Goal: Task Accomplishment & Management: Use online tool/utility

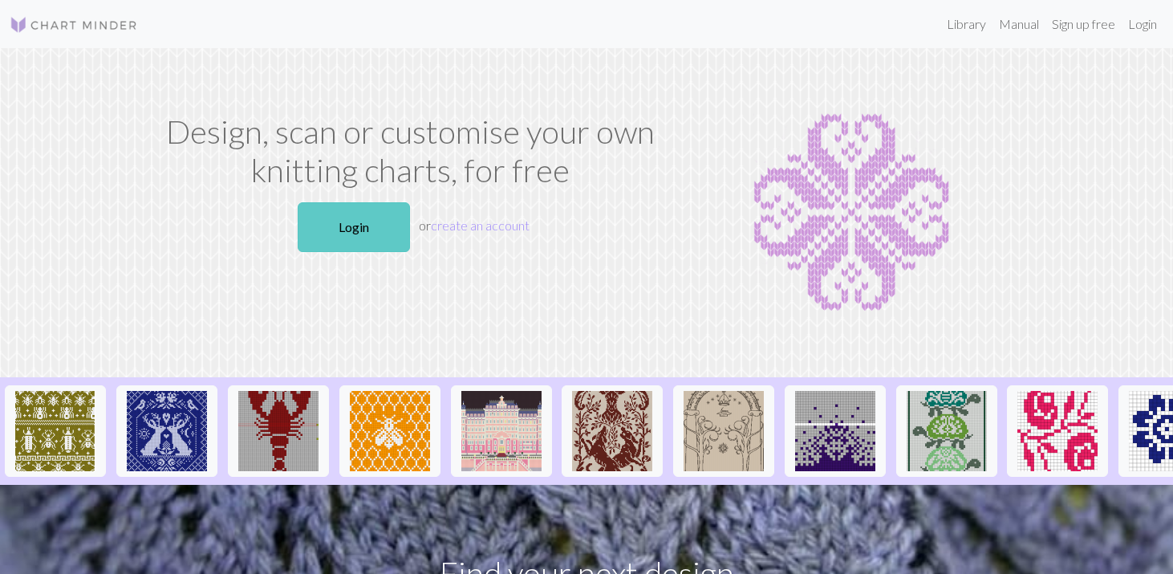
click at [355, 218] on link "Login" at bounding box center [354, 227] width 112 height 50
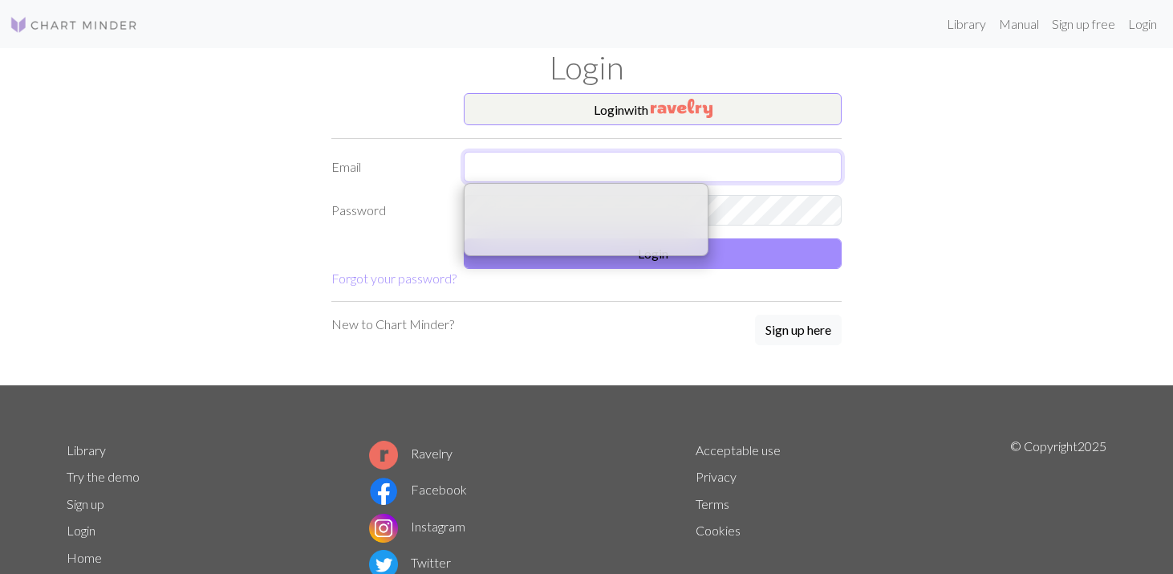
click at [476, 166] on input "text" at bounding box center [653, 167] width 378 height 30
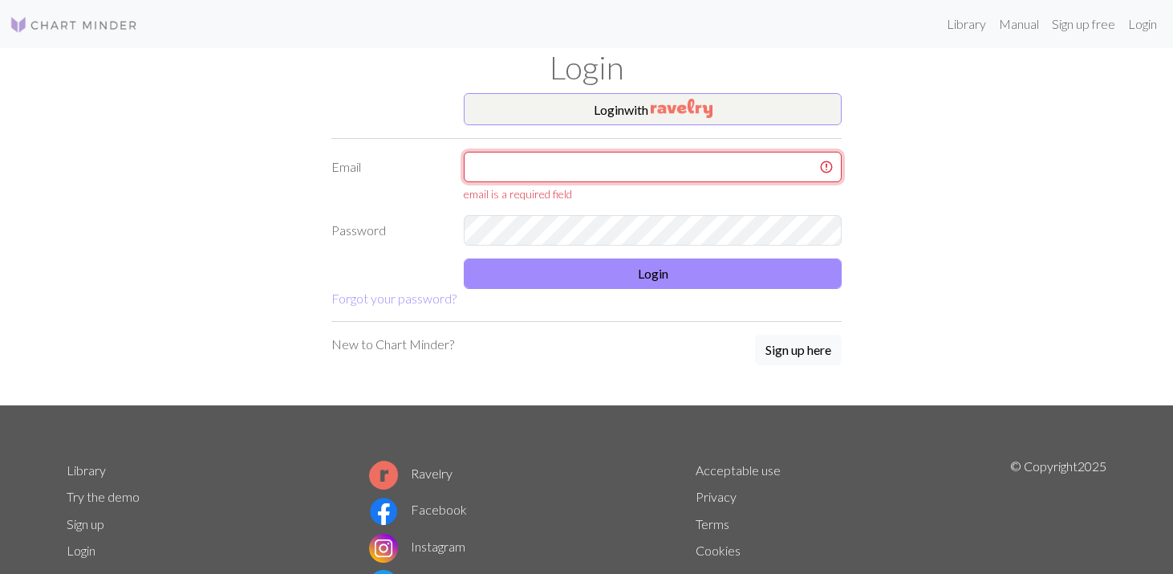
click at [574, 158] on input "text" at bounding box center [653, 167] width 378 height 30
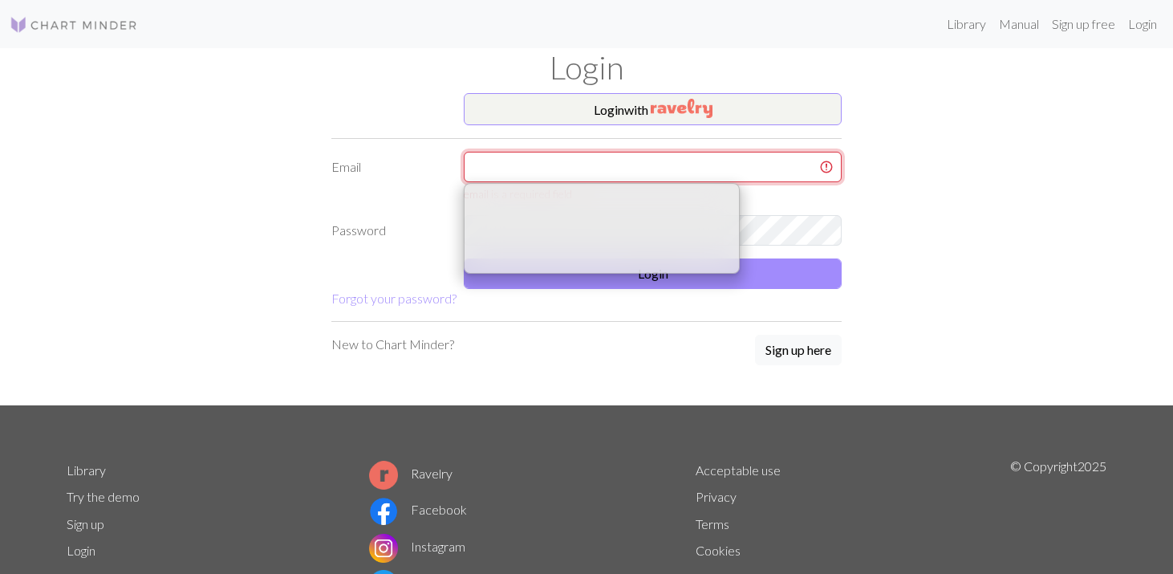
type input "[EMAIL_ADDRESS][DOMAIN_NAME]"
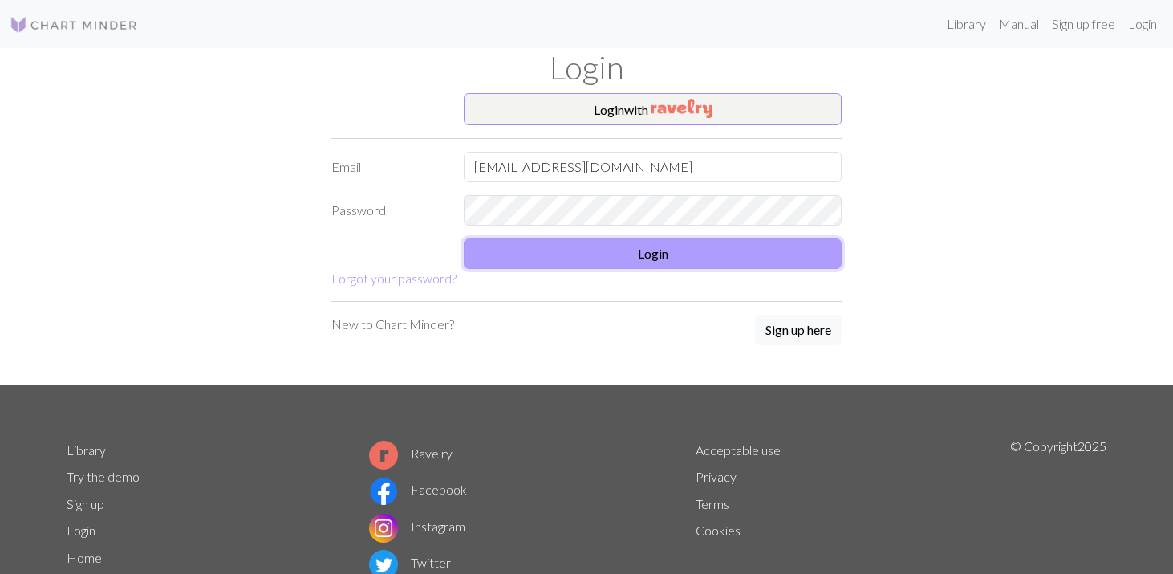
click at [597, 254] on button "Login" at bounding box center [653, 253] width 378 height 30
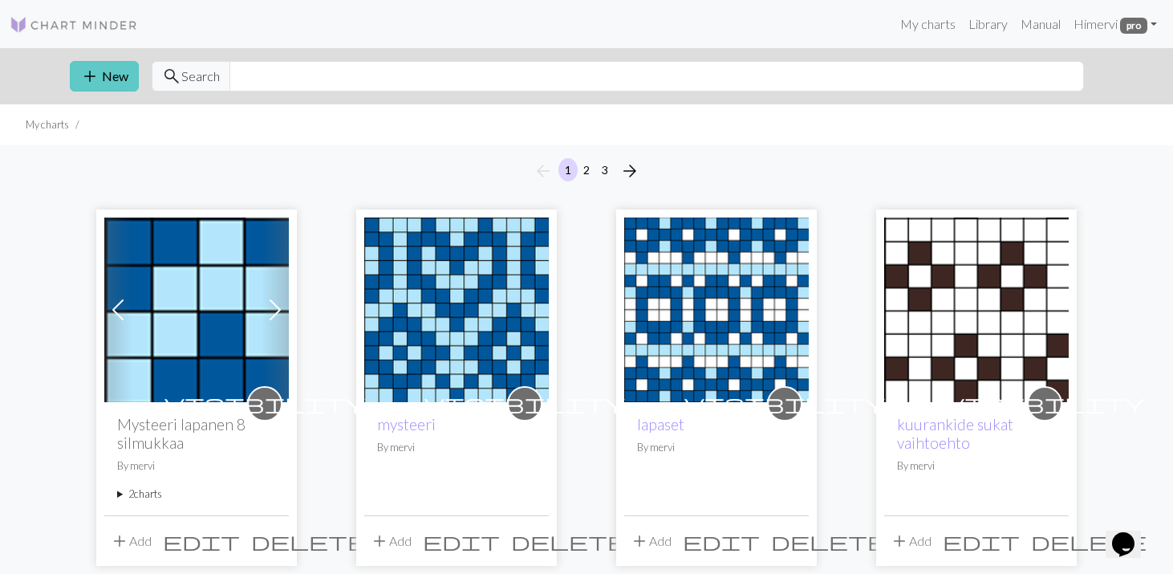
click at [106, 77] on button "add New" at bounding box center [104, 76] width 69 height 30
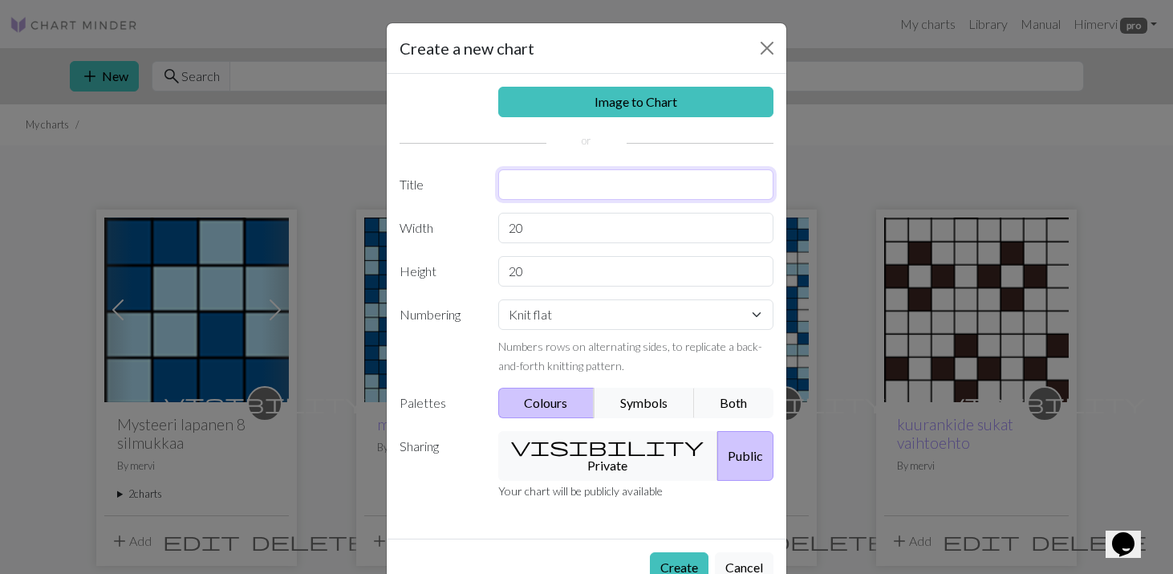
click at [529, 185] on input "text" at bounding box center [636, 184] width 276 height 30
type input "Hyssykät"
click at [590, 447] on button "visibility Private" at bounding box center [608, 456] width 221 height 50
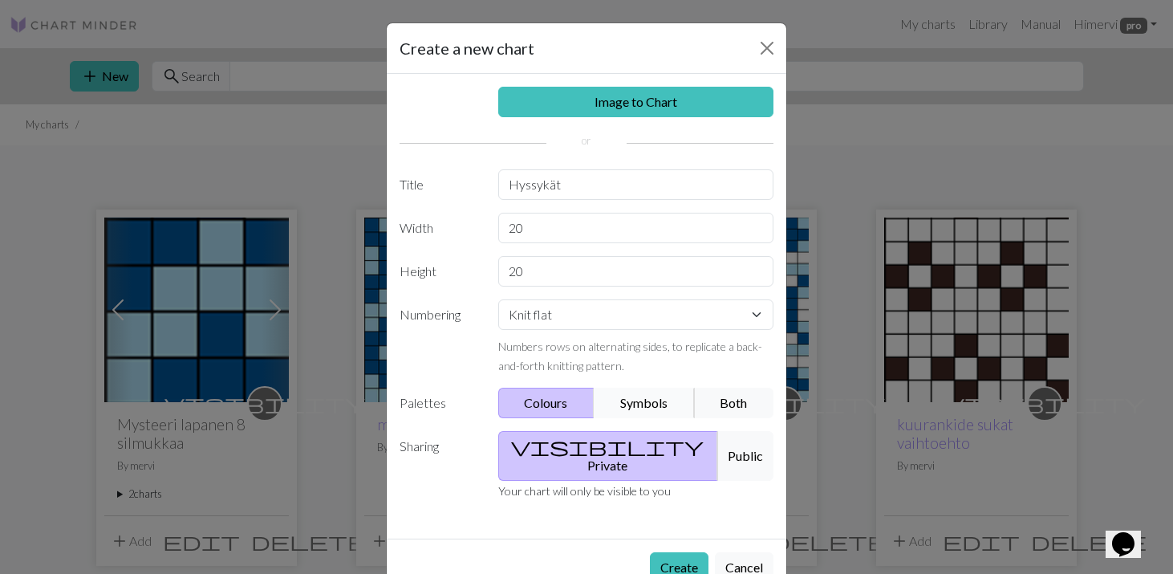
click at [628, 402] on button "Symbols" at bounding box center [644, 403] width 101 height 30
click at [563, 396] on button "Colours" at bounding box center [546, 403] width 97 height 30
click at [743, 396] on button "Both" at bounding box center [734, 403] width 80 height 30
click at [755, 313] on select "Knit flat Knit in the round Lace knitting Cross stitch" at bounding box center [636, 314] width 276 height 30
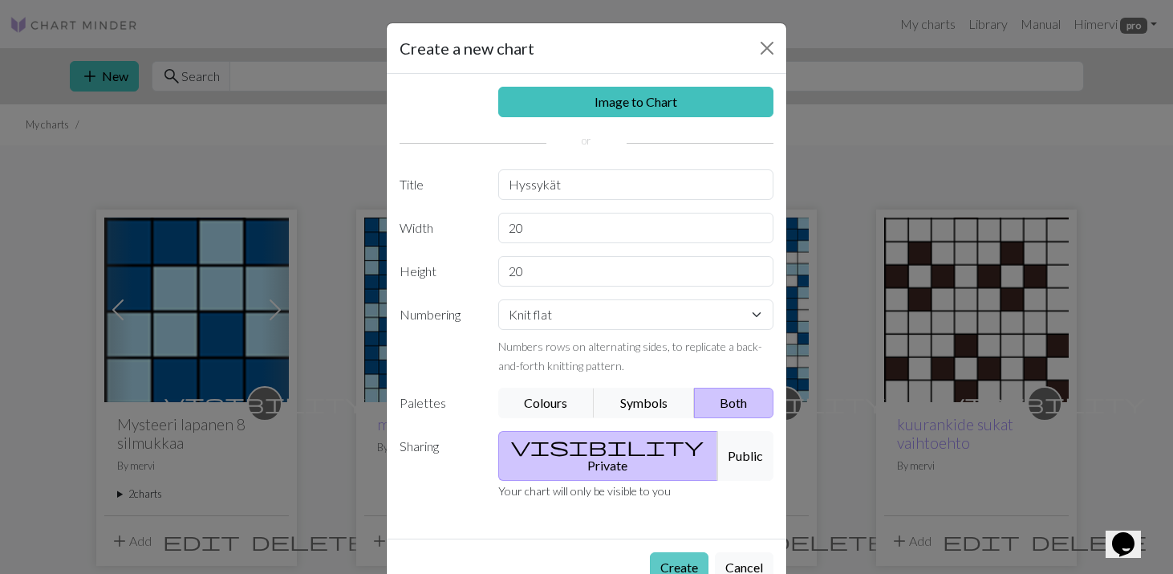
click at [673, 552] on button "Create" at bounding box center [679, 567] width 59 height 30
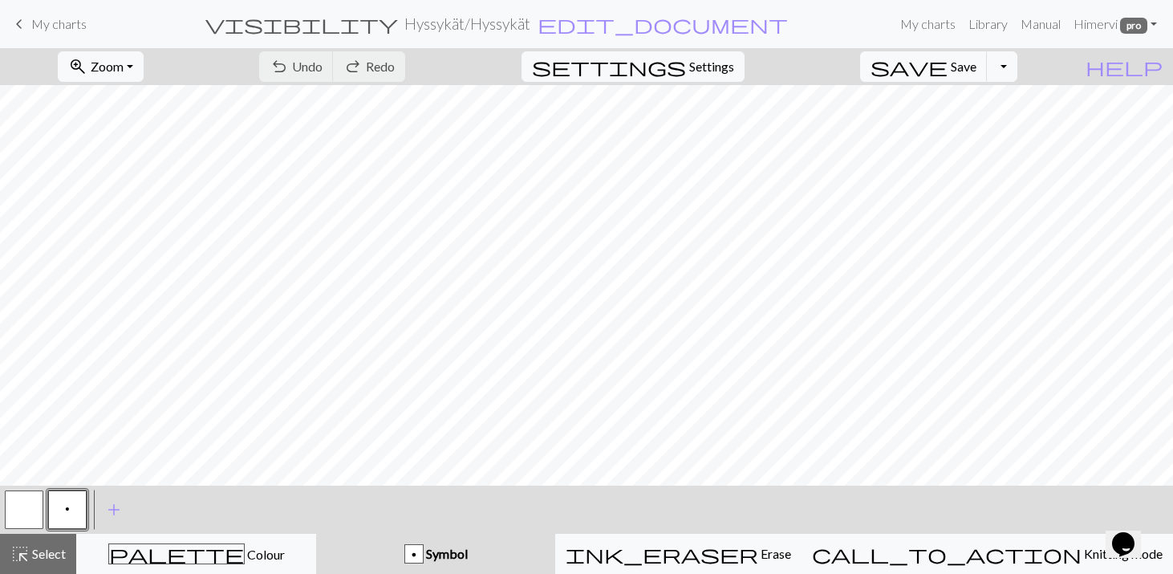
click at [66, 509] on span "p" at bounding box center [67, 508] width 5 height 13
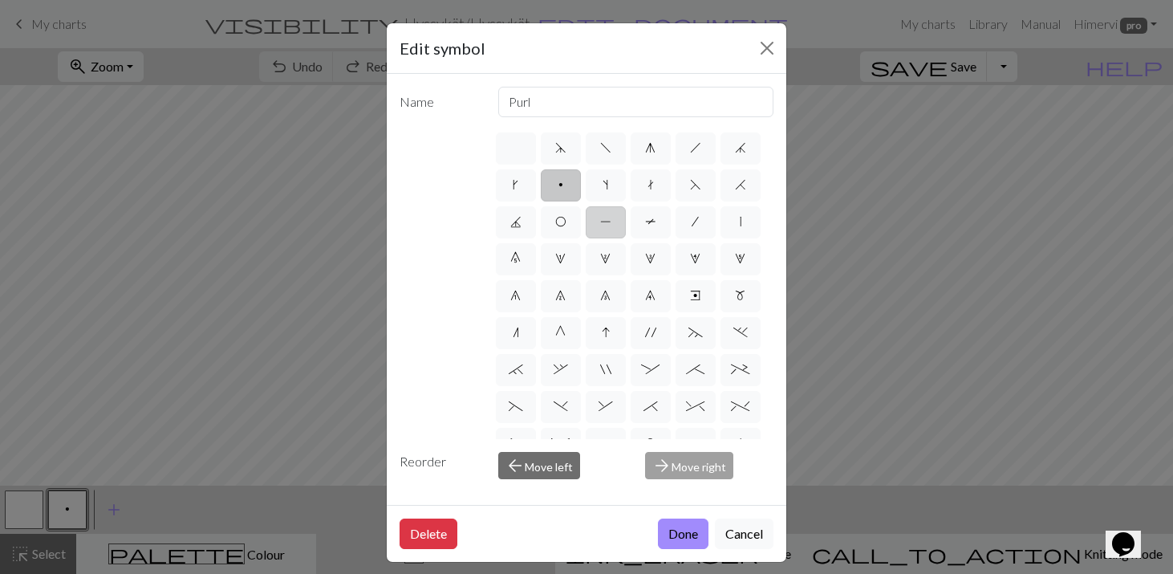
click at [606, 220] on span "P" at bounding box center [605, 221] width 11 height 13
click at [606, 220] on input "P" at bounding box center [605, 217] width 10 height 10
radio input "true"
type input "purl"
click at [667, 534] on button "Done" at bounding box center [683, 533] width 51 height 30
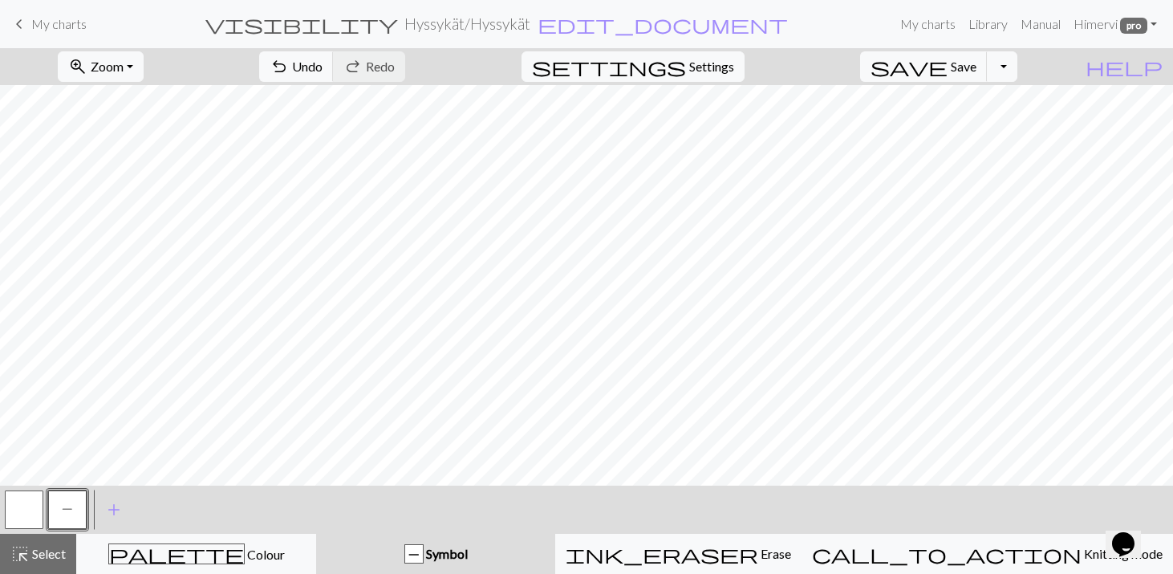
click at [19, 507] on button "button" at bounding box center [24, 509] width 39 height 39
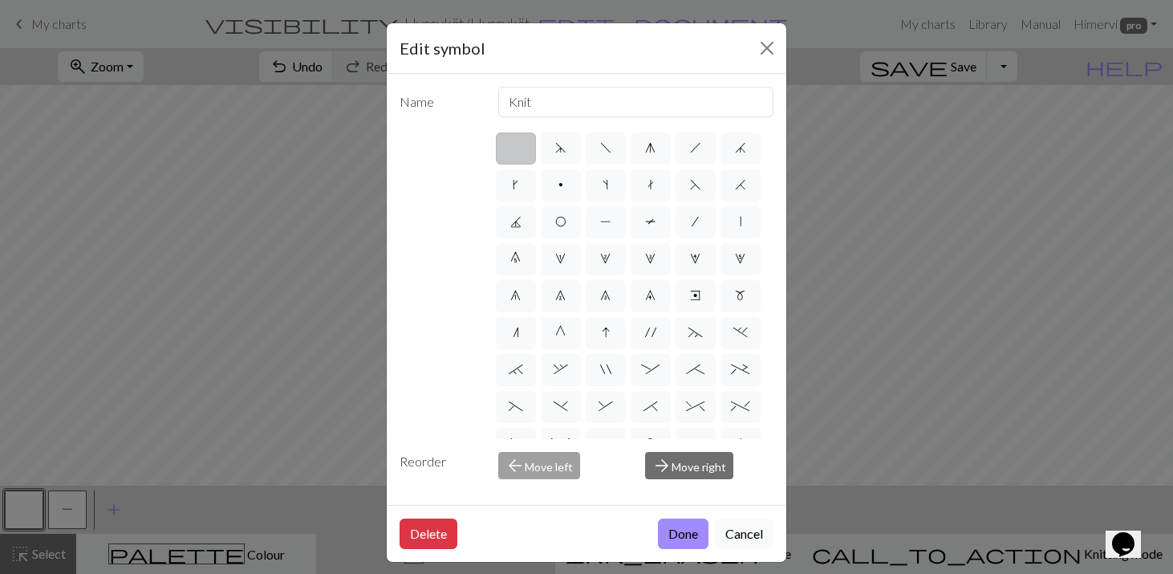
click at [747, 526] on button "Cancel" at bounding box center [744, 533] width 59 height 30
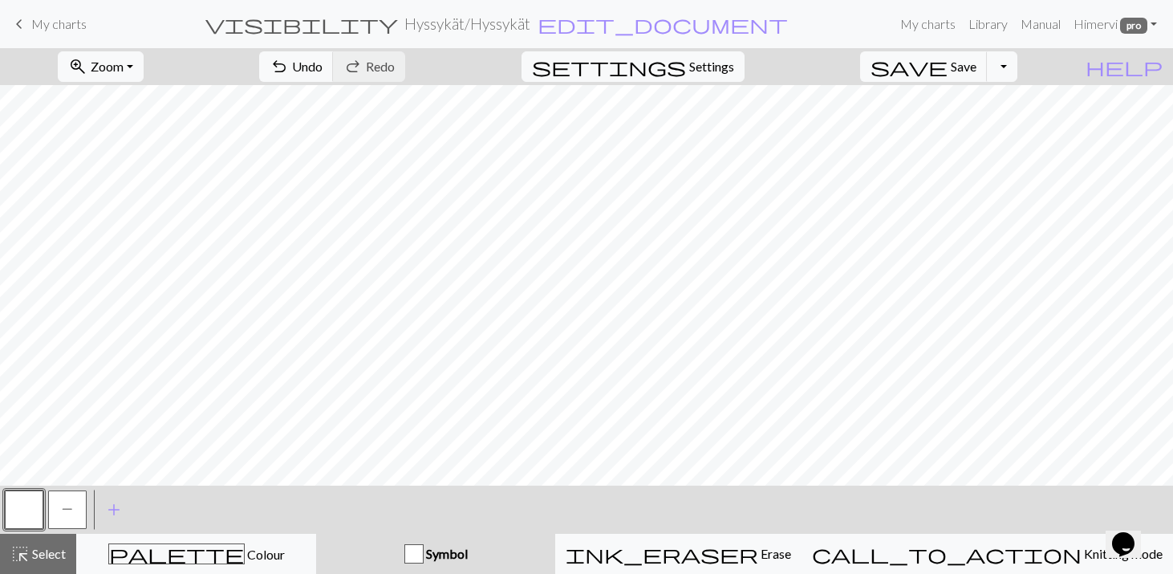
click at [424, 550] on div "button" at bounding box center [413, 553] width 19 height 19
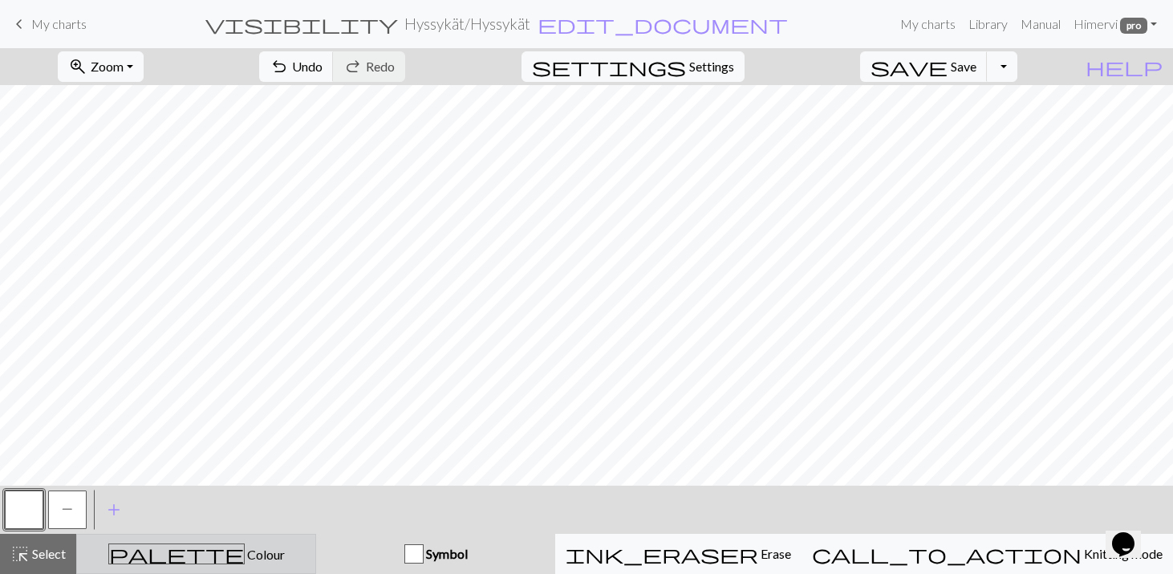
click at [246, 561] on div "palette Colour Colour" at bounding box center [196, 553] width 219 height 21
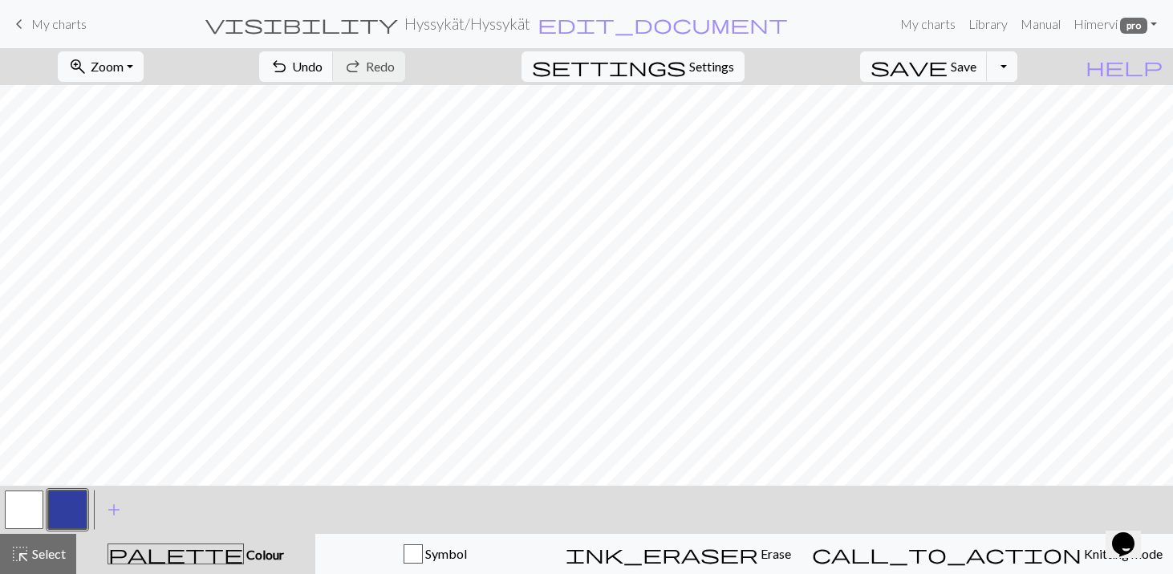
click at [63, 510] on button "button" at bounding box center [67, 509] width 39 height 39
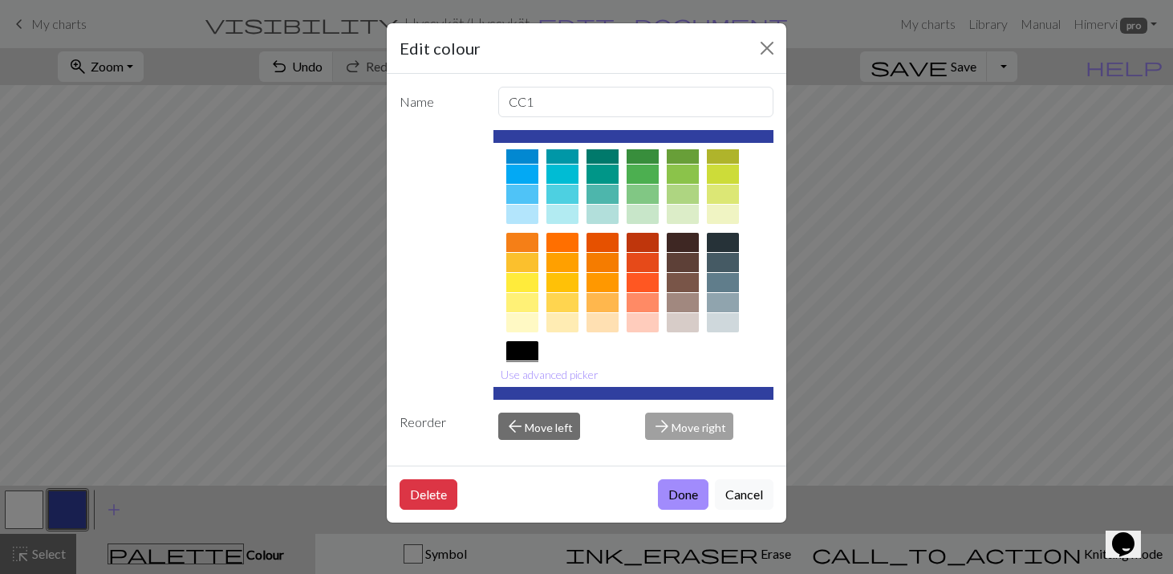
scroll to position [148, 0]
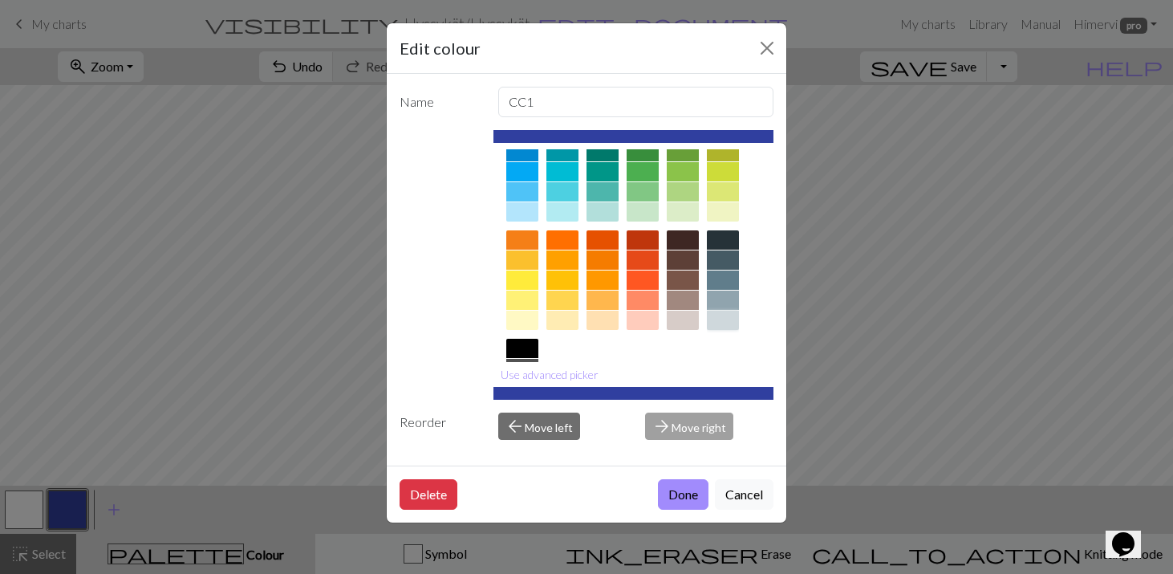
click at [720, 317] on div at bounding box center [723, 319] width 32 height 19
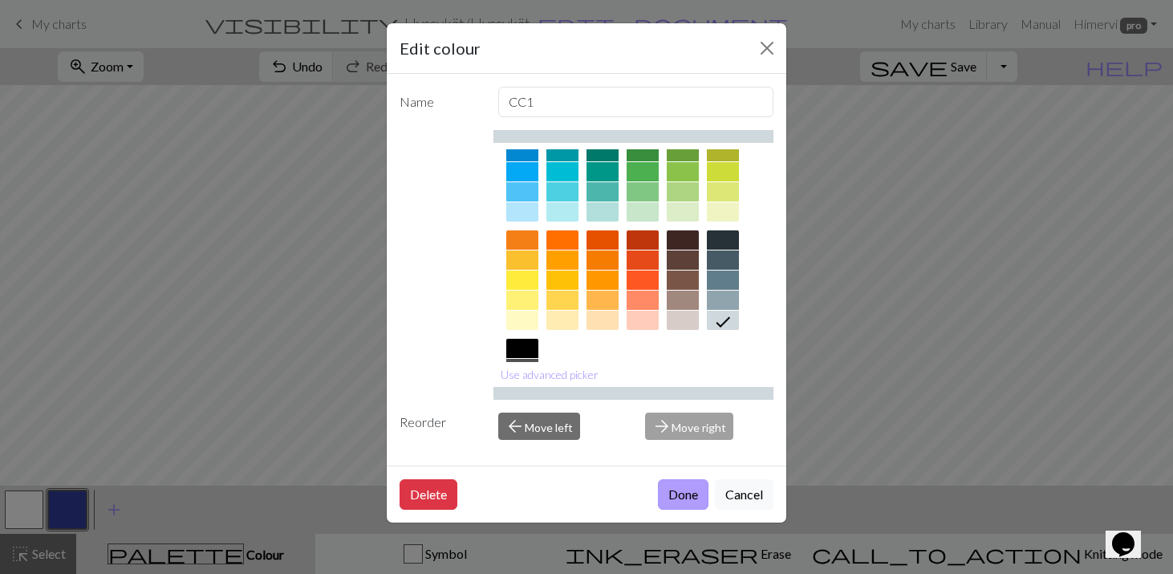
click at [680, 490] on button "Done" at bounding box center [683, 494] width 51 height 30
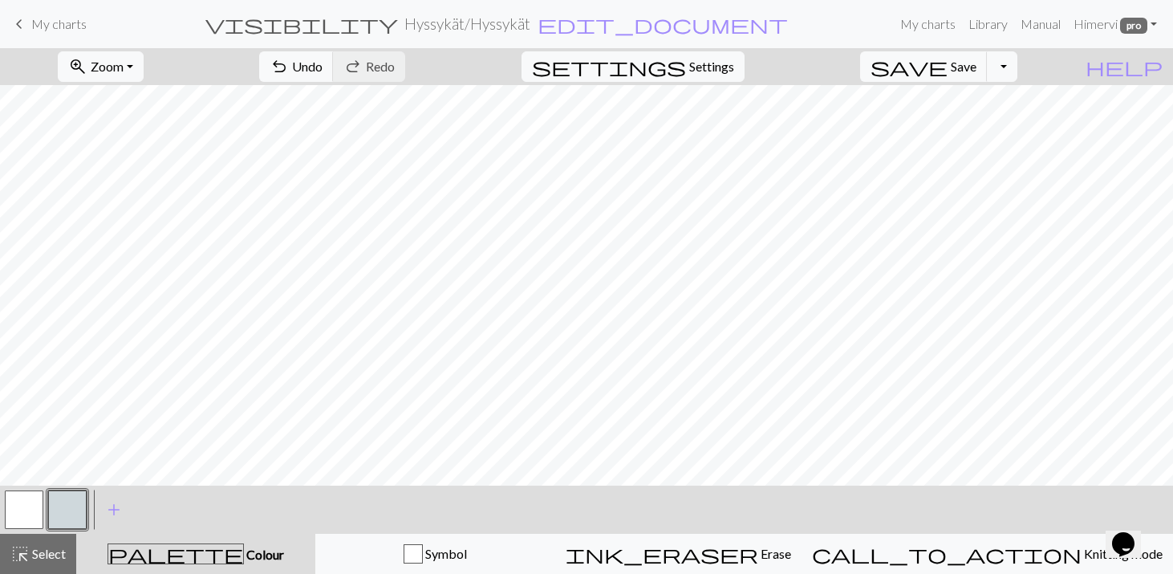
click at [22, 510] on button "button" at bounding box center [24, 509] width 39 height 39
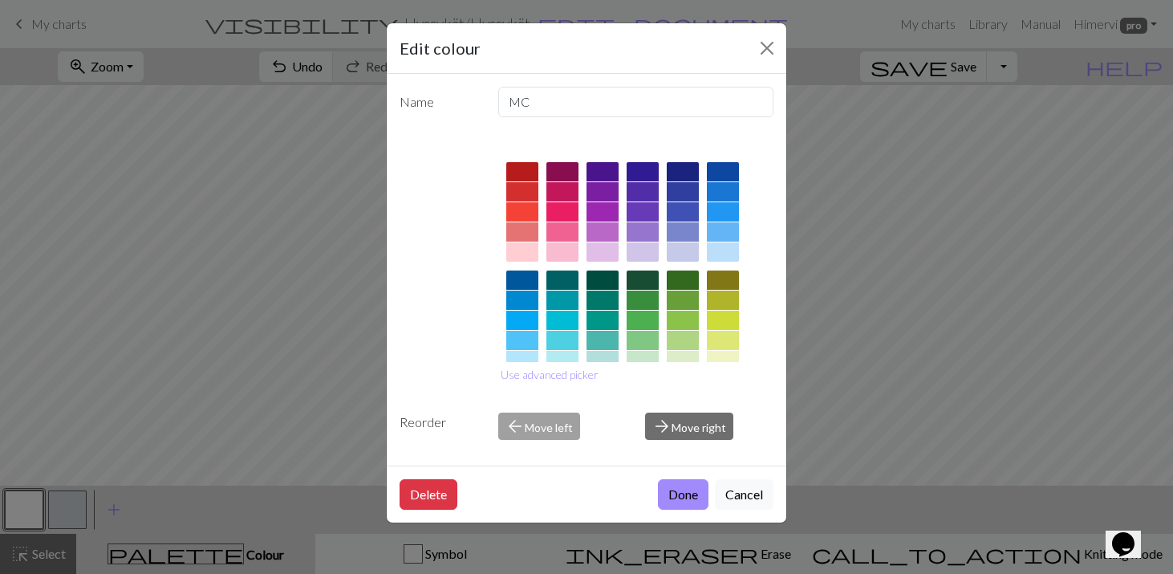
click at [718, 278] on div at bounding box center [723, 279] width 32 height 19
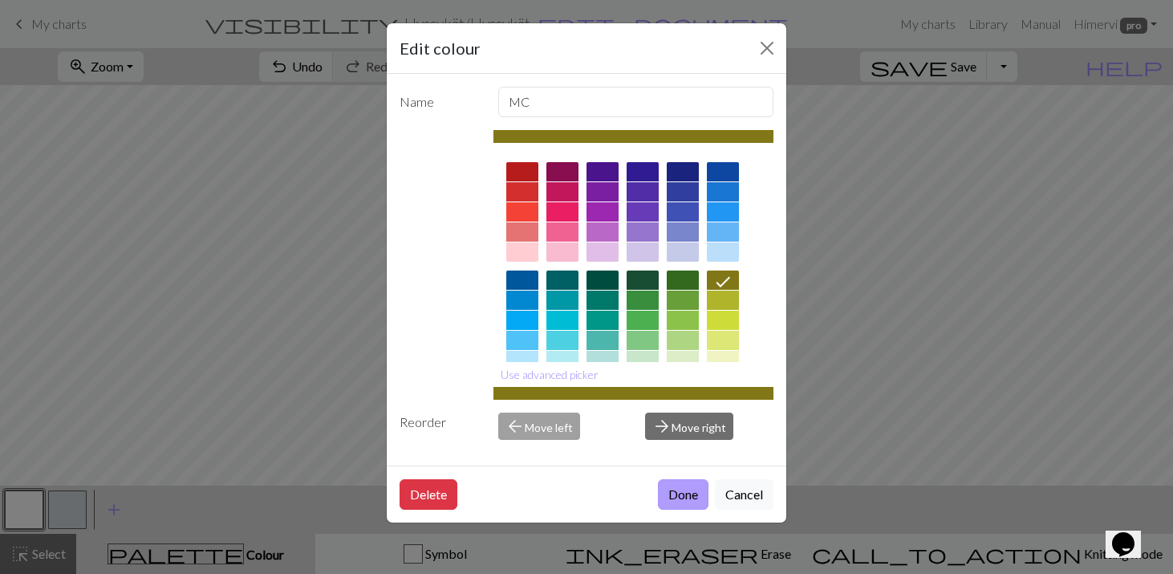
click at [671, 489] on button "Done" at bounding box center [683, 494] width 51 height 30
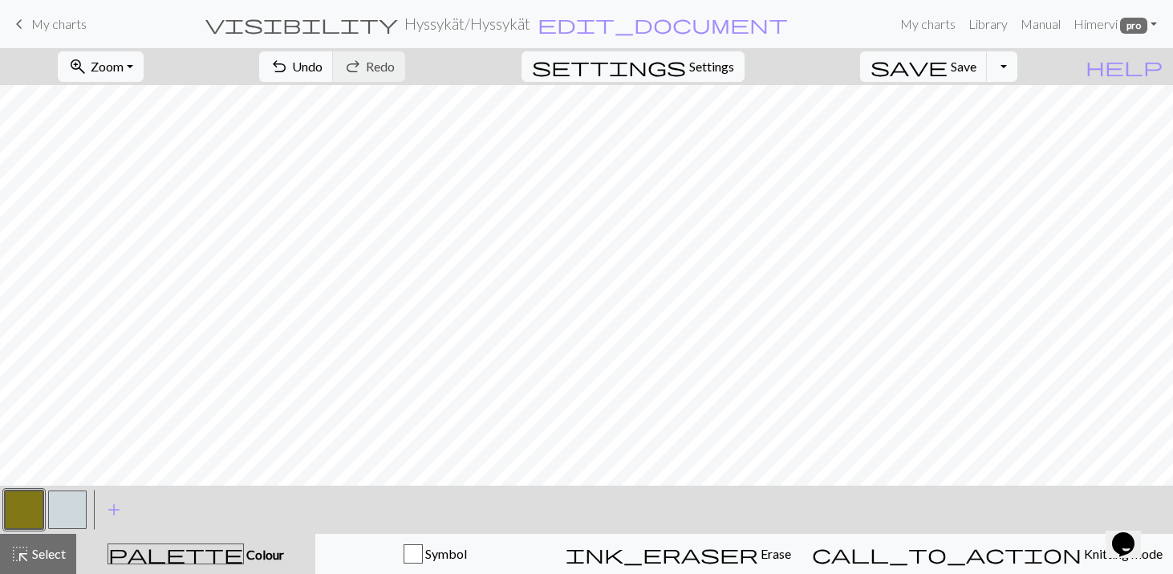
click at [67, 503] on button "button" at bounding box center [67, 509] width 39 height 39
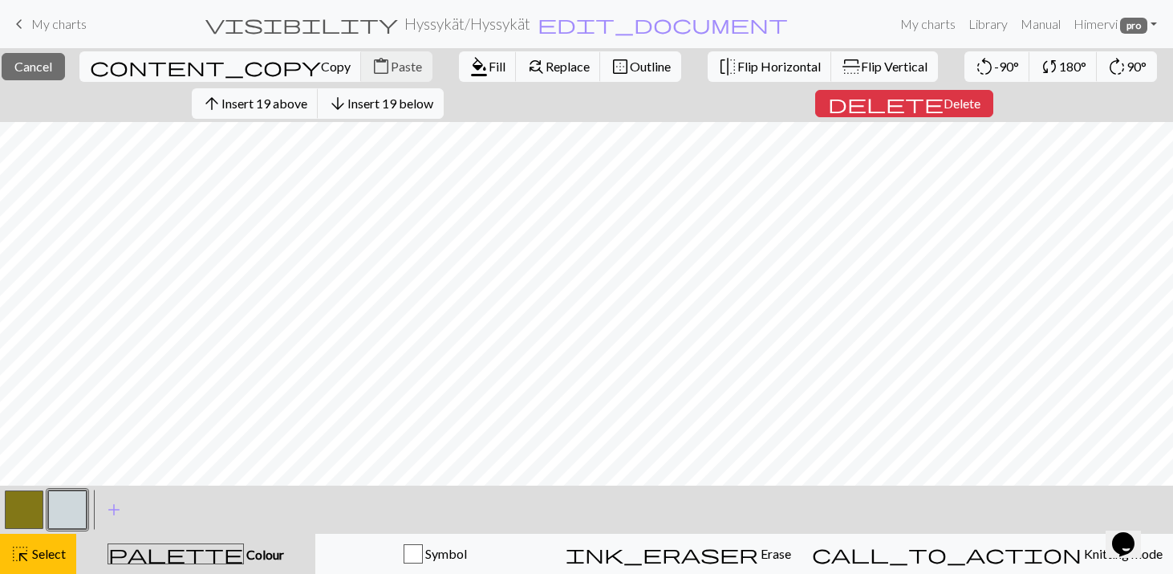
click at [62, 506] on button "button" at bounding box center [67, 509] width 39 height 39
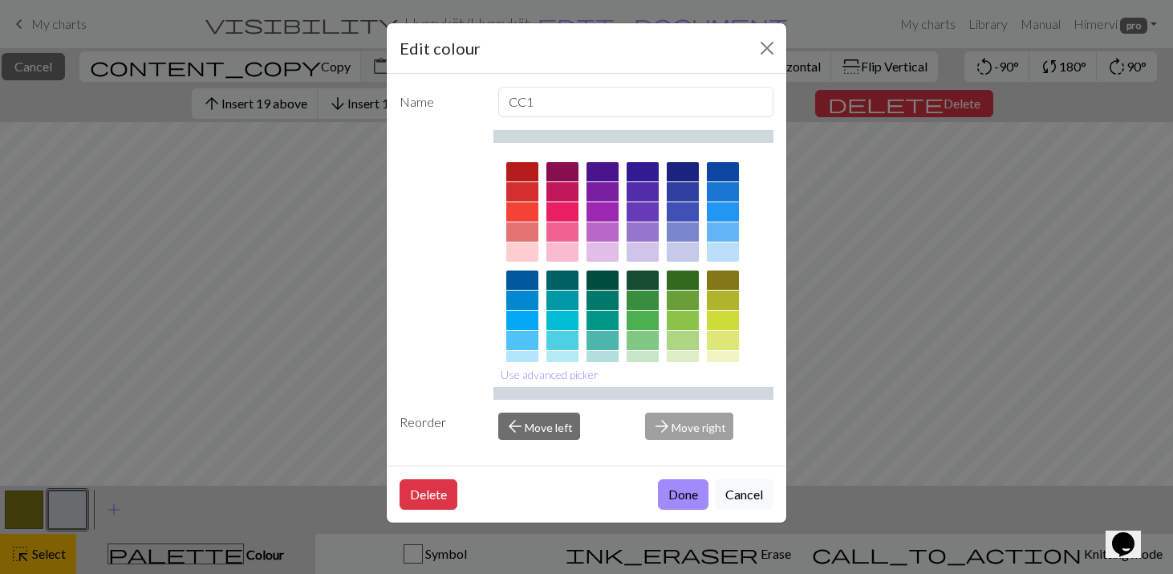
click at [62, 506] on div "Edit colour Name CC1 Use advanced picker Reorder arrow_back Move left arrow_for…" at bounding box center [586, 287] width 1173 height 574
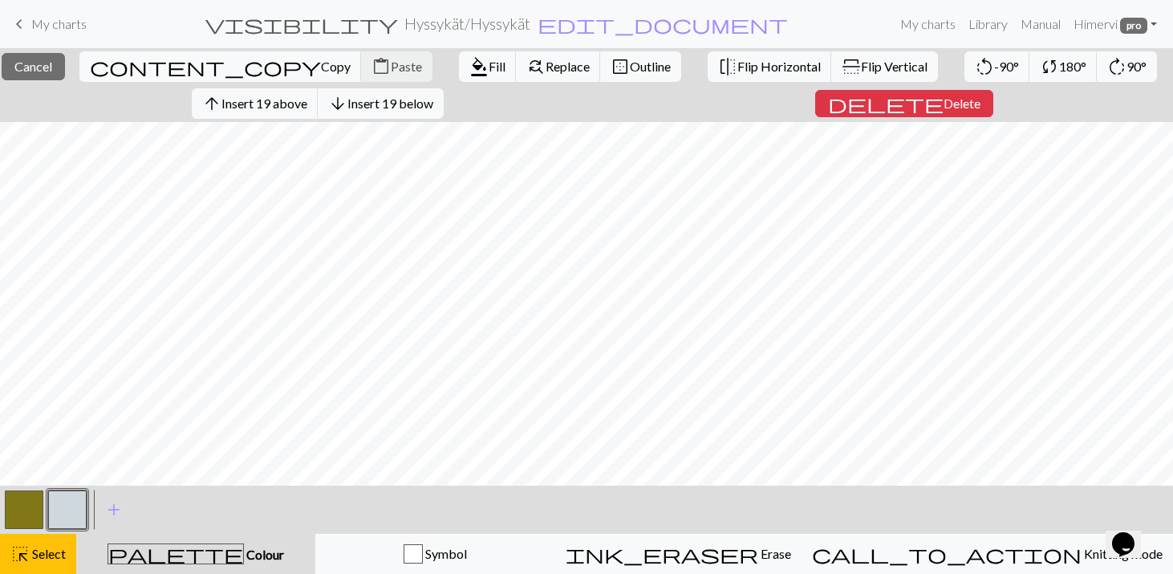
click at [62, 506] on button "button" at bounding box center [67, 509] width 39 height 39
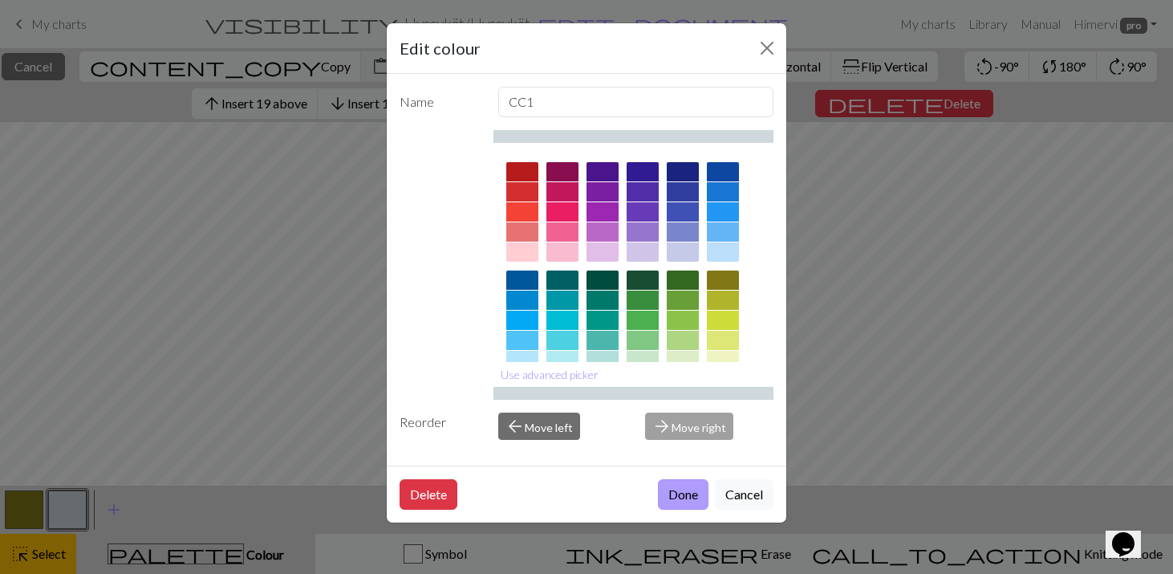
click at [680, 495] on button "Done" at bounding box center [683, 494] width 51 height 30
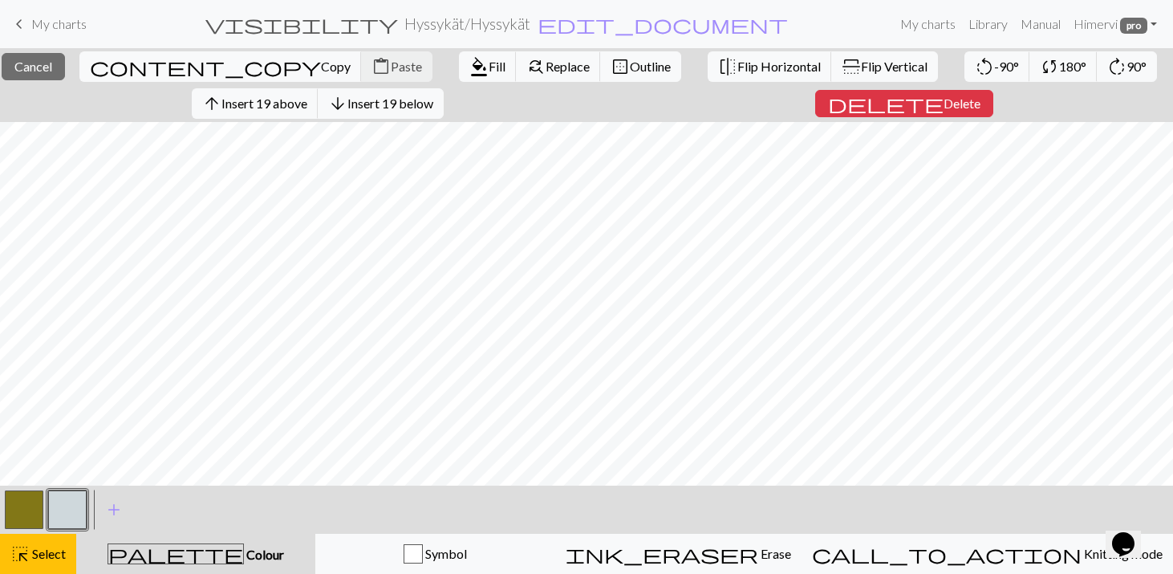
click at [65, 492] on button "button" at bounding box center [67, 509] width 39 height 39
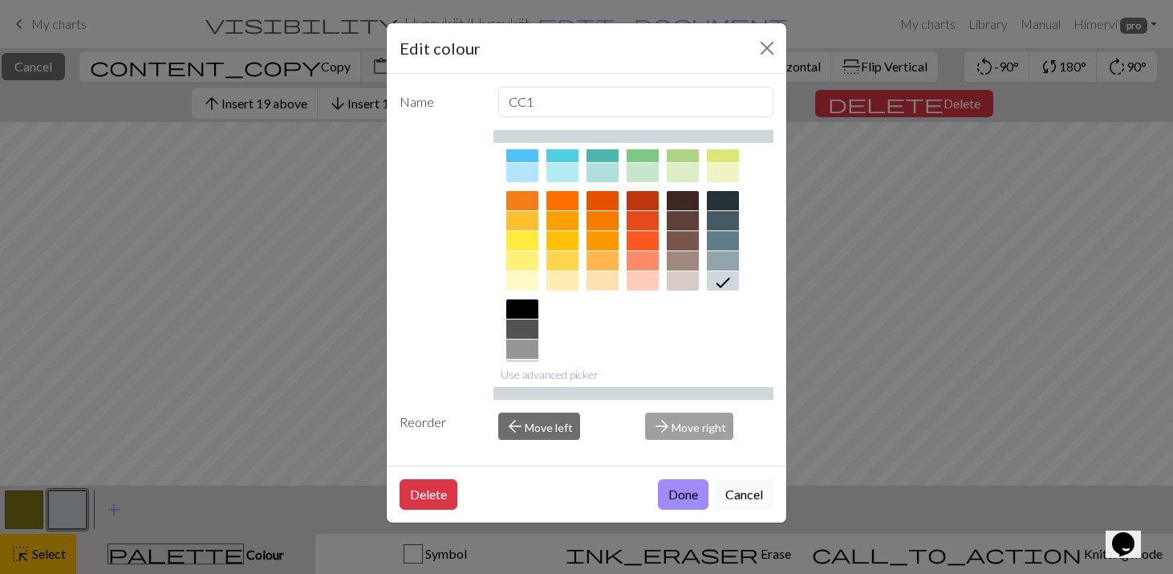
scroll to position [196, 0]
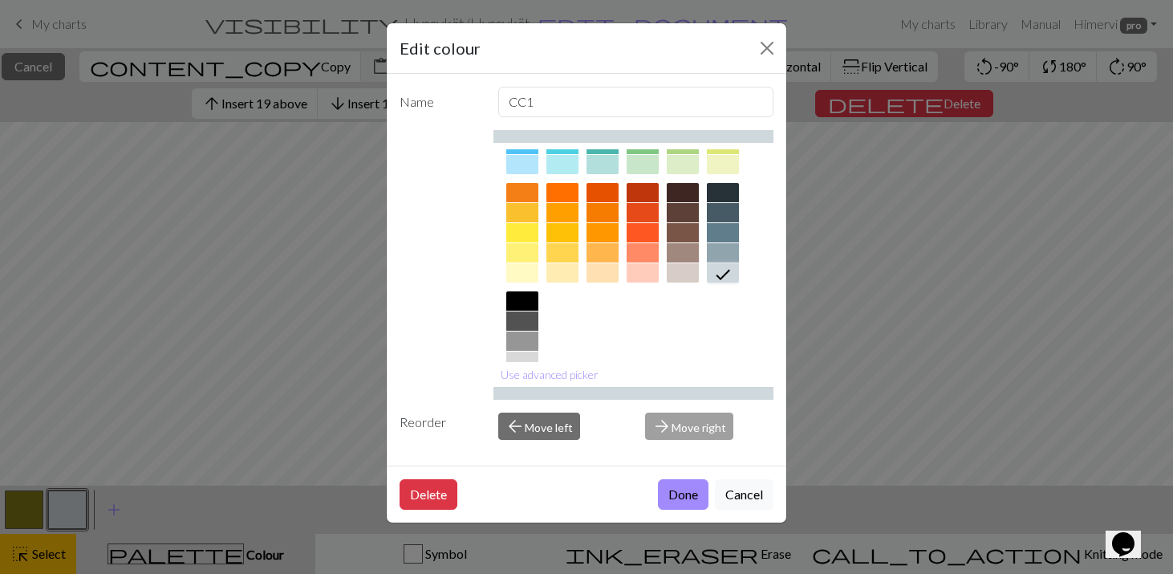
click at [724, 272] on icon at bounding box center [722, 274] width 19 height 19
click at [523, 355] on div at bounding box center [522, 360] width 32 height 19
click at [676, 490] on button "Done" at bounding box center [683, 494] width 51 height 30
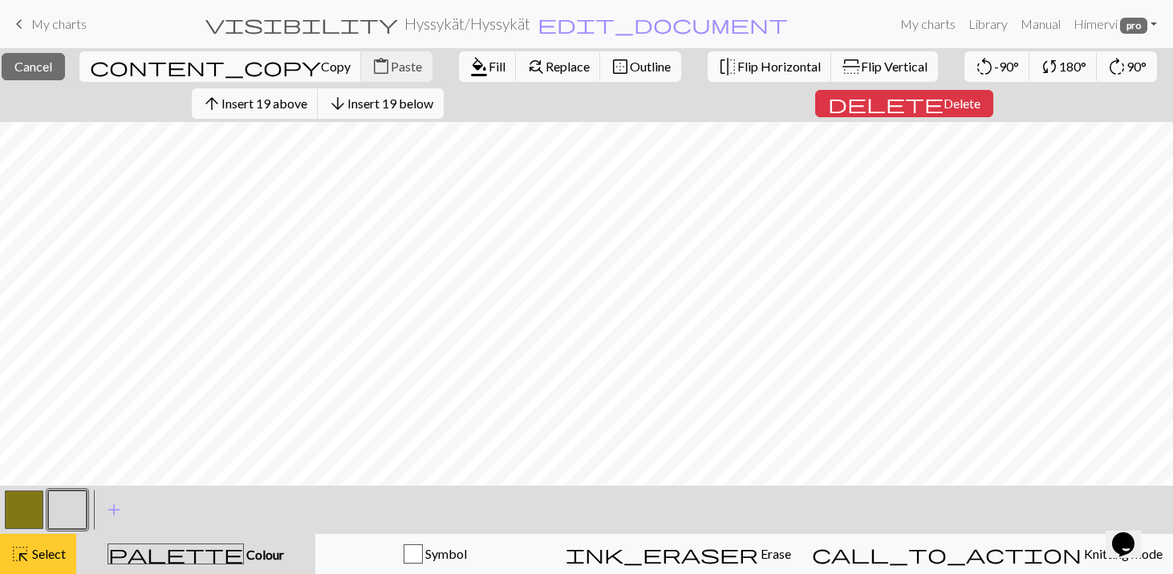
click at [51, 547] on span "Select" at bounding box center [48, 553] width 36 height 15
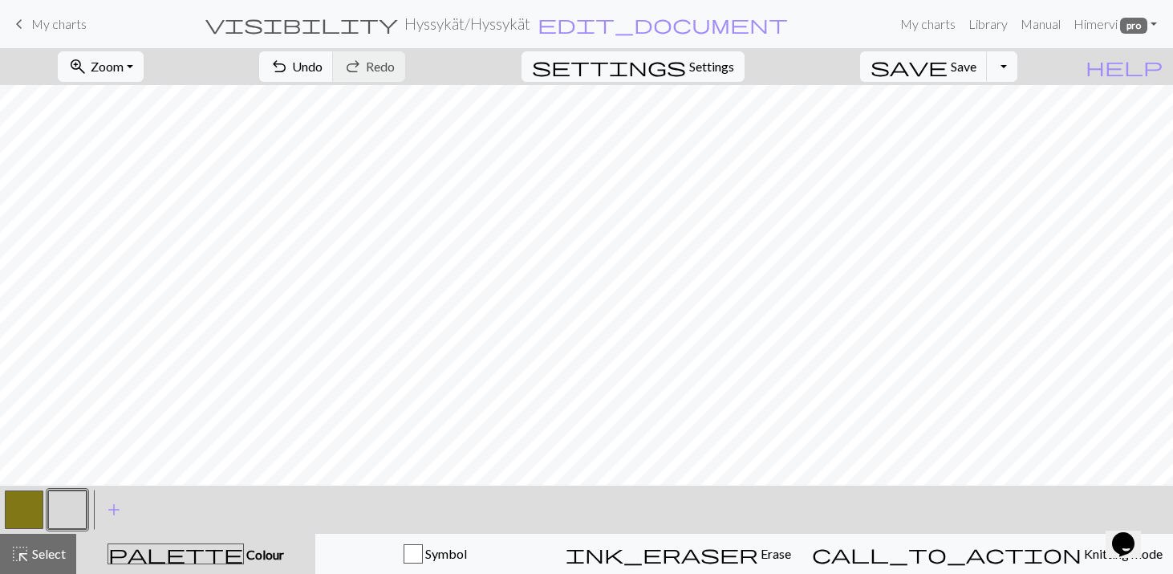
click at [76, 508] on button "button" at bounding box center [67, 509] width 39 height 39
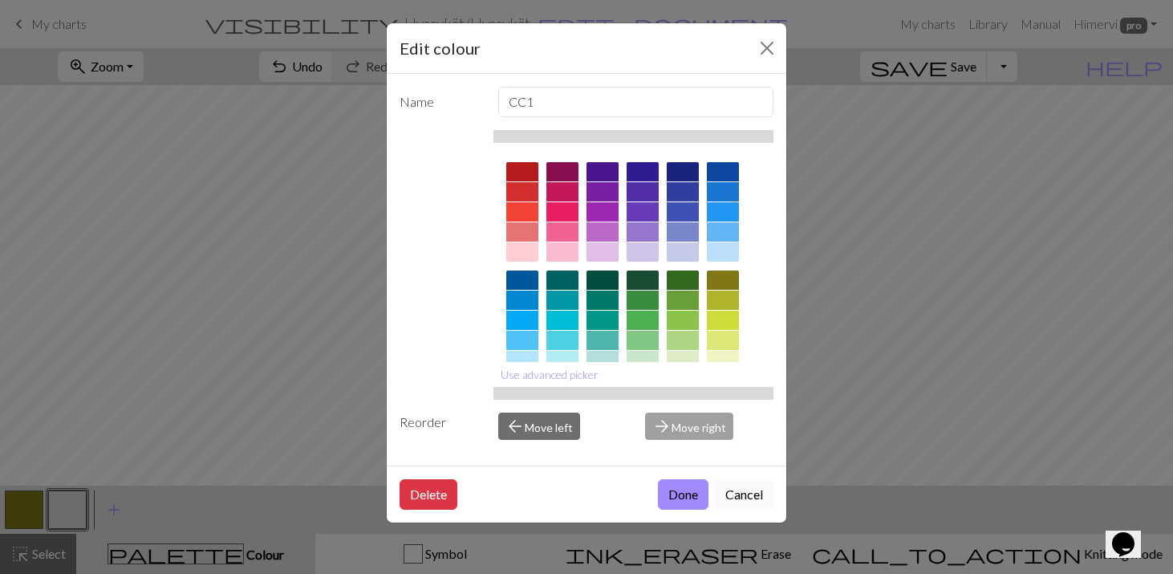
click at [746, 483] on button "Cancel" at bounding box center [744, 494] width 59 height 30
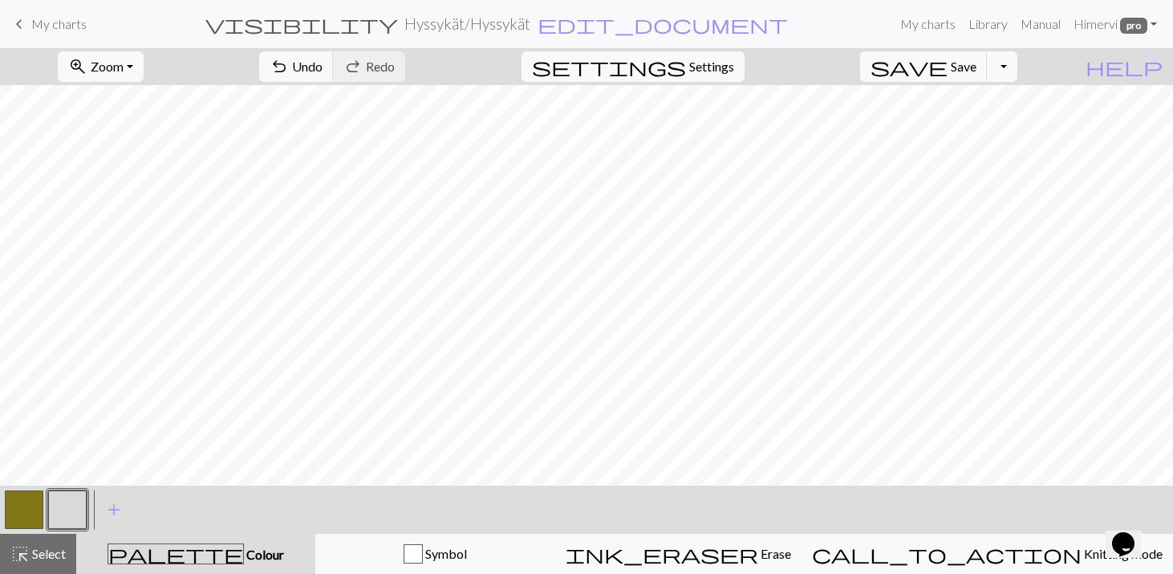
click at [22, 514] on button "button" at bounding box center [24, 509] width 39 height 39
click at [22, 513] on button "button" at bounding box center [24, 509] width 39 height 39
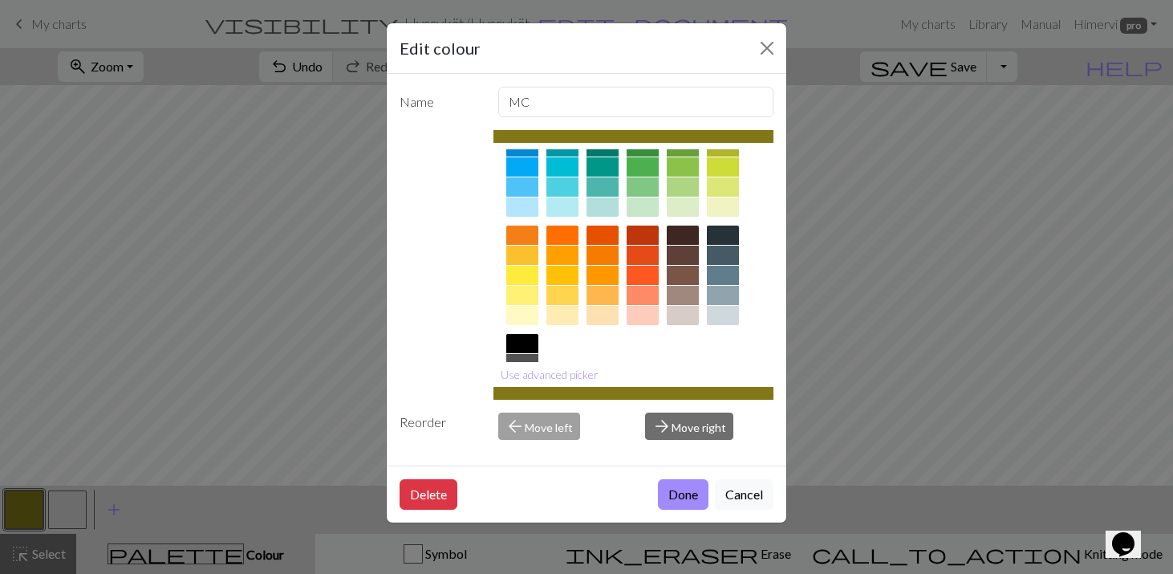
scroll to position [243, 0]
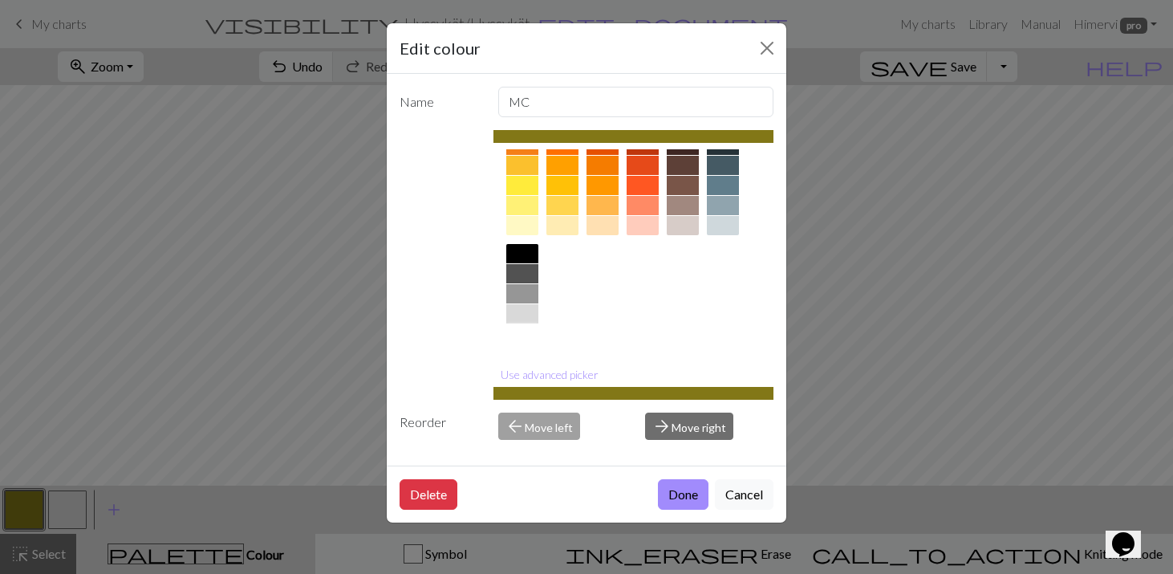
click at [526, 331] on div at bounding box center [522, 333] width 32 height 19
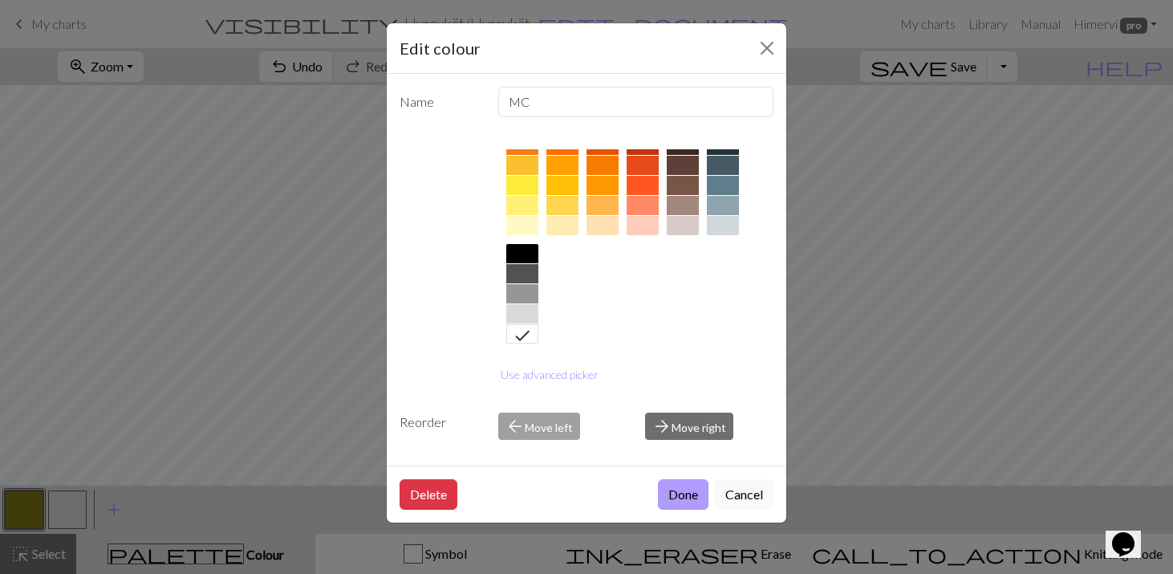
click at [671, 489] on button "Done" at bounding box center [683, 494] width 51 height 30
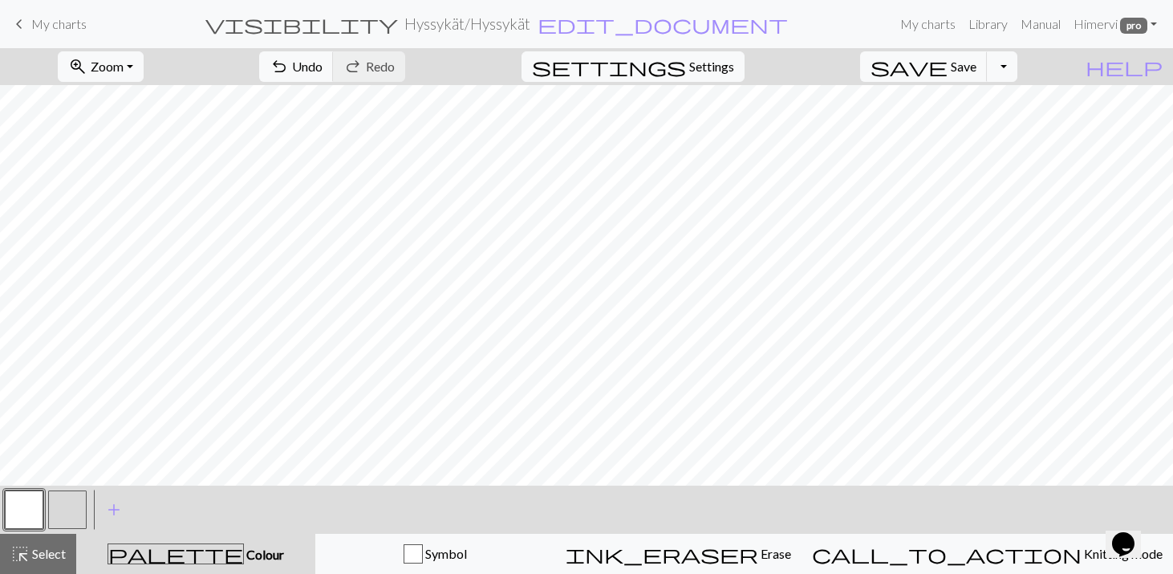
click at [20, 504] on button "button" at bounding box center [24, 509] width 39 height 39
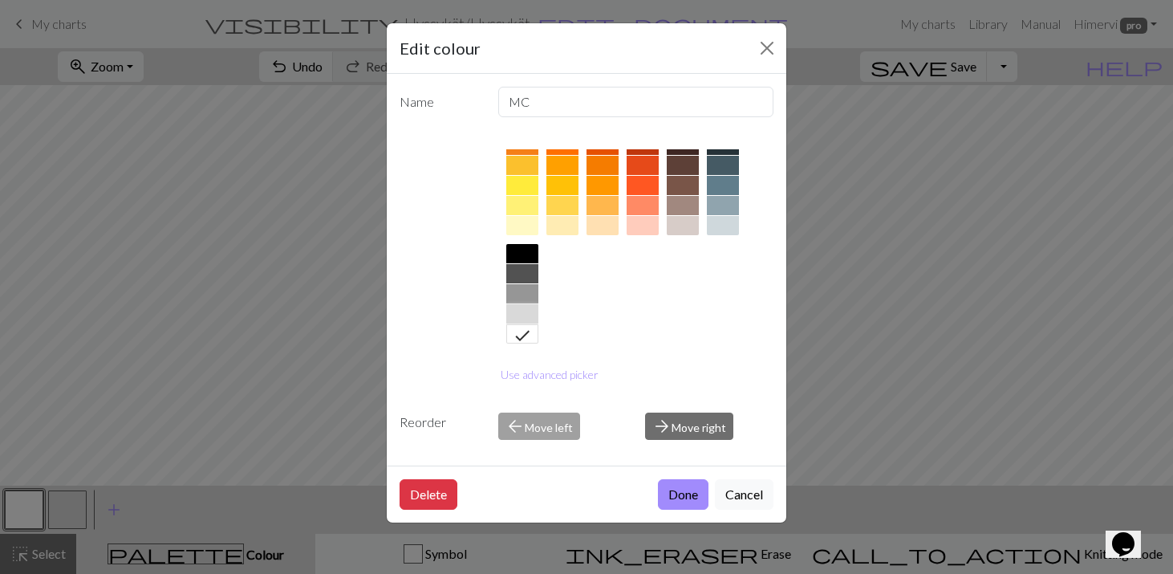
click at [522, 315] on div at bounding box center [522, 313] width 32 height 19
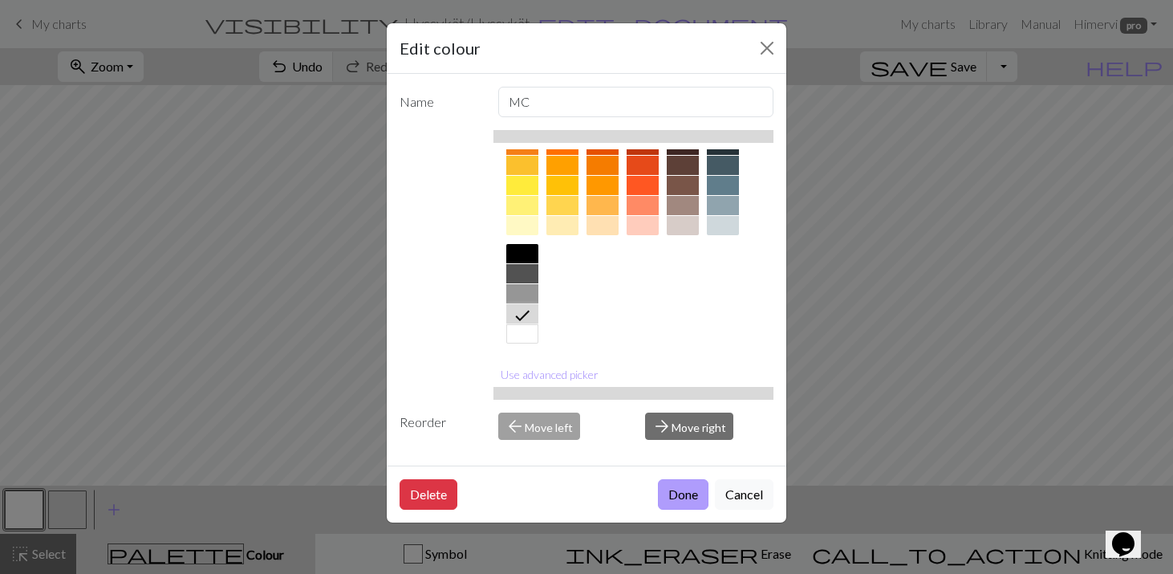
click at [669, 489] on button "Done" at bounding box center [683, 494] width 51 height 30
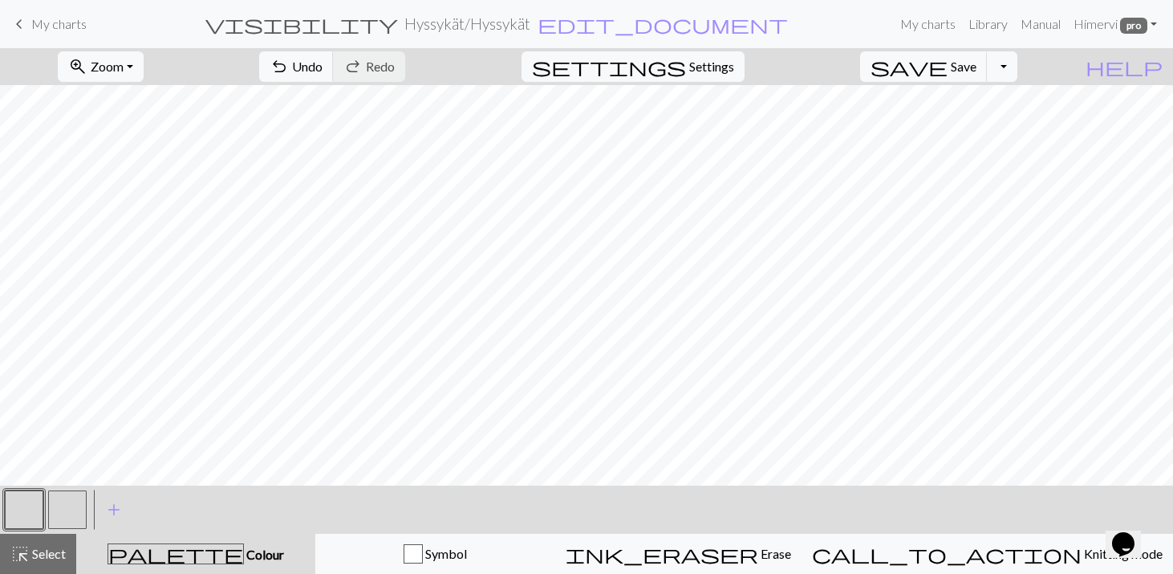
click at [63, 509] on button "button" at bounding box center [67, 509] width 39 height 39
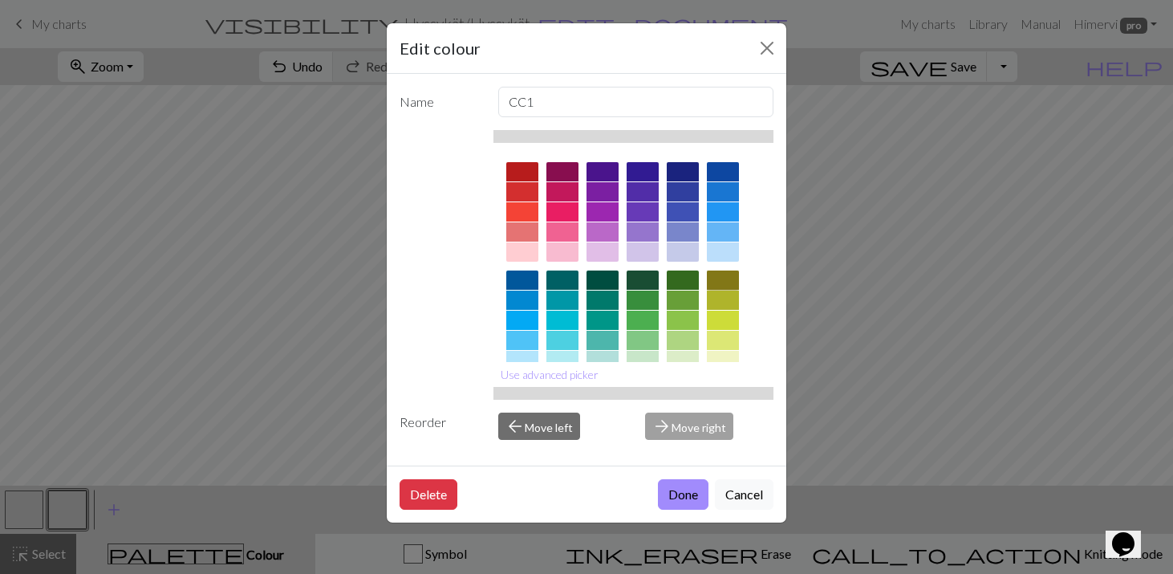
click at [724, 282] on div at bounding box center [723, 279] width 32 height 19
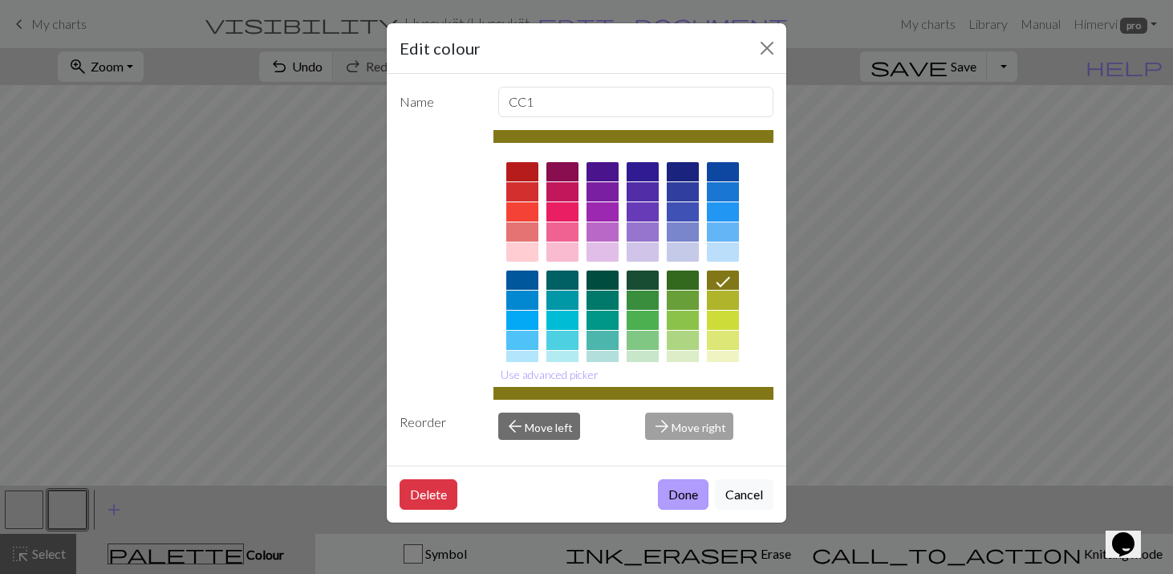
click at [672, 493] on button "Done" at bounding box center [683, 494] width 51 height 30
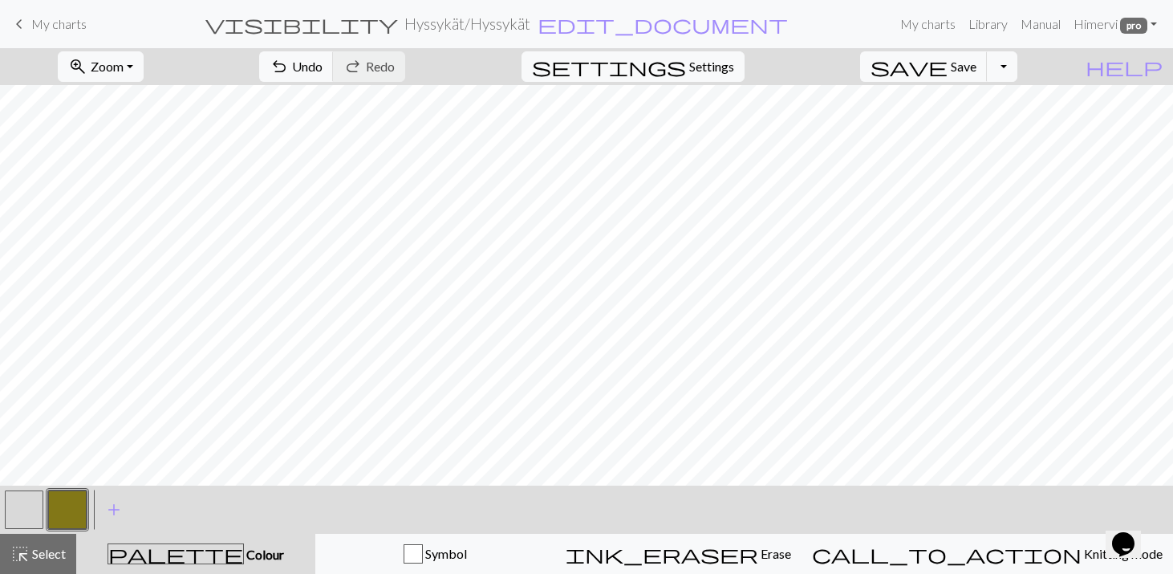
click at [18, 509] on button "button" at bounding box center [24, 509] width 39 height 39
click at [68, 505] on button "button" at bounding box center [67, 509] width 39 height 39
click at [323, 69] on span "Undo" at bounding box center [307, 66] width 30 height 15
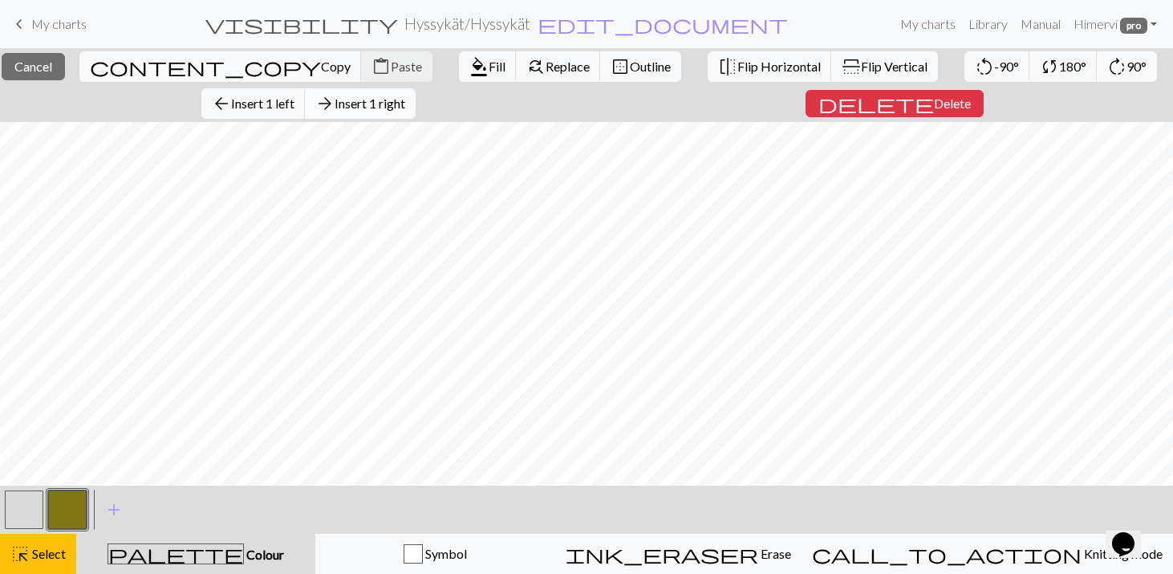
click at [405, 97] on span "Insert 1 right" at bounding box center [370, 102] width 71 height 15
click at [416, 112] on button "arrow_forward Insert 1 right" at bounding box center [360, 103] width 111 height 30
click at [405, 102] on span "Insert 1 right" at bounding box center [370, 102] width 71 height 15
click at [381, 111] on span "Insert 1 right" at bounding box center [370, 102] width 71 height 15
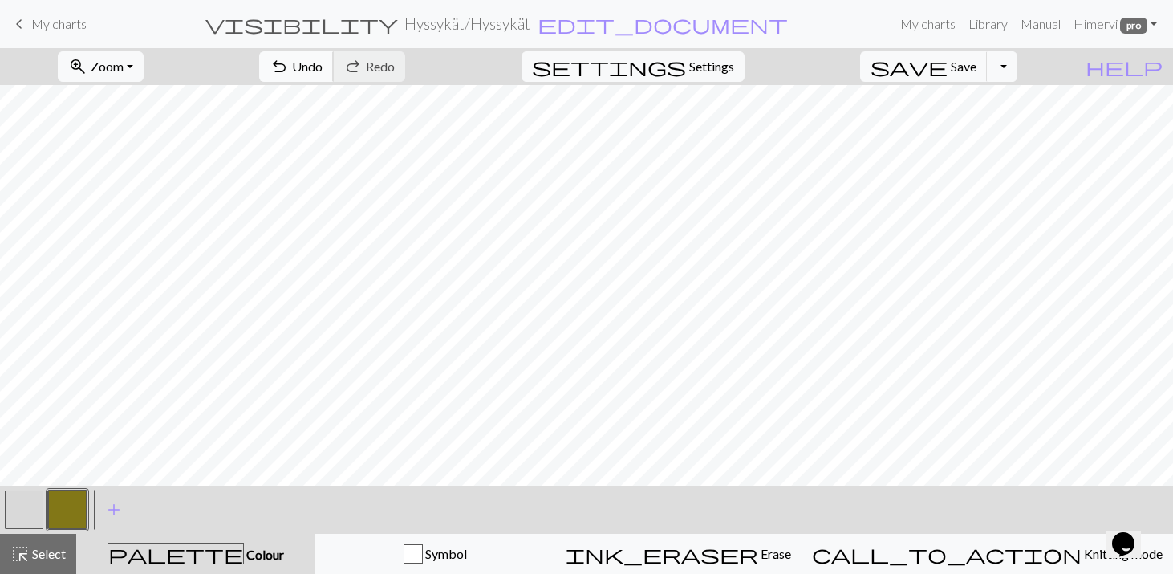
click at [323, 67] on span "Undo" at bounding box center [307, 66] width 30 height 15
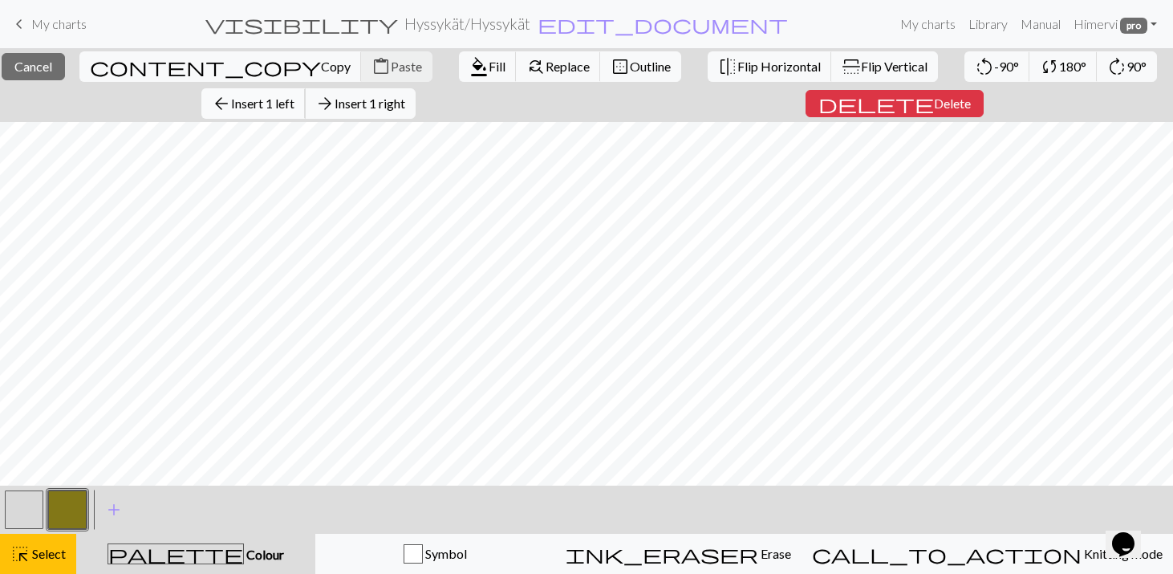
click at [278, 99] on span "Insert 1 left" at bounding box center [262, 102] width 63 height 15
click at [947, 101] on span "Delete" at bounding box center [952, 102] width 37 height 15
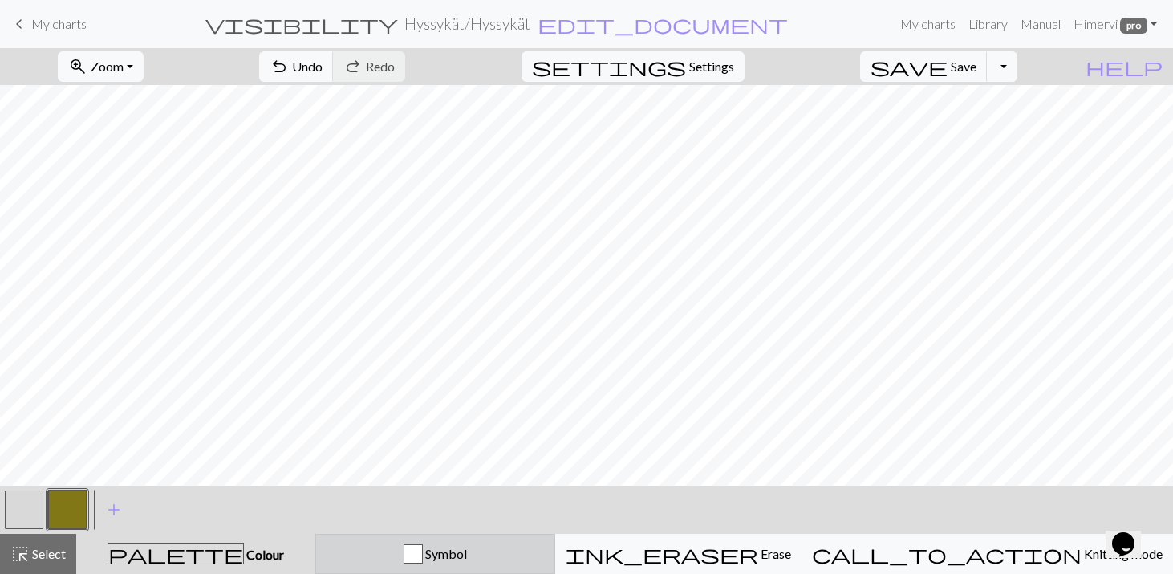
click at [423, 558] on div "button" at bounding box center [413, 553] width 19 height 19
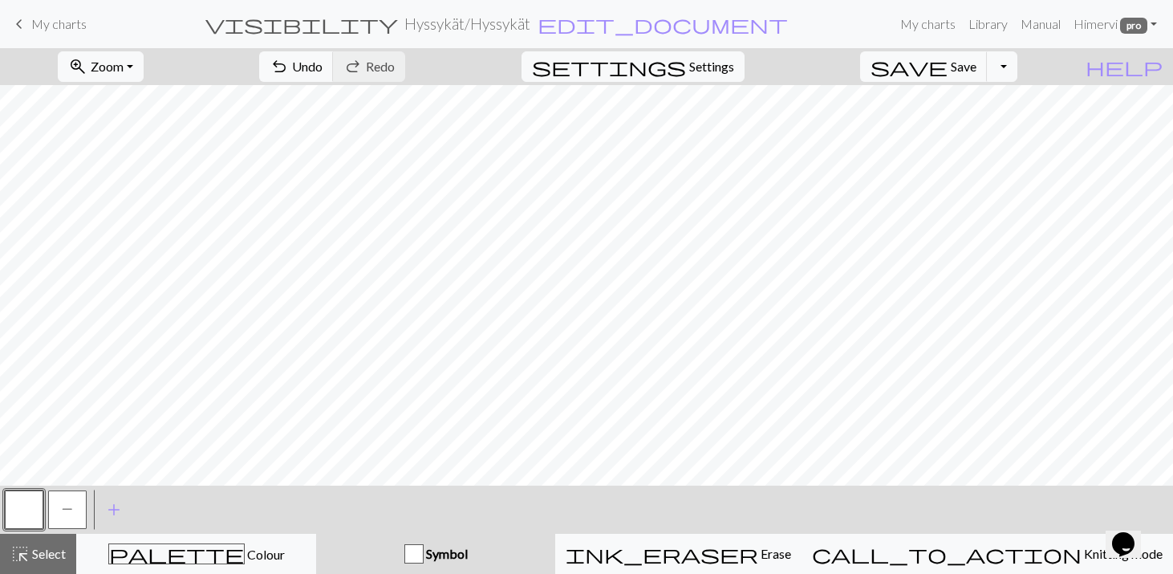
click at [69, 505] on span "P" at bounding box center [67, 508] width 11 height 13
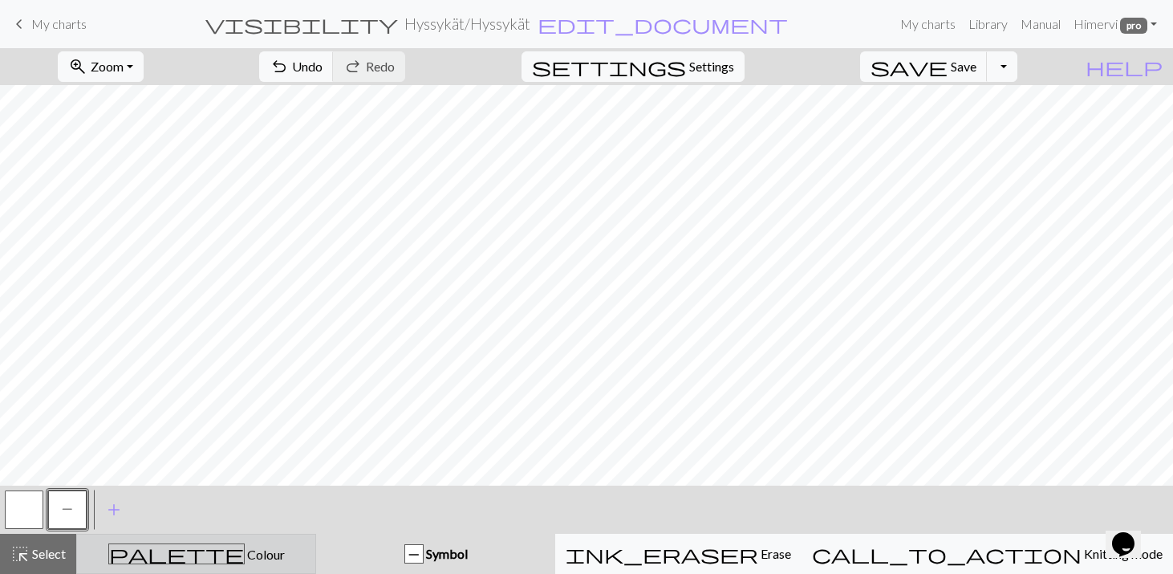
click at [170, 558] on div "palette Colour Colour" at bounding box center [196, 553] width 219 height 21
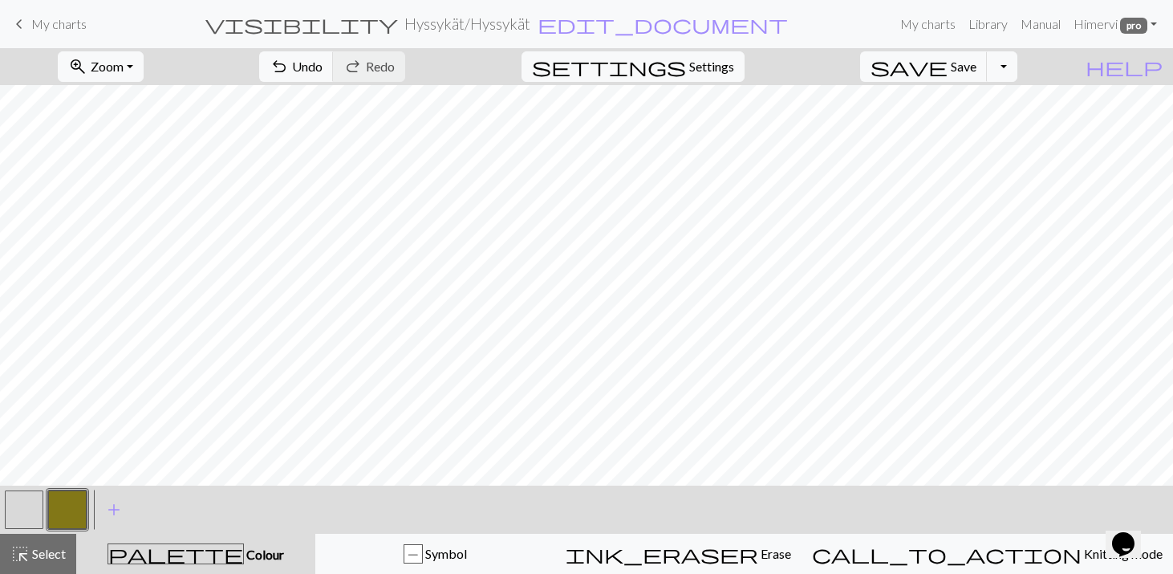
click at [26, 510] on button "button" at bounding box center [24, 509] width 39 height 39
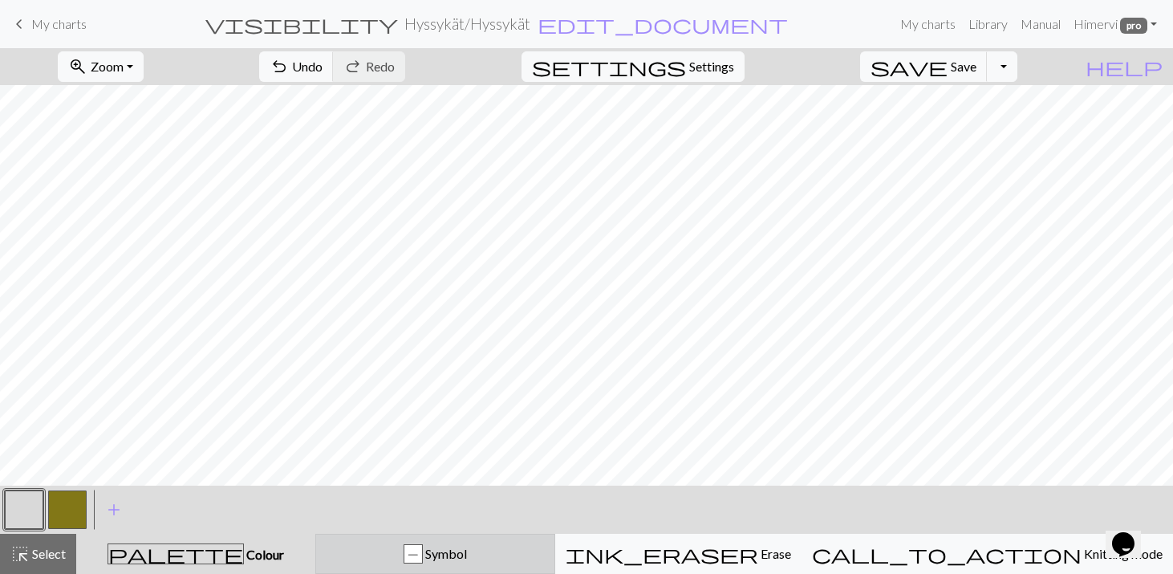
click at [467, 554] on span "Symbol" at bounding box center [445, 553] width 44 height 15
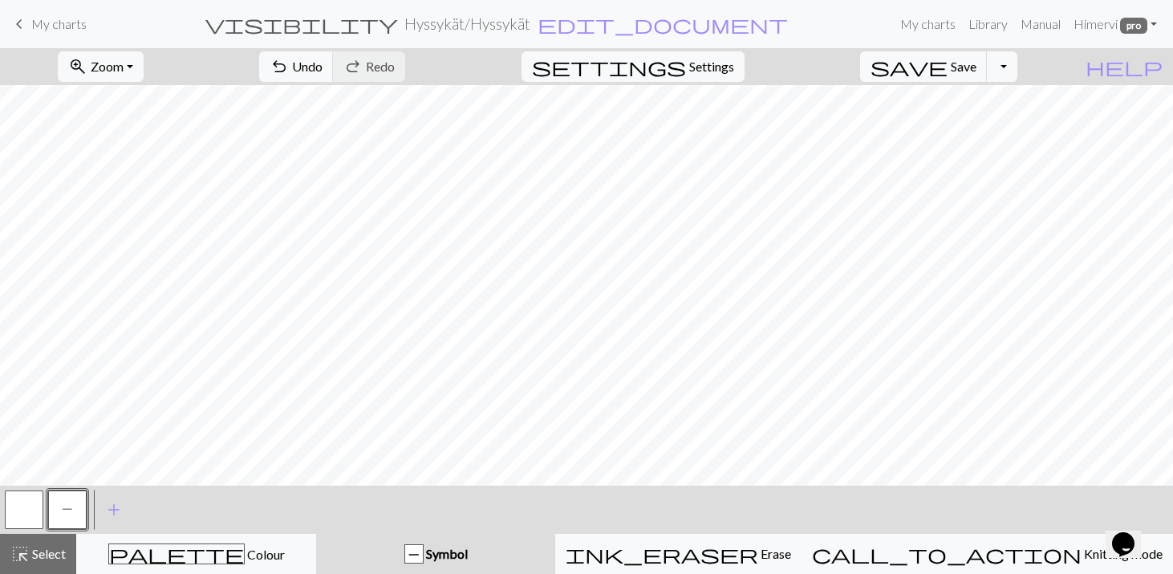
click at [31, 515] on button "button" at bounding box center [24, 509] width 39 height 39
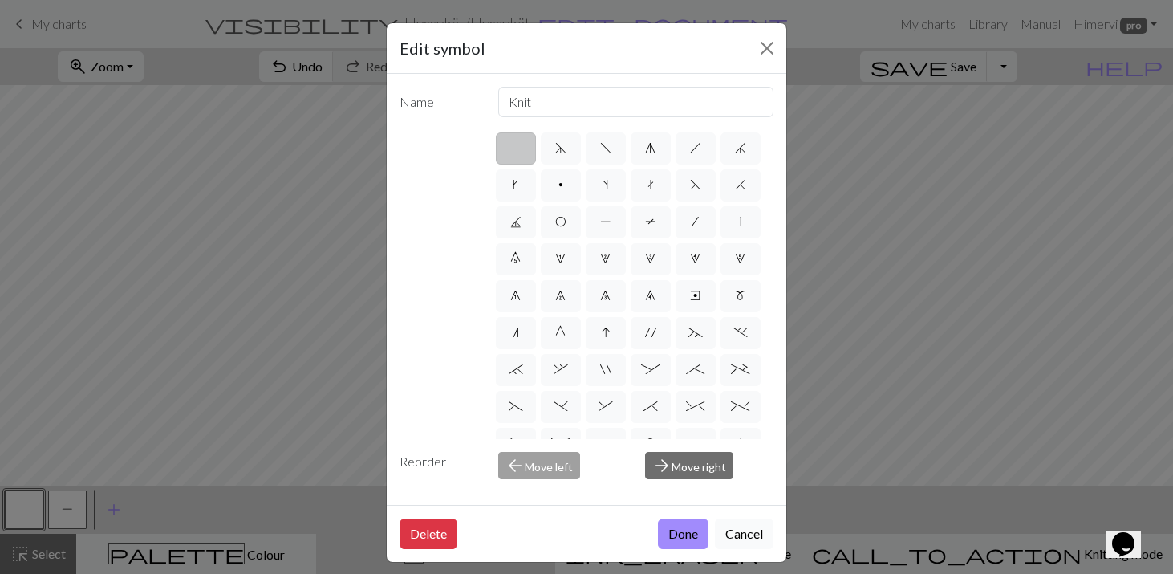
click at [741, 533] on button "Cancel" at bounding box center [744, 533] width 59 height 30
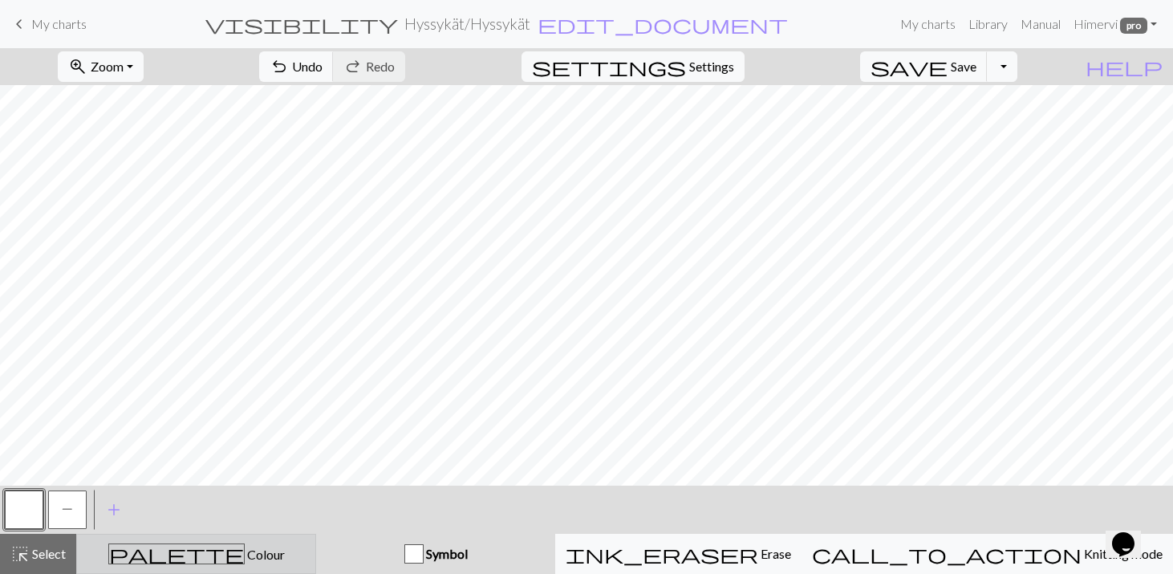
click at [245, 546] on span "Colour" at bounding box center [265, 553] width 40 height 15
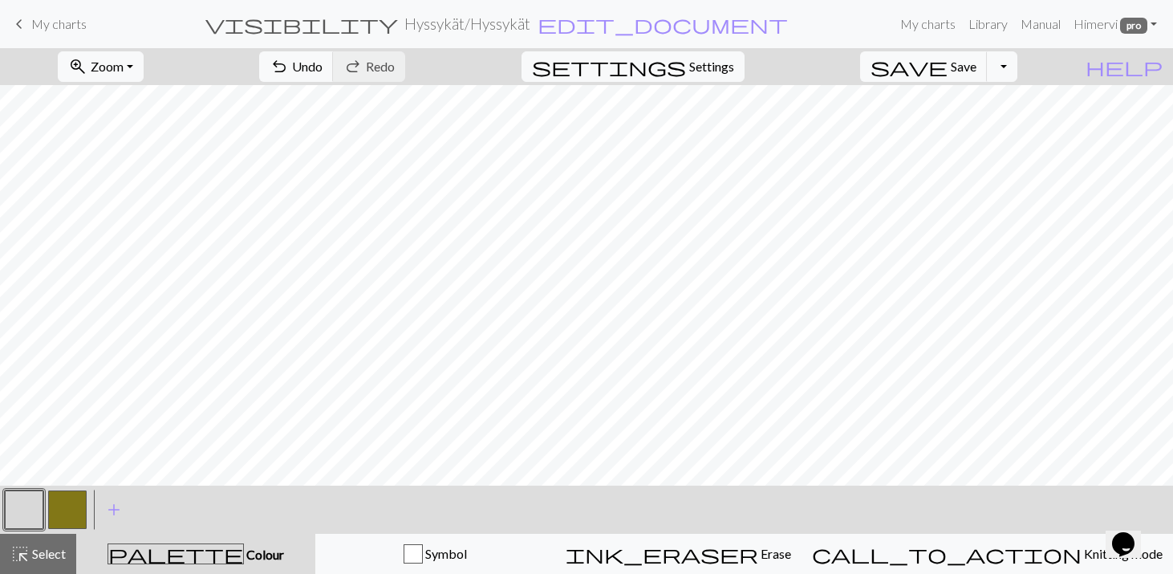
click at [14, 505] on button "button" at bounding box center [24, 509] width 39 height 39
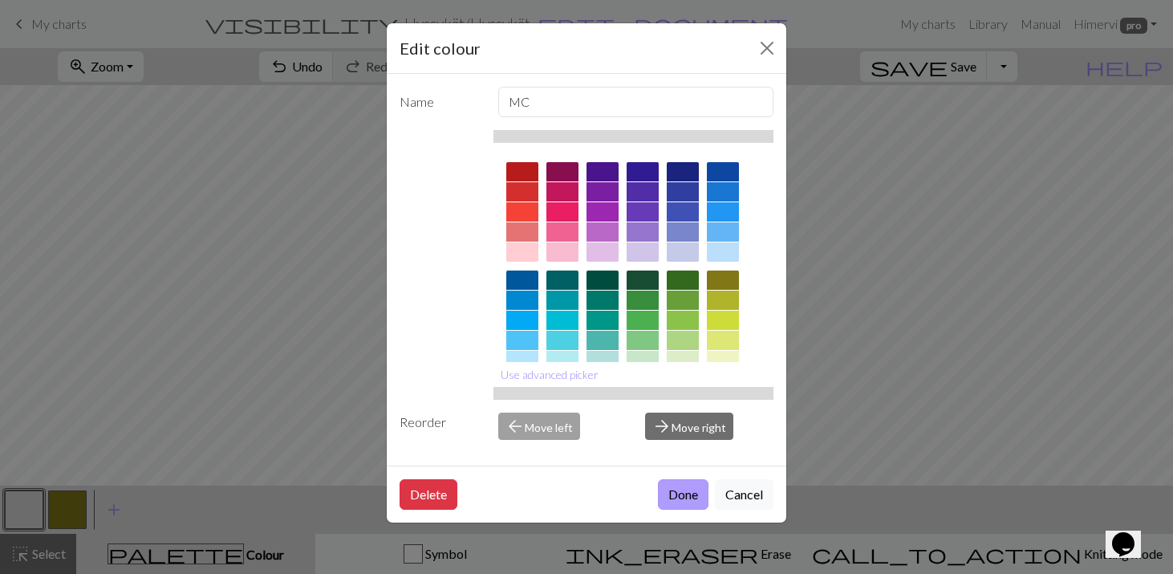
click at [689, 493] on button "Done" at bounding box center [683, 494] width 51 height 30
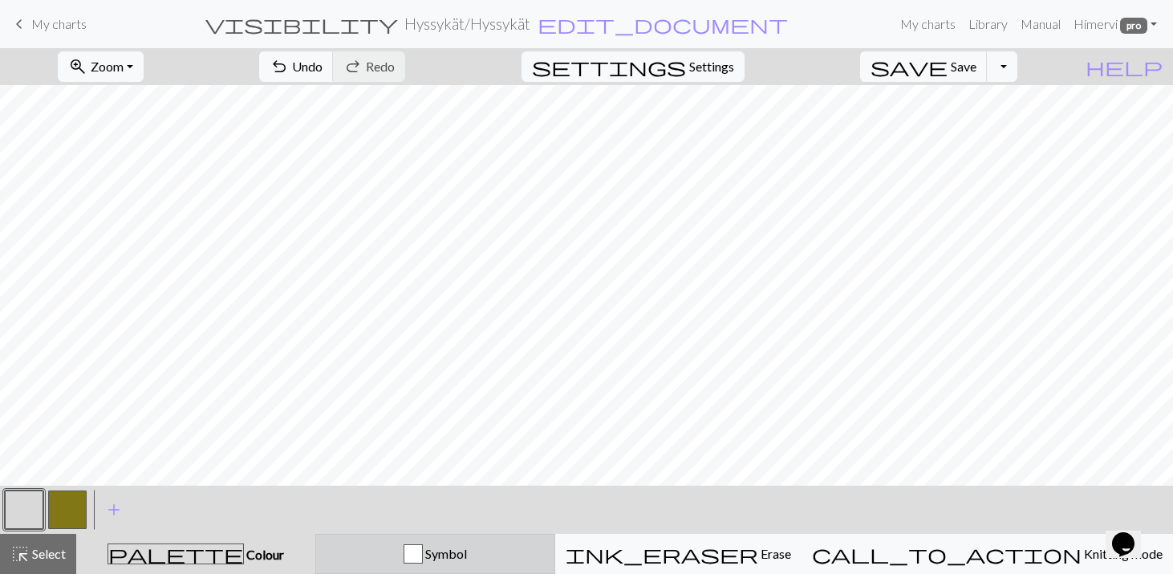
click at [467, 554] on span "Symbol" at bounding box center [445, 553] width 44 height 15
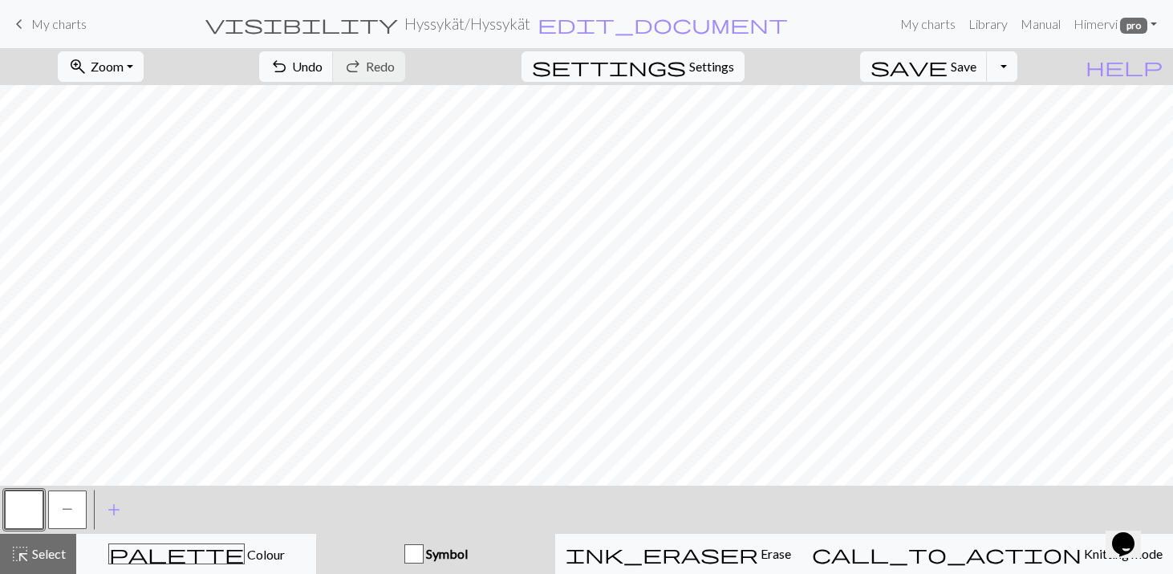
click at [64, 507] on span "P" at bounding box center [67, 508] width 11 height 13
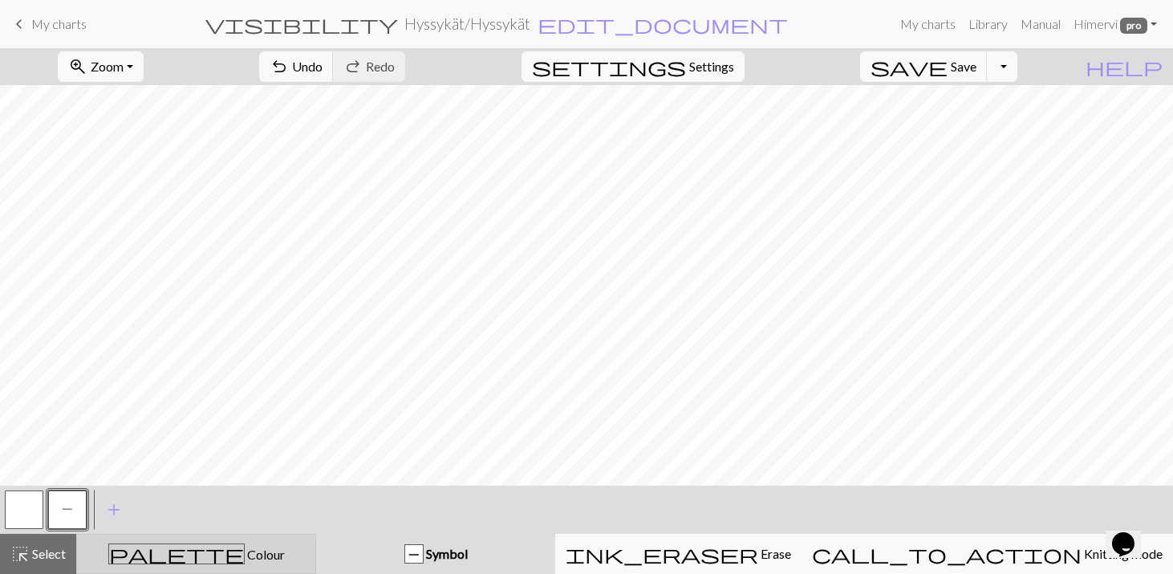
click at [306, 552] on div "palette Colour Colour" at bounding box center [196, 553] width 219 height 21
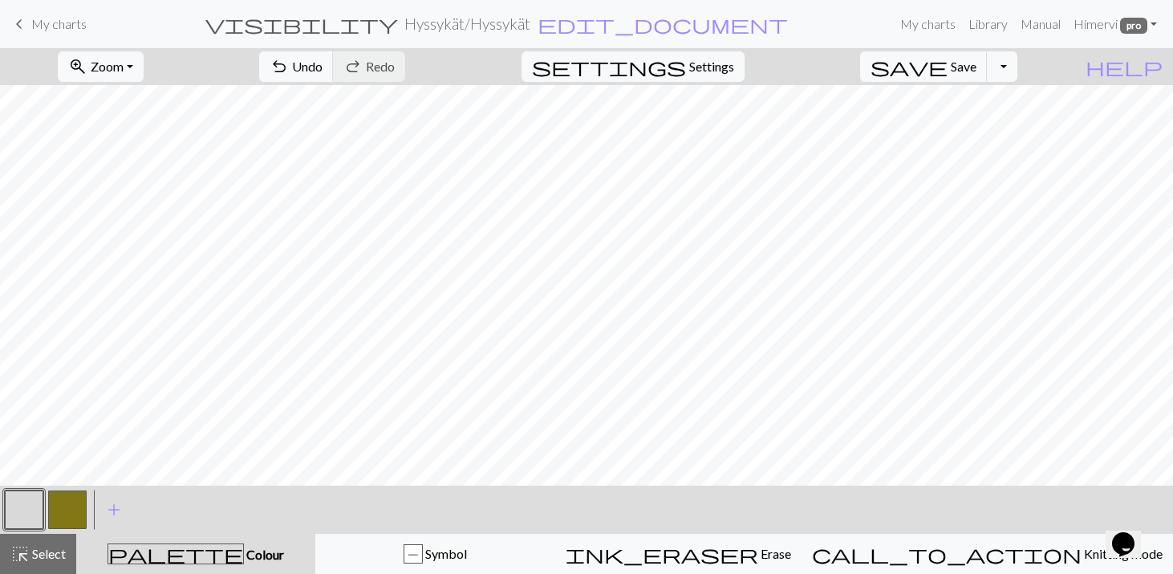
click at [61, 497] on button "button" at bounding box center [67, 509] width 39 height 39
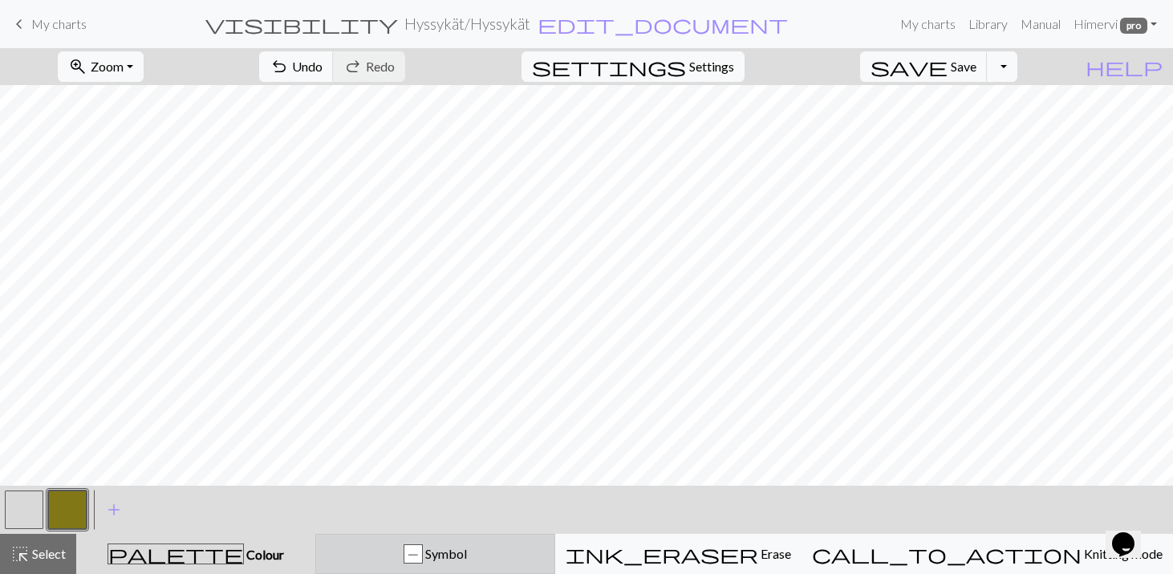
click at [422, 550] on div "P" at bounding box center [413, 554] width 18 height 19
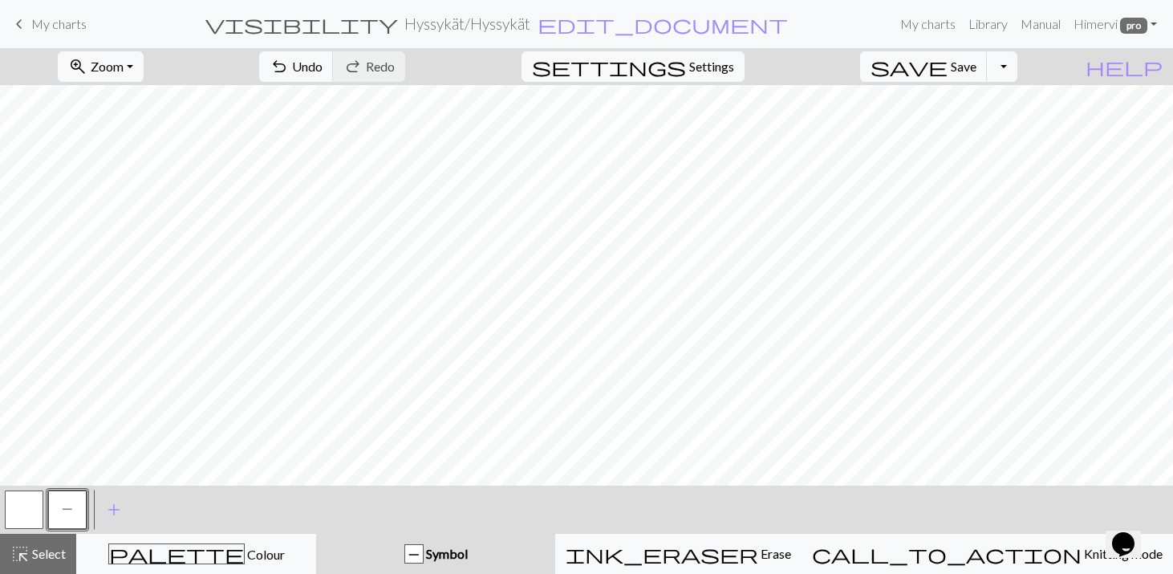
click at [69, 509] on span "P" at bounding box center [67, 508] width 11 height 13
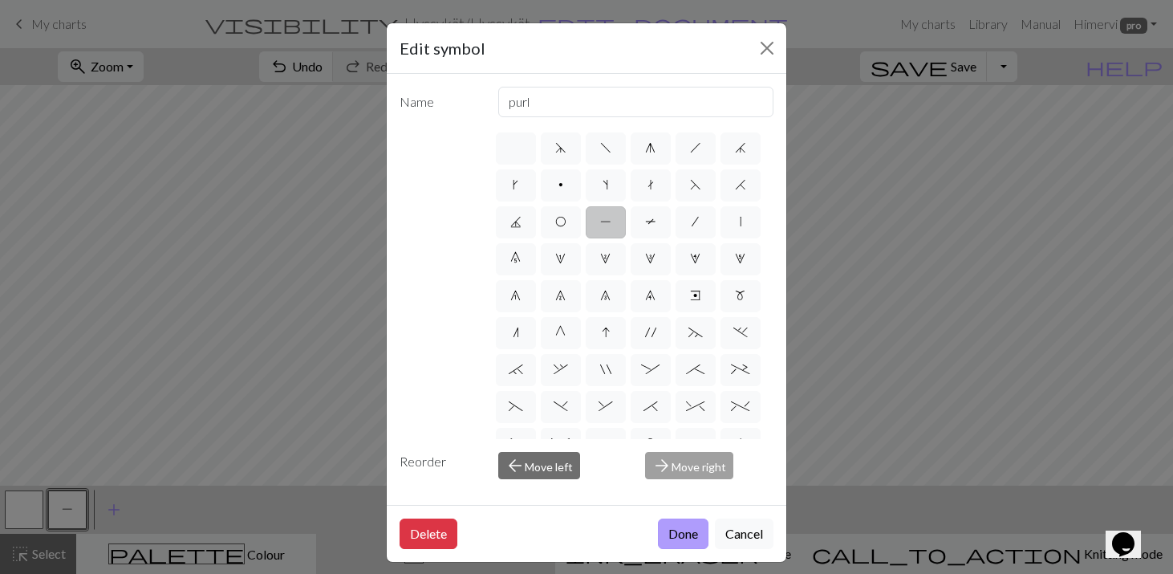
click at [676, 536] on button "Done" at bounding box center [683, 533] width 51 height 30
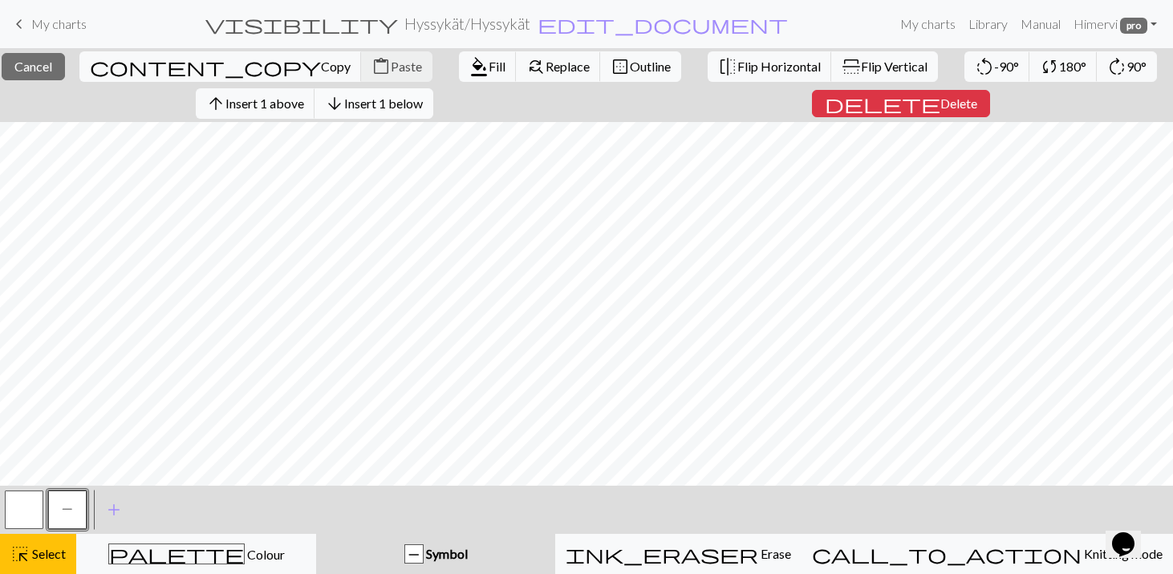
click at [372, 107] on span "Insert 1 below" at bounding box center [383, 102] width 79 height 15
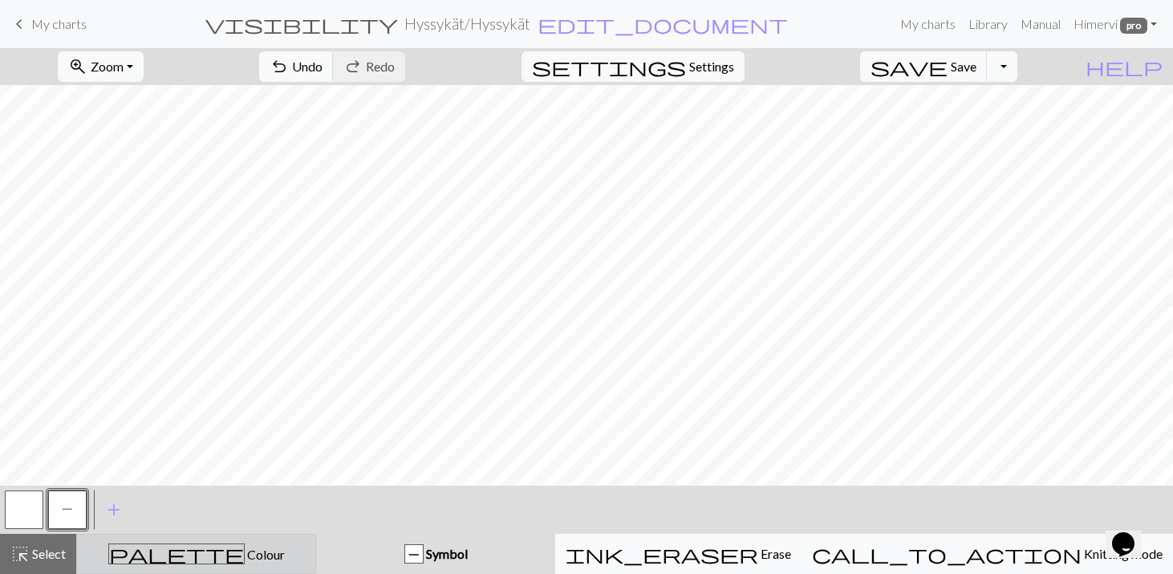
click at [262, 551] on div "palette Colour Colour" at bounding box center [196, 553] width 219 height 21
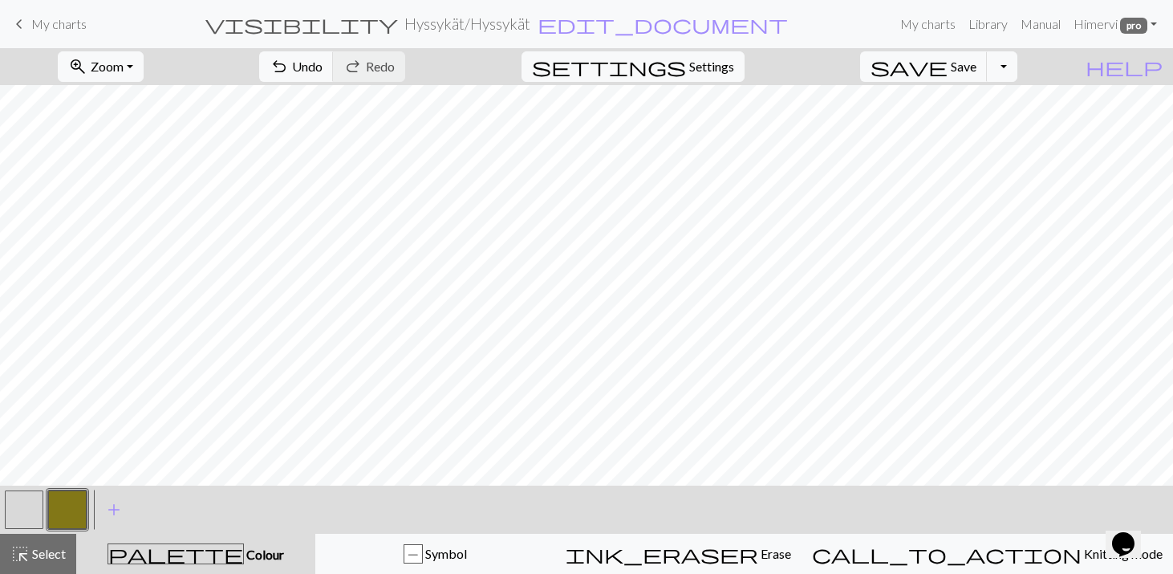
click at [14, 509] on button "button" at bounding box center [24, 509] width 39 height 39
click at [66, 510] on button "button" at bounding box center [67, 509] width 39 height 39
click at [1153, 22] on link "Hi mervi pro" at bounding box center [1115, 24] width 96 height 32
click at [1119, 63] on link "Account settings" at bounding box center [1097, 68] width 103 height 32
click at [1032, 20] on link "Manual" at bounding box center [1040, 24] width 53 height 32
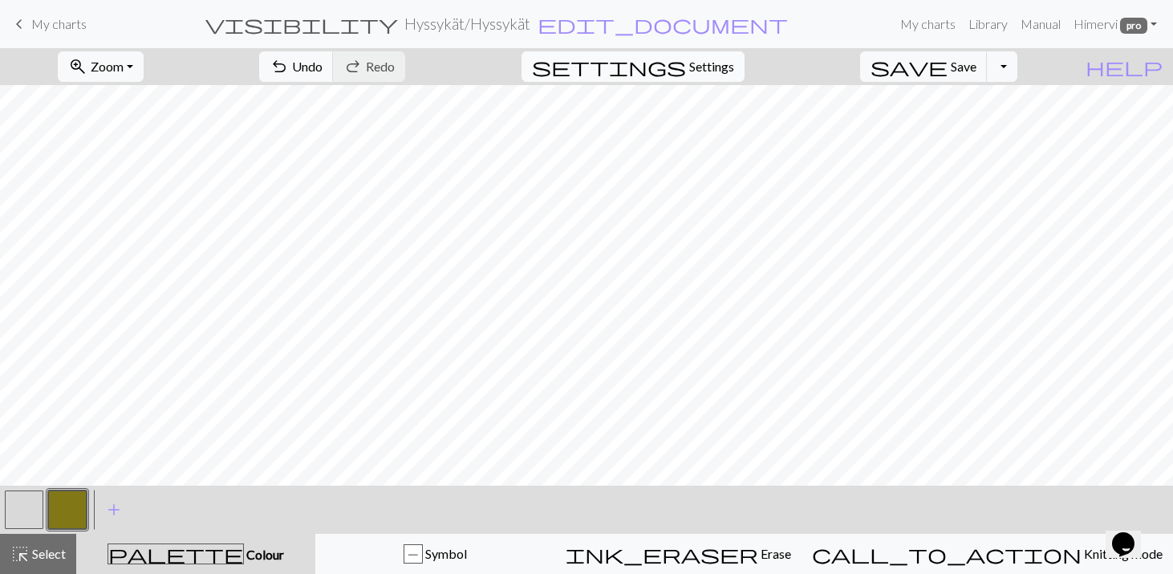
click at [734, 67] on span "Settings" at bounding box center [711, 66] width 45 height 19
select select "aran"
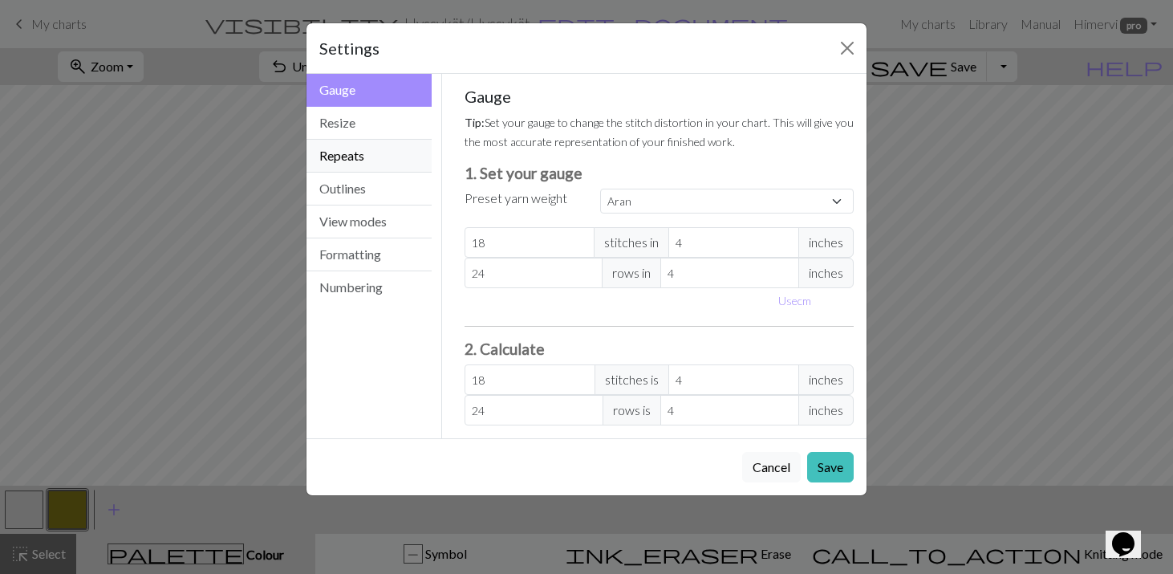
click at [365, 154] on button "Repeats" at bounding box center [368, 156] width 125 height 33
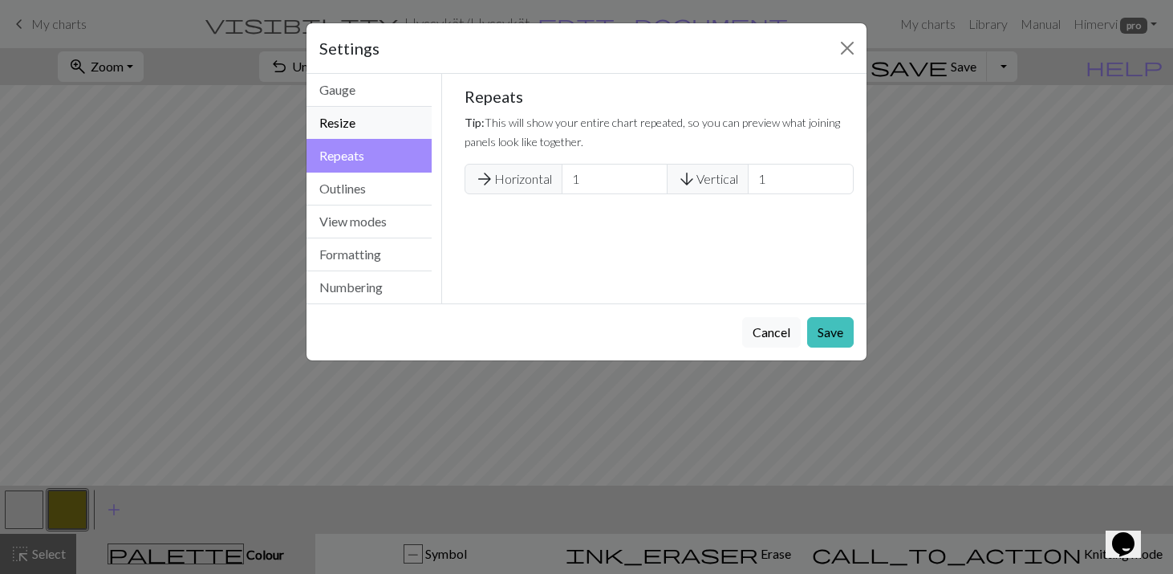
click at [364, 123] on button "Resize" at bounding box center [368, 123] width 125 height 33
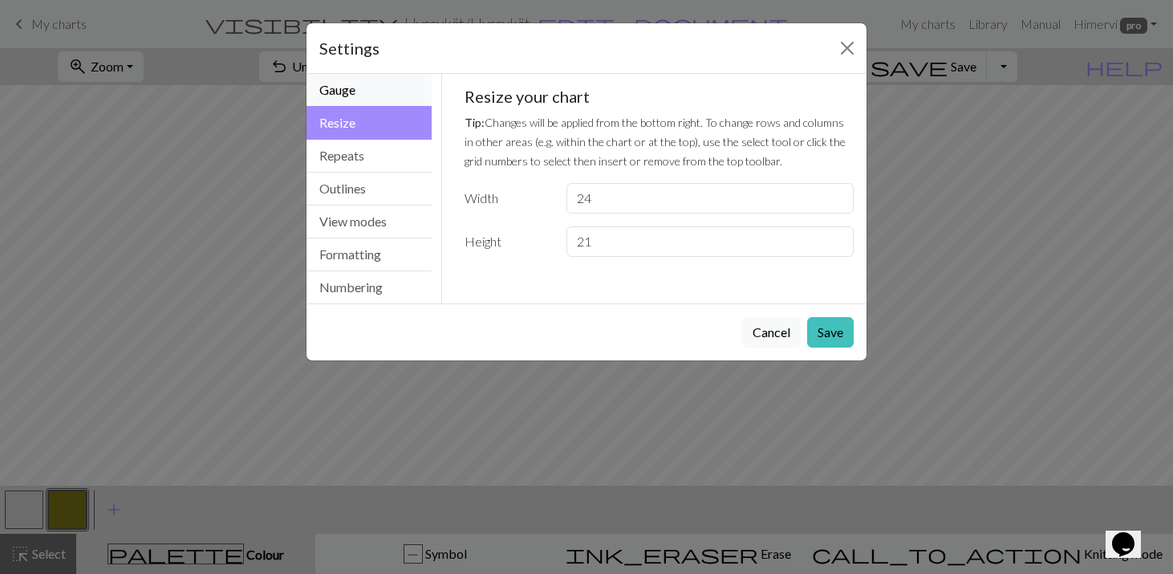
click at [359, 89] on button "Gauge" at bounding box center [368, 90] width 125 height 33
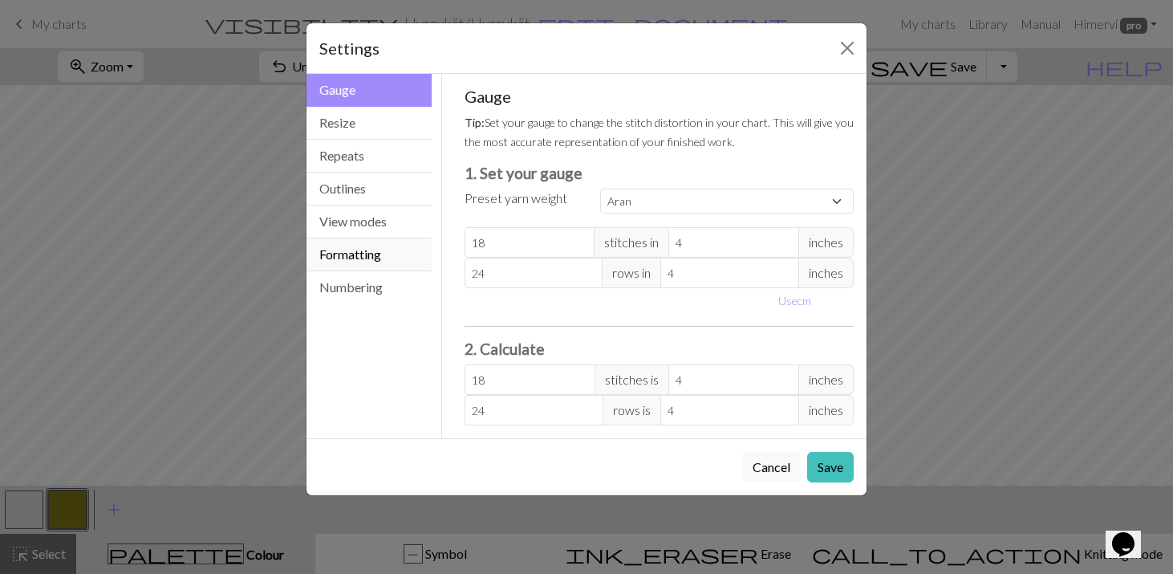
click at [357, 257] on button "Formatting" at bounding box center [368, 254] width 125 height 33
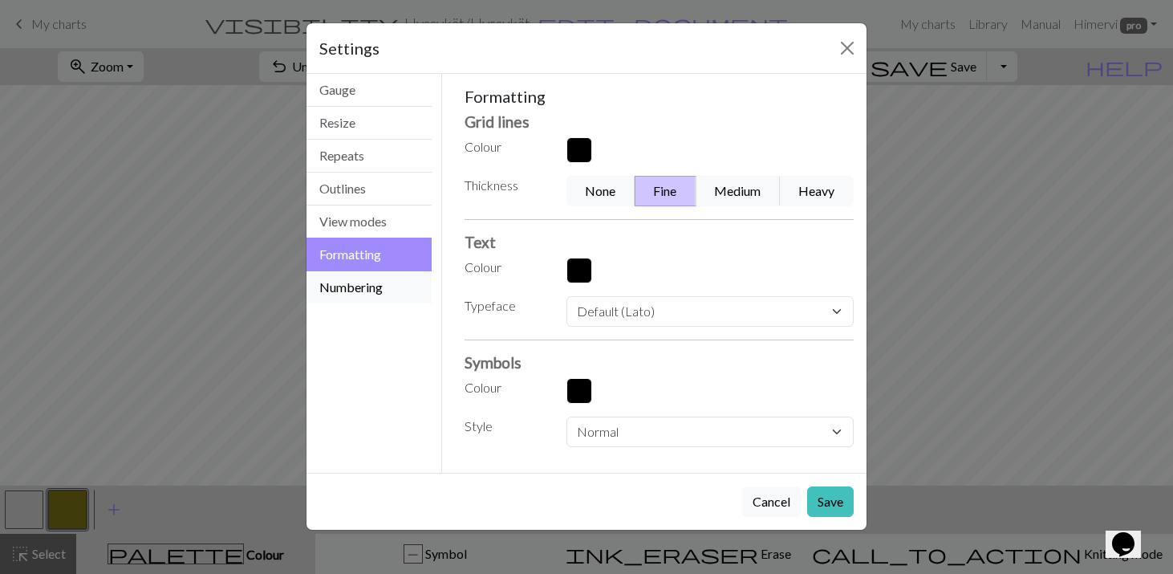
click at [351, 295] on button "Numbering" at bounding box center [368, 287] width 125 height 32
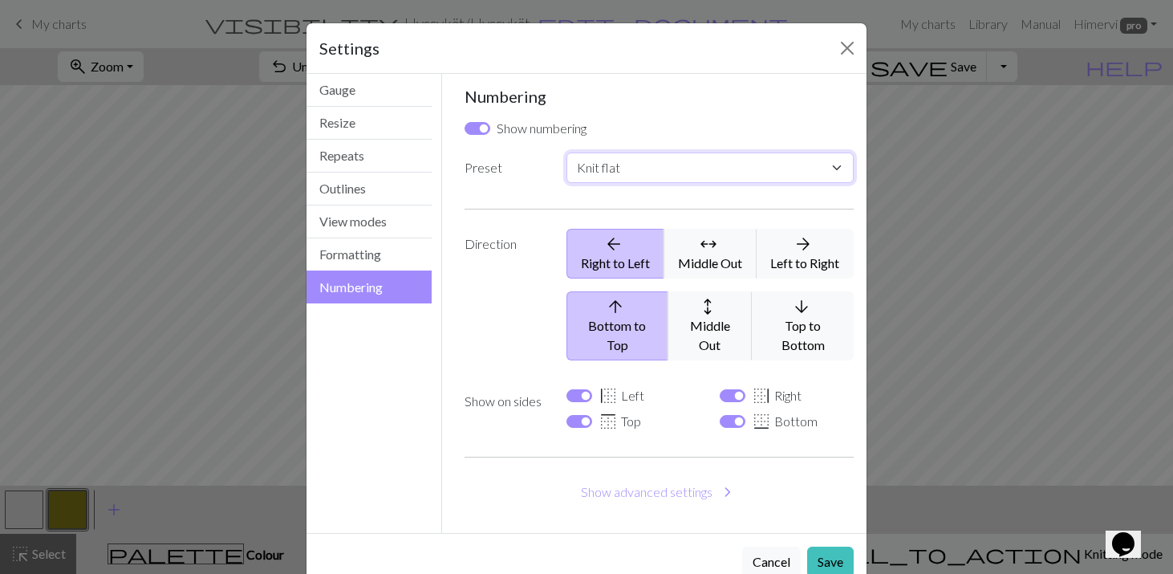
click at [749, 172] on select "Custom Knit flat Knit in the round Lace knitting Cross stitch" at bounding box center [709, 167] width 287 height 30
select select "round"
checkbox input "false"
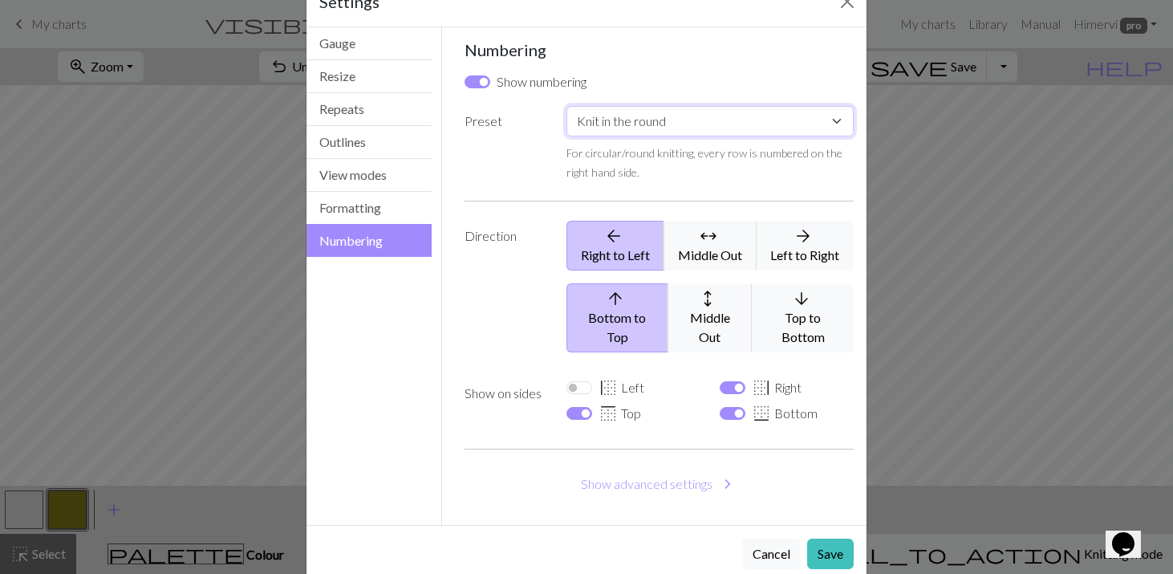
scroll to position [55, 0]
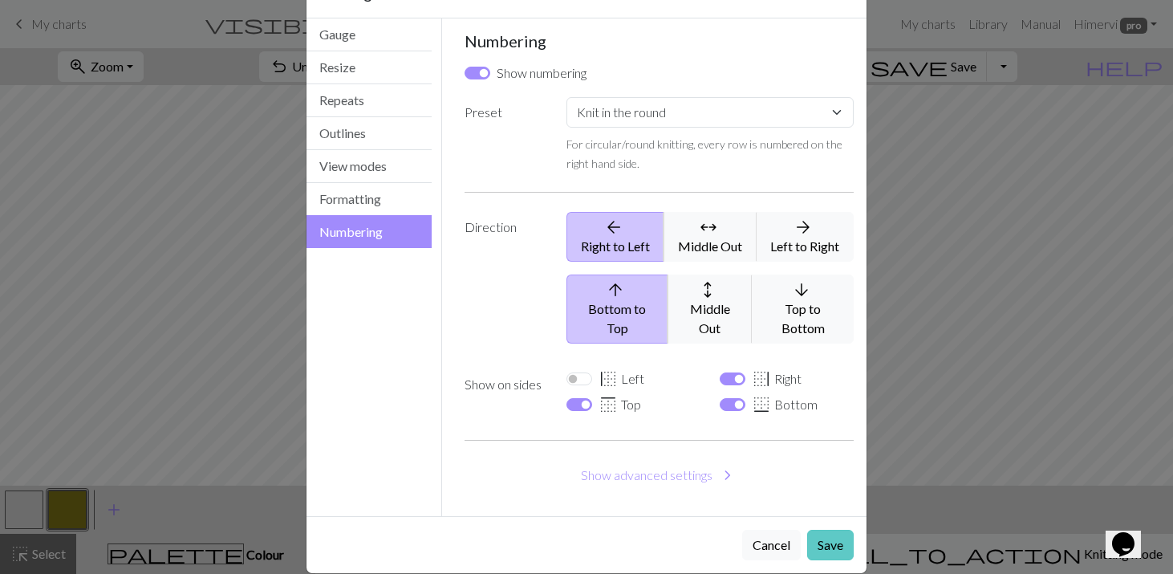
click at [833, 530] on button "Save" at bounding box center [830, 545] width 47 height 30
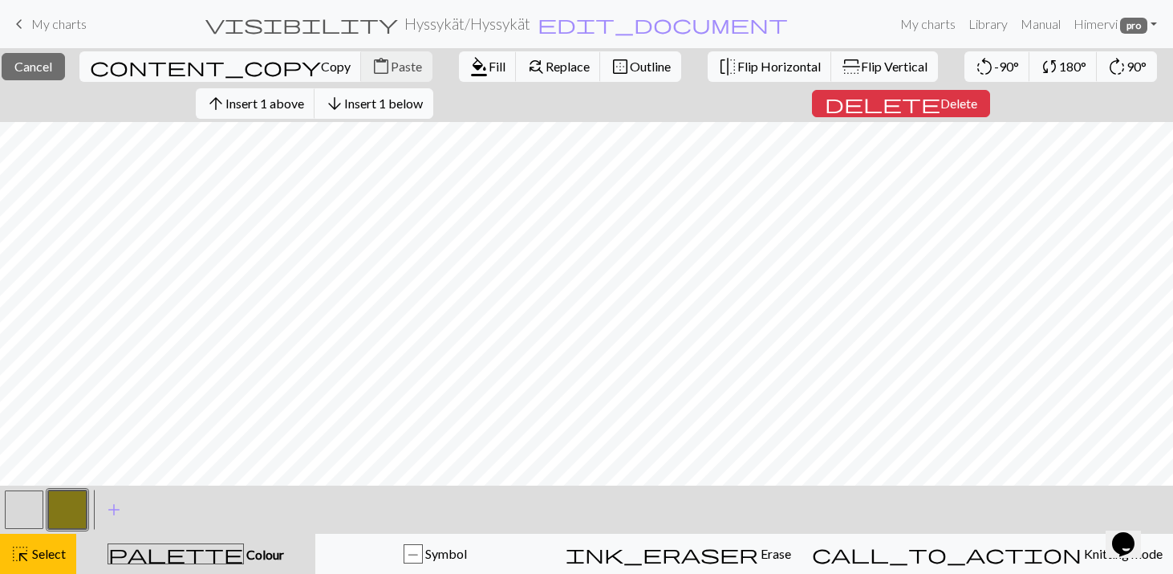
click at [408, 104] on span "Insert 1 below" at bounding box center [383, 102] width 79 height 15
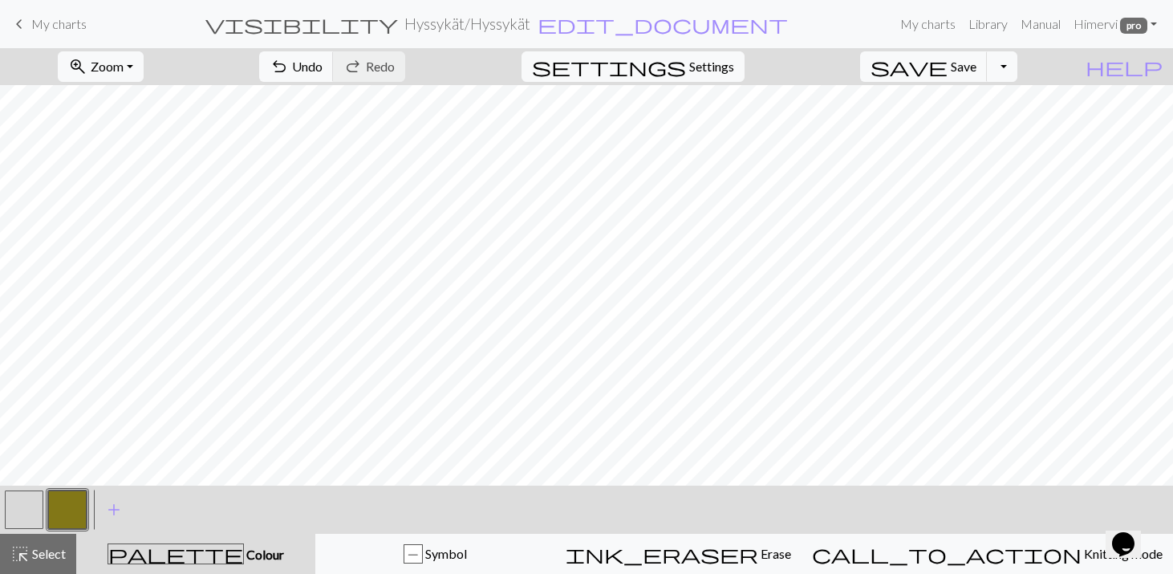
scroll to position [25, 0]
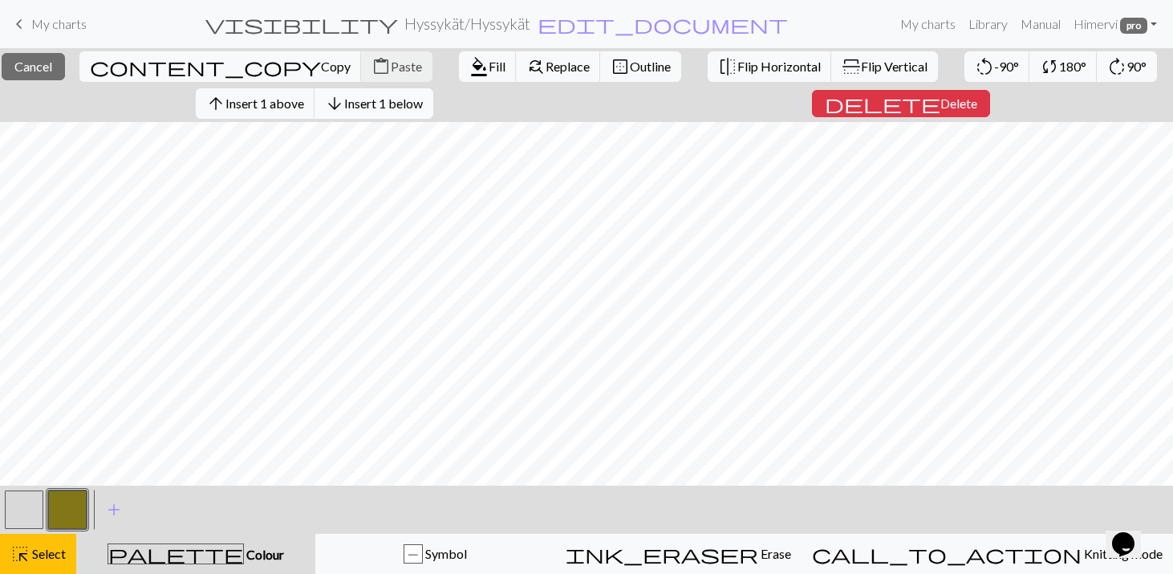
click at [383, 97] on span "Insert 1 below" at bounding box center [383, 102] width 79 height 15
click at [370, 100] on span "Insert 2 below" at bounding box center [383, 102] width 79 height 15
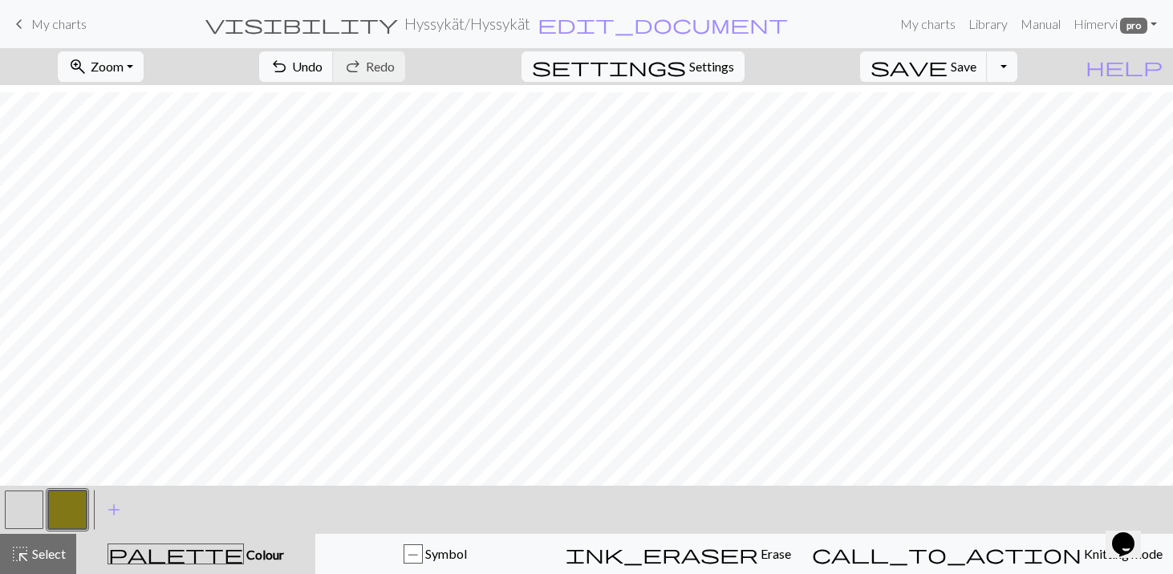
scroll to position [73, 0]
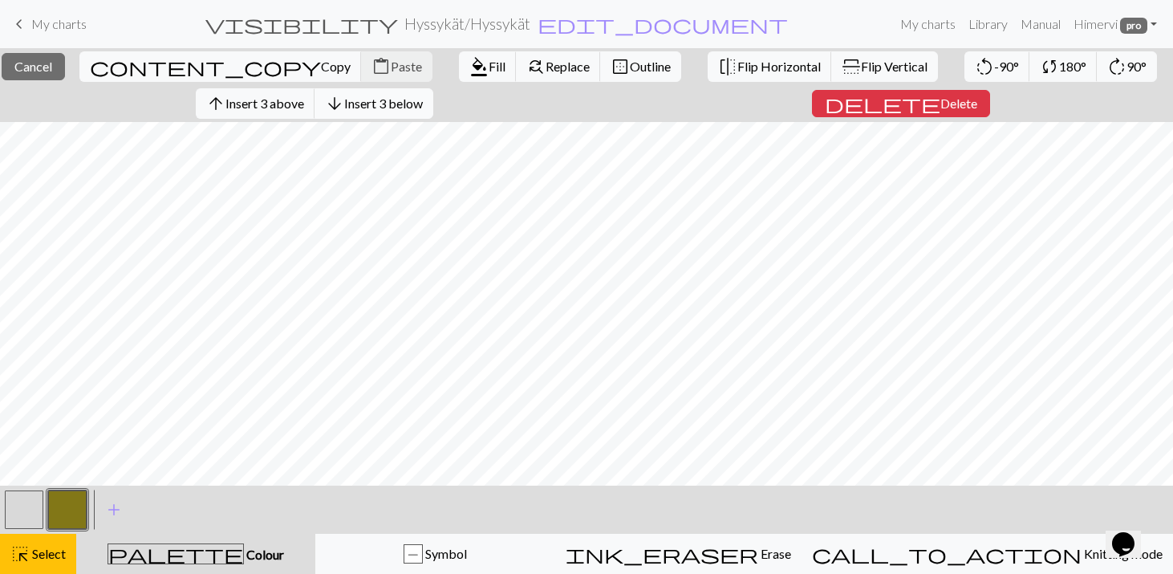
click at [422, 99] on span "Insert 3 below" at bounding box center [383, 102] width 79 height 15
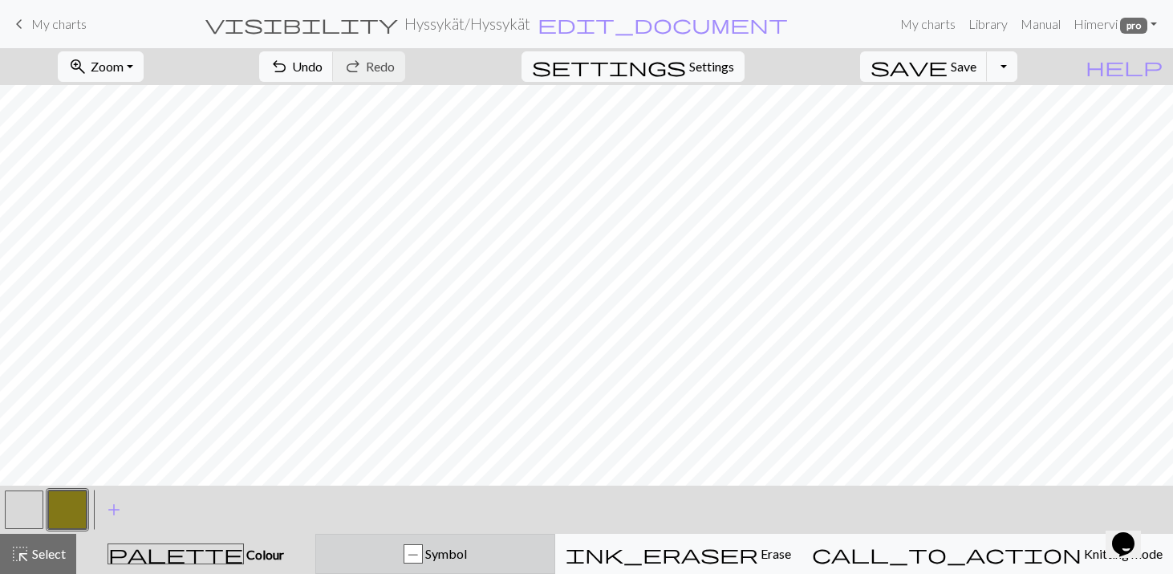
click at [444, 548] on div "P Symbol" at bounding box center [435, 553] width 219 height 19
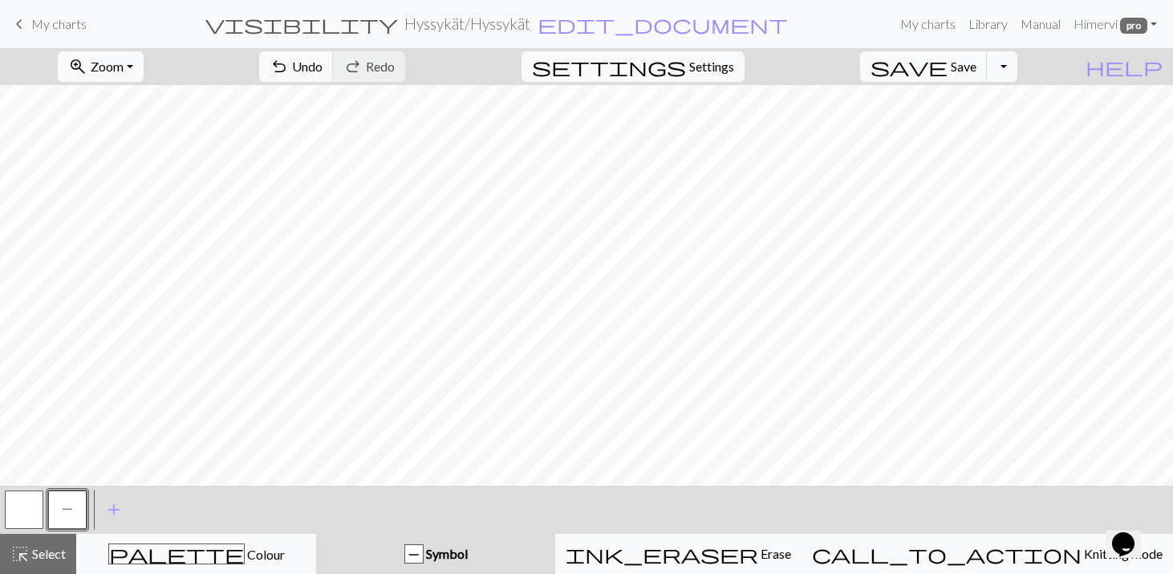
click at [60, 510] on button "P" at bounding box center [67, 509] width 39 height 39
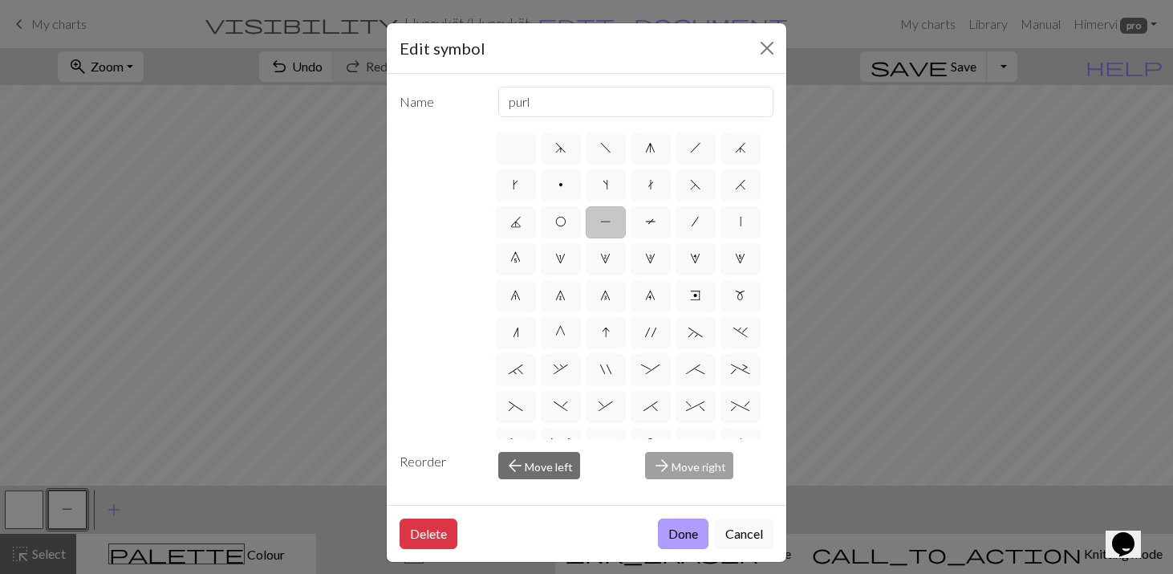
click at [674, 530] on button "Done" at bounding box center [683, 533] width 51 height 30
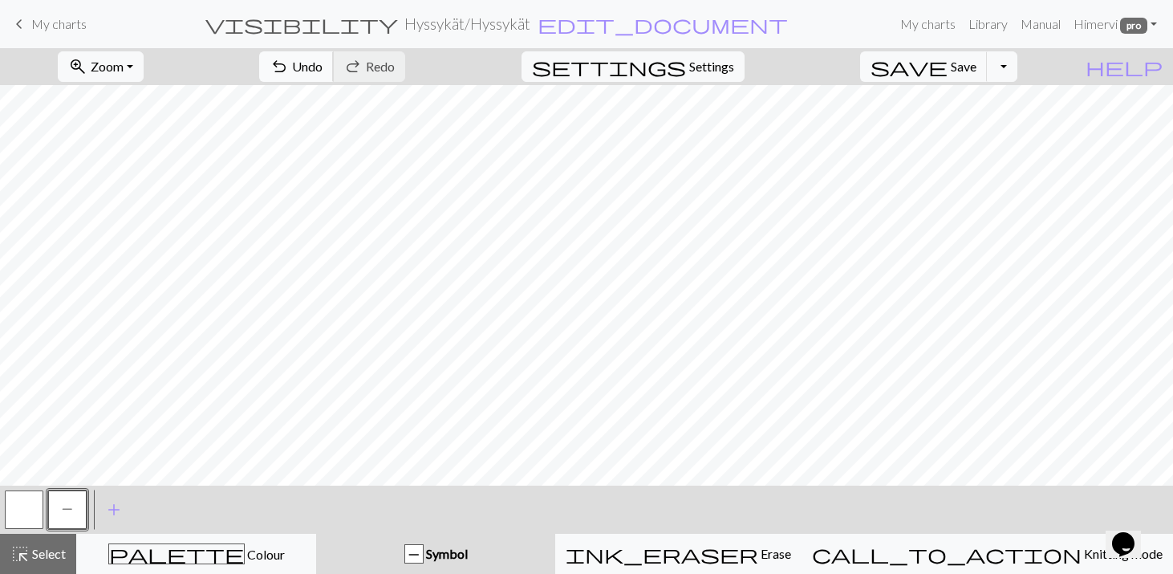
click at [323, 64] on span "Undo" at bounding box center [307, 66] width 30 height 15
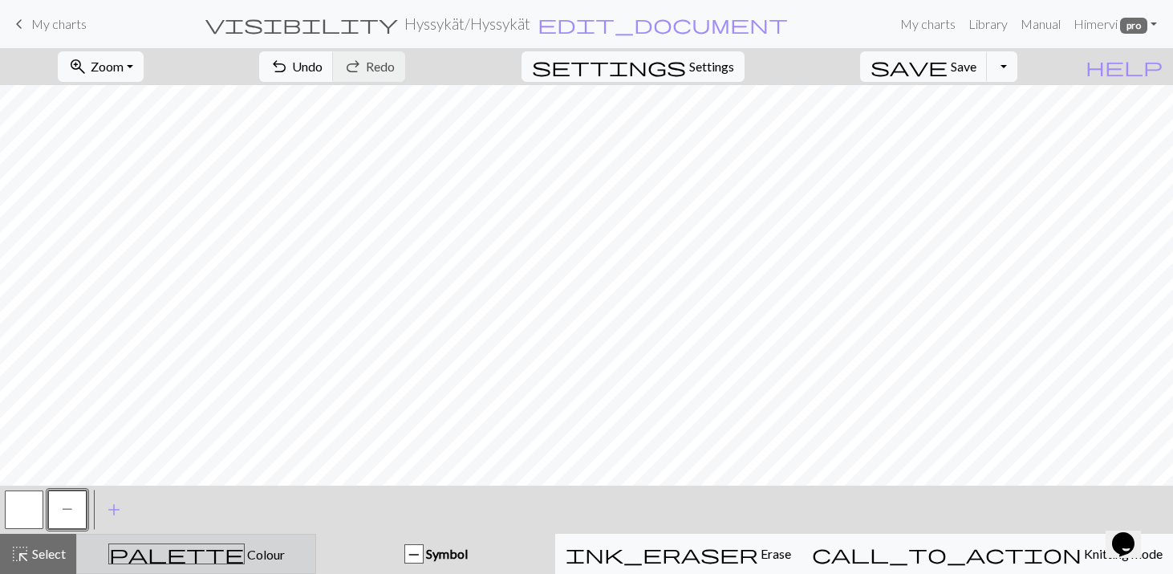
click at [245, 550] on span "Colour" at bounding box center [265, 553] width 40 height 15
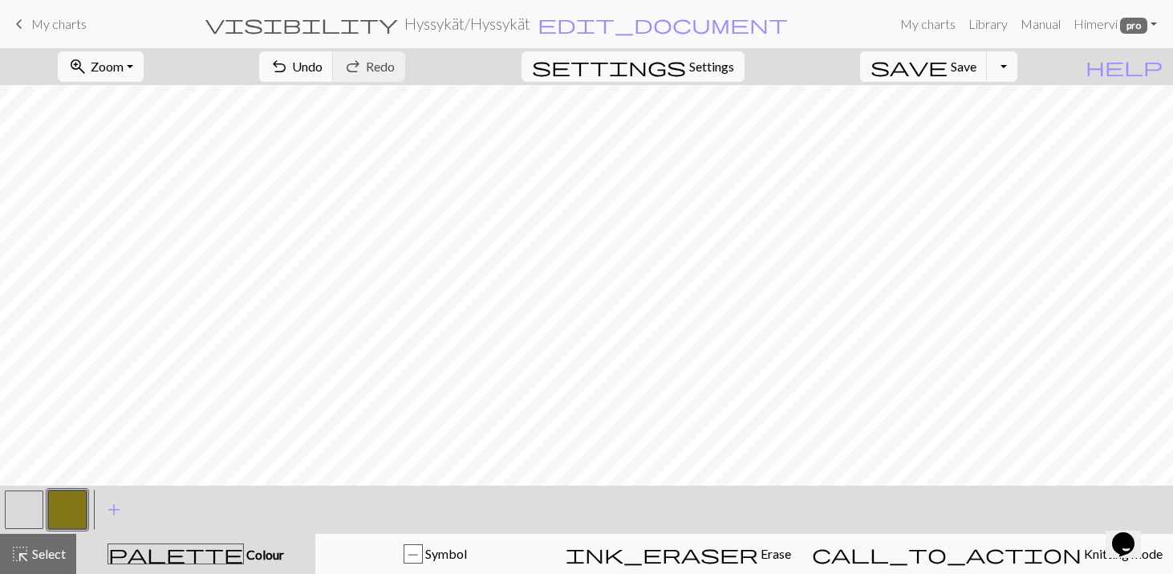
click at [21, 490] on button "button" at bounding box center [24, 509] width 39 height 39
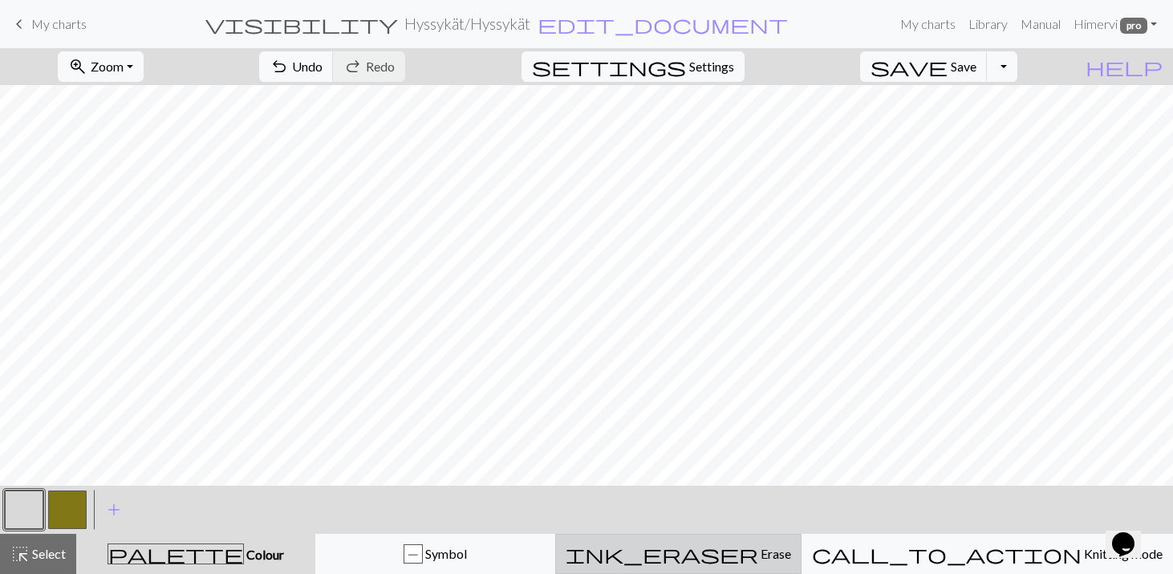
click at [758, 558] on span "Erase" at bounding box center [774, 553] width 33 height 15
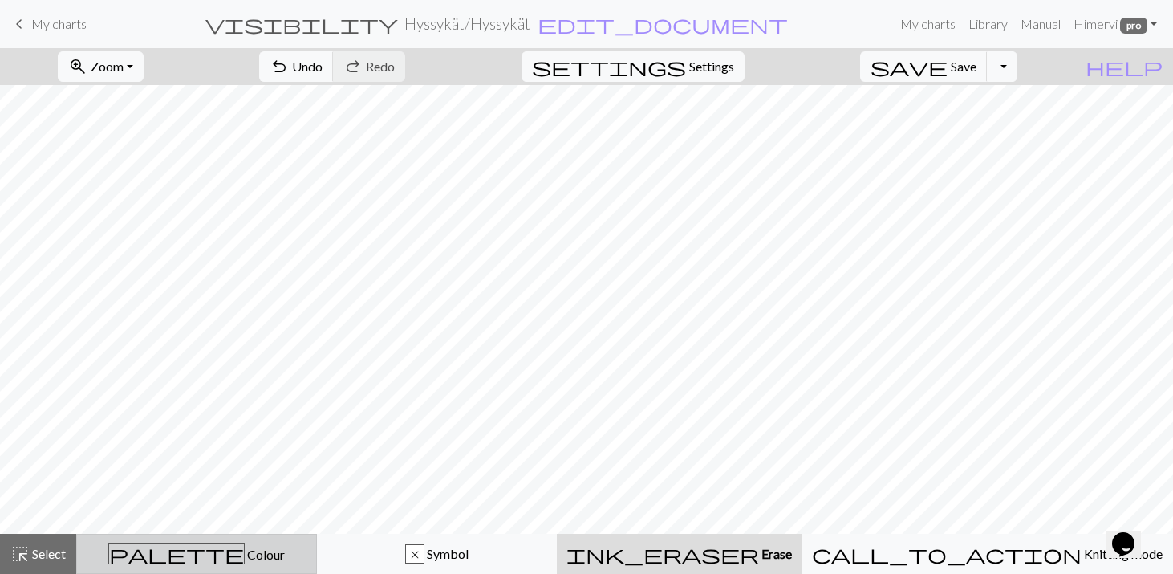
click at [294, 553] on div "palette Colour Colour" at bounding box center [197, 553] width 220 height 21
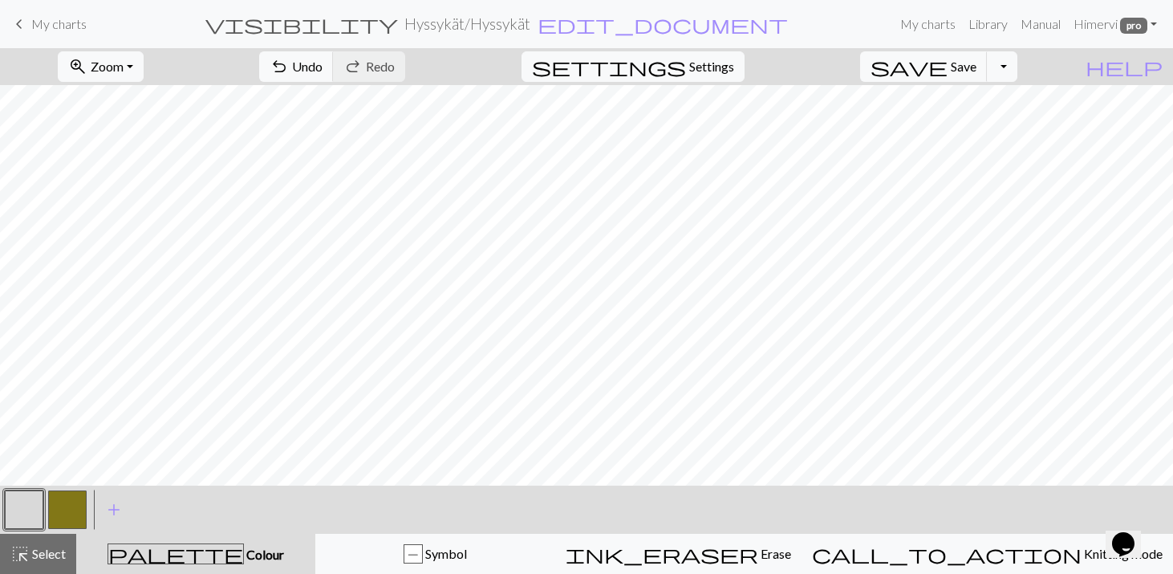
click at [69, 510] on button "button" at bounding box center [67, 509] width 39 height 39
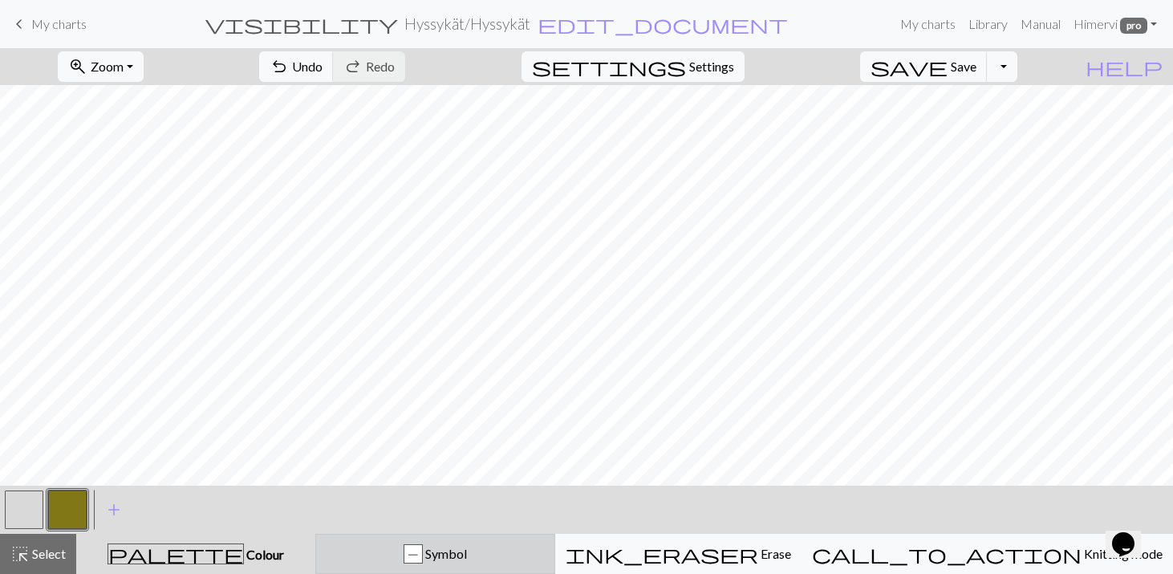
click at [421, 561] on div "P Symbol" at bounding box center [435, 553] width 219 height 19
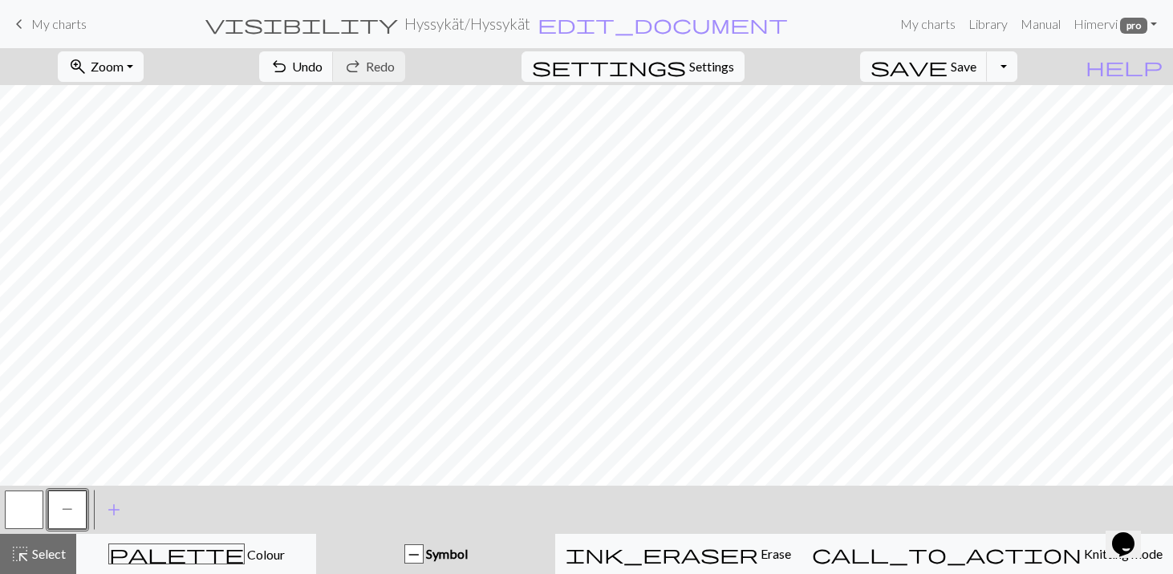
click at [63, 497] on button "P" at bounding box center [67, 509] width 39 height 39
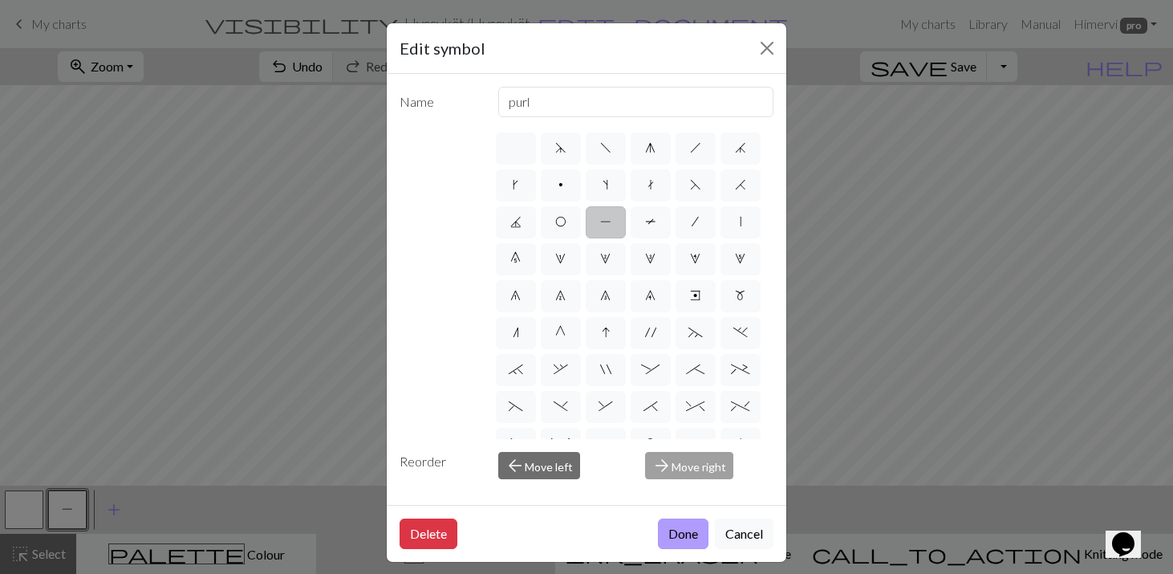
click at [669, 519] on button "Done" at bounding box center [683, 533] width 51 height 30
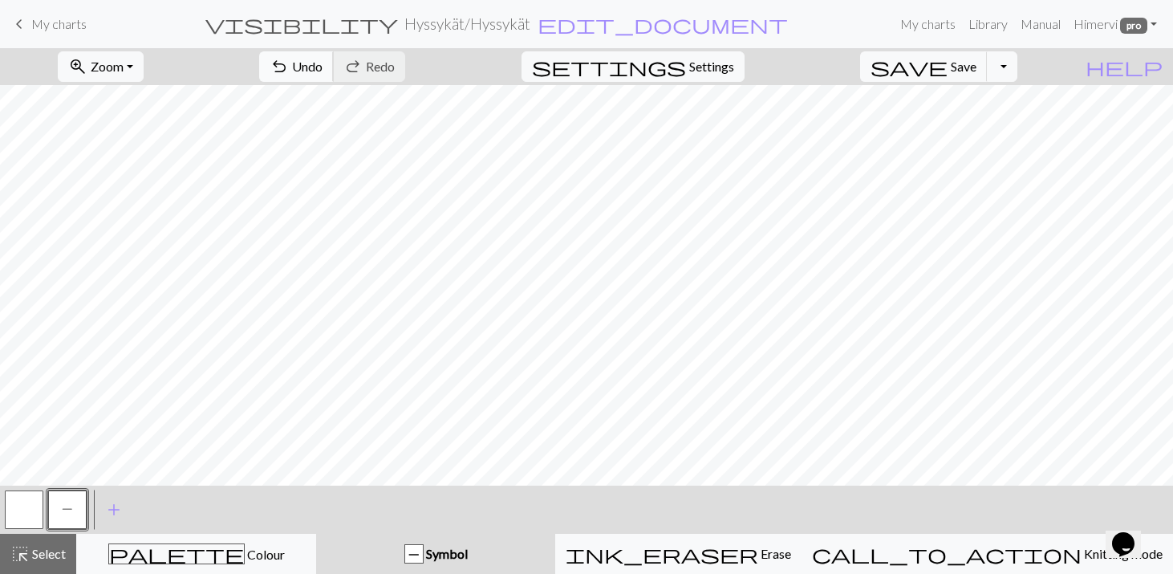
click at [323, 73] on span "Undo" at bounding box center [307, 66] width 30 height 15
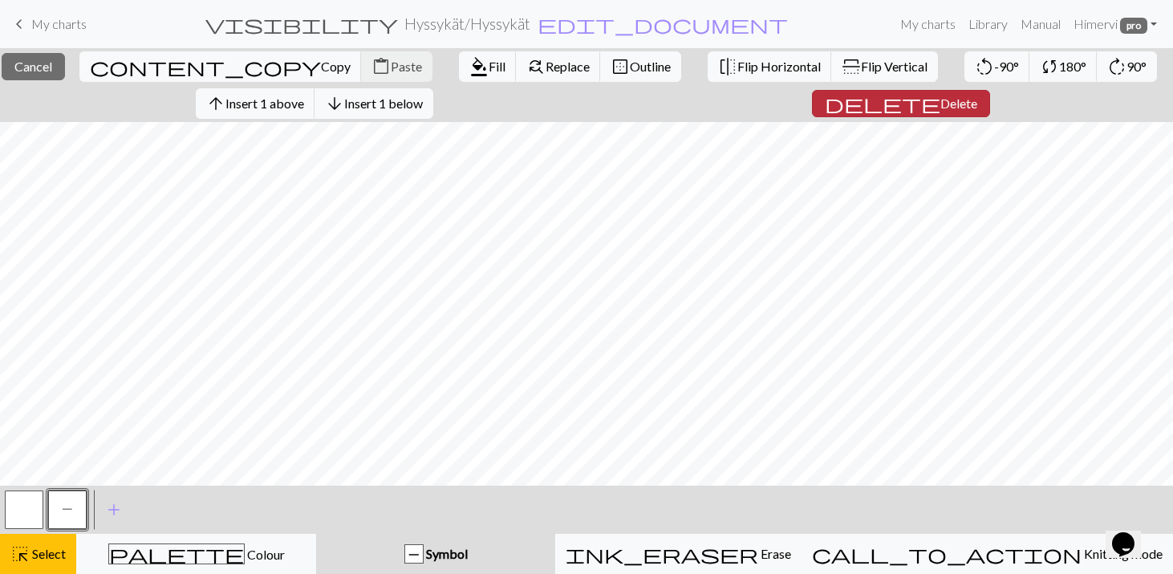
click at [940, 100] on span "Delete" at bounding box center [958, 102] width 37 height 15
click at [940, 101] on span "Delete" at bounding box center [958, 102] width 37 height 15
click at [940, 103] on span "Delete" at bounding box center [958, 102] width 37 height 15
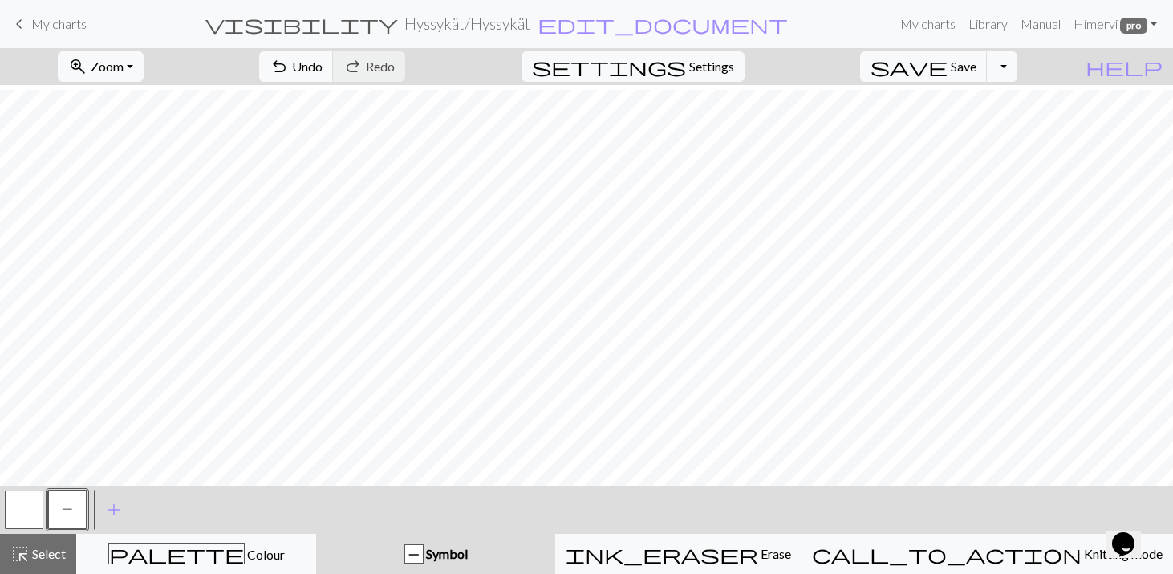
scroll to position [57, 0]
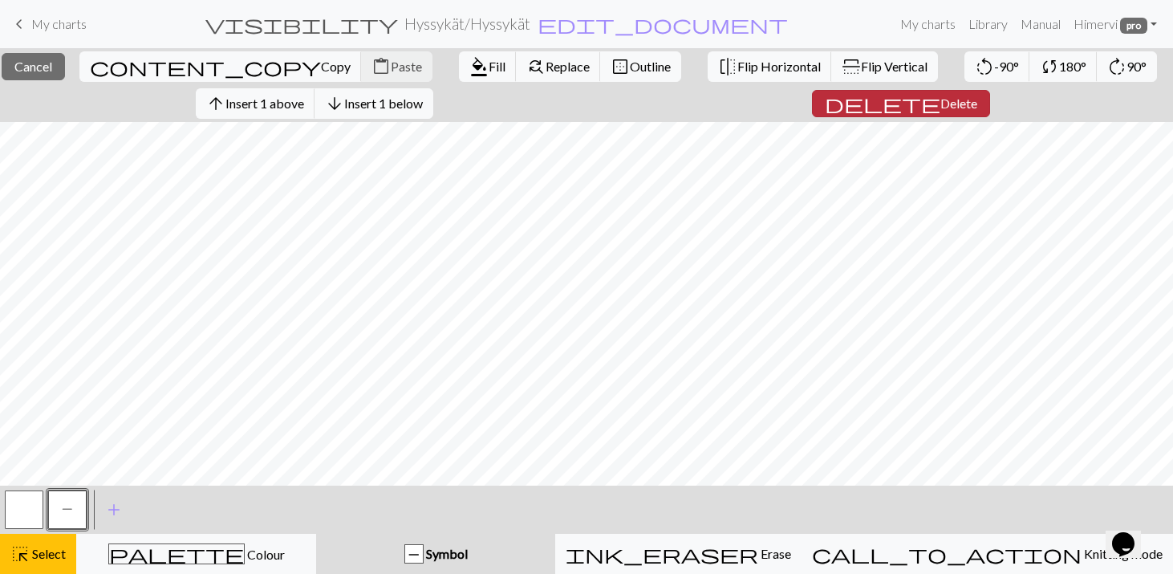
click at [943, 98] on span "Delete" at bounding box center [958, 102] width 37 height 15
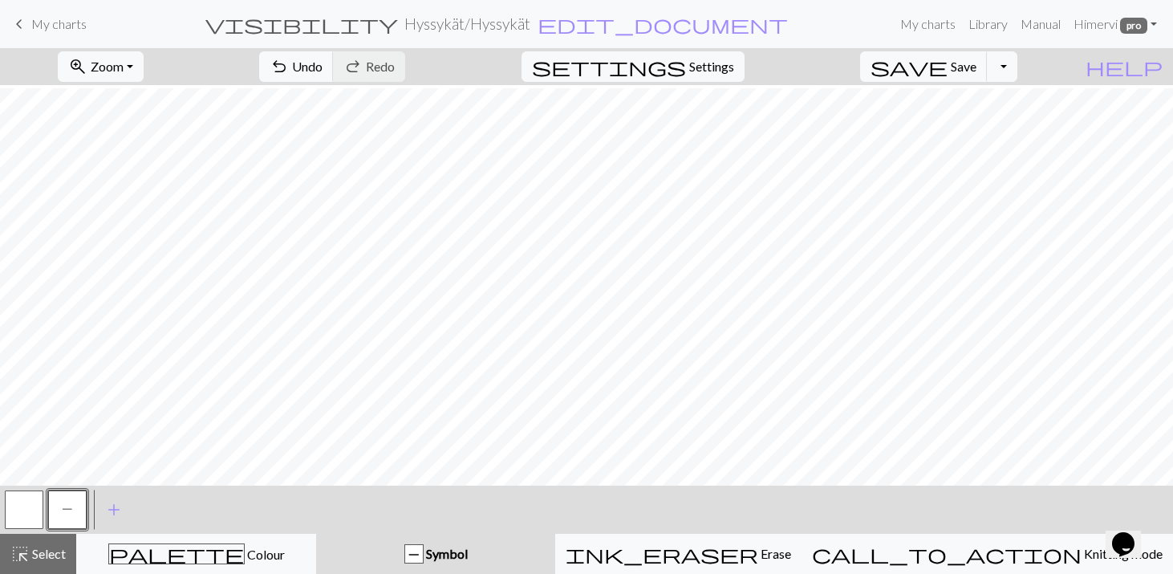
scroll to position [10, 0]
click at [734, 65] on span "Settings" at bounding box center [711, 66] width 45 height 19
select select "aran"
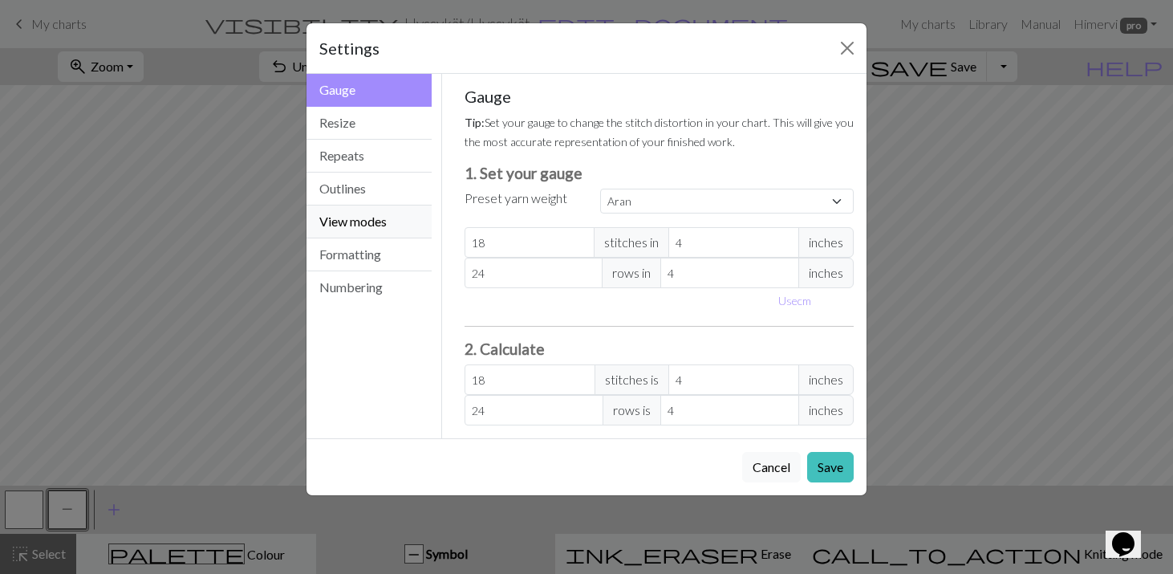
click at [360, 219] on button "View modes" at bounding box center [368, 221] width 125 height 33
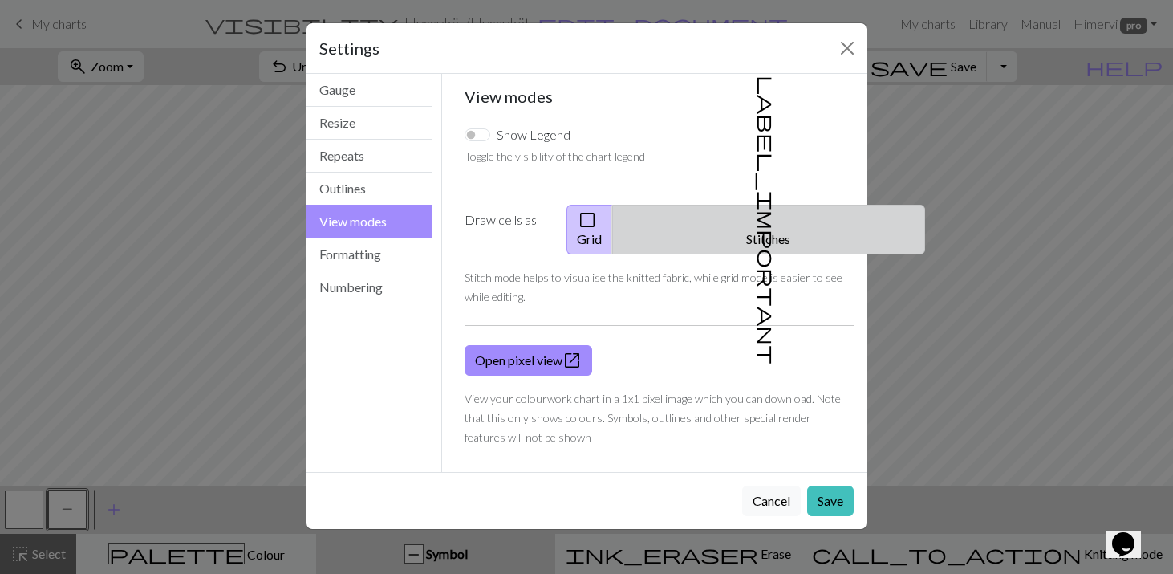
click at [762, 221] on span "label_important" at bounding box center [767, 219] width 22 height 289
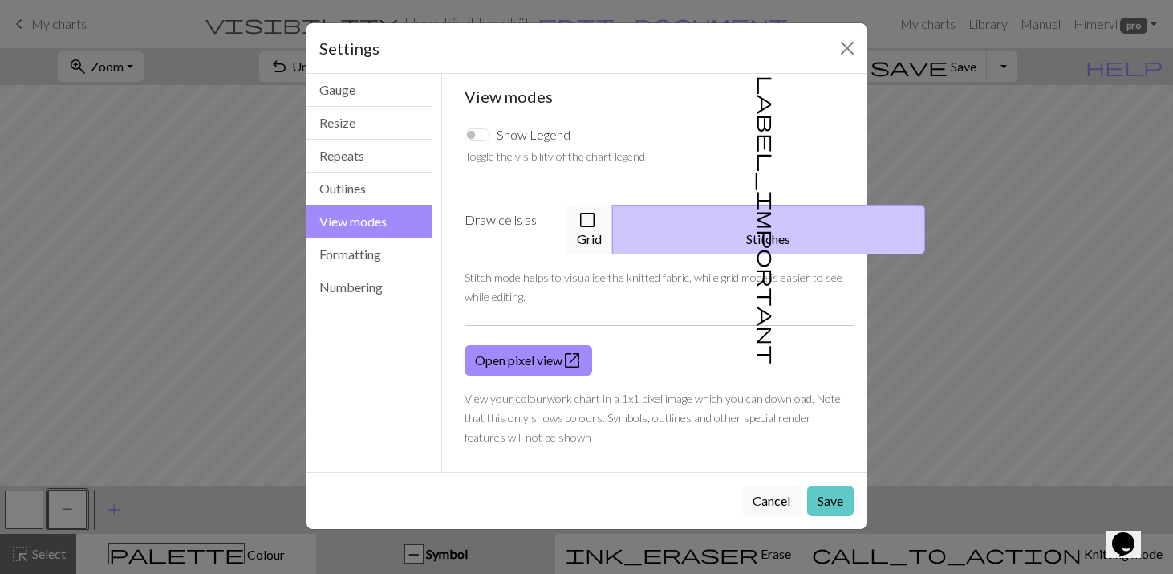
click at [831, 485] on button "Save" at bounding box center [830, 500] width 47 height 30
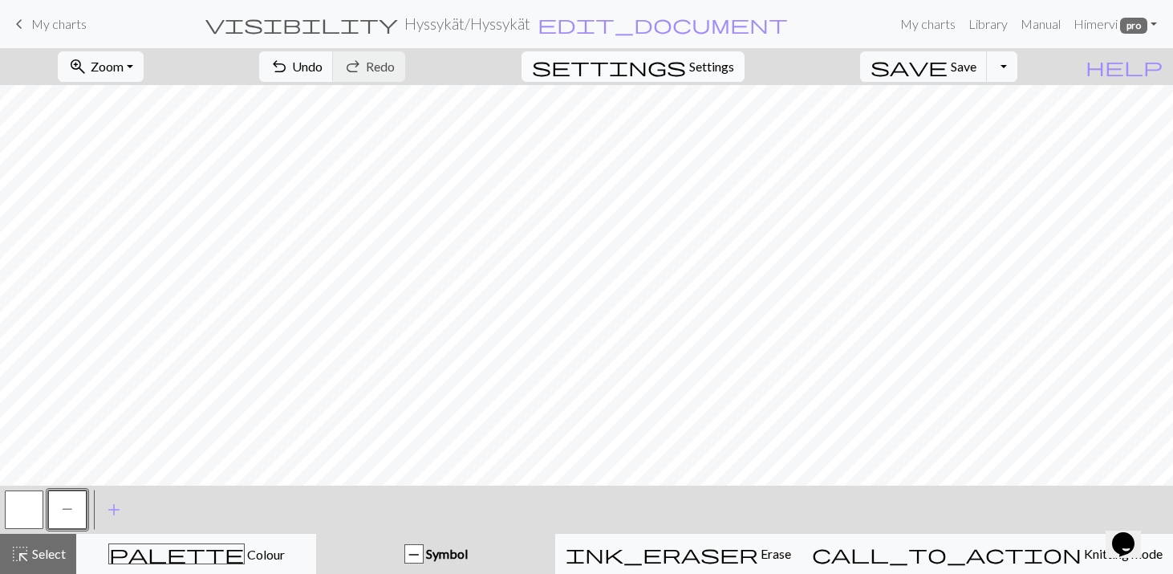
click at [686, 65] on span "settings" at bounding box center [609, 66] width 154 height 22
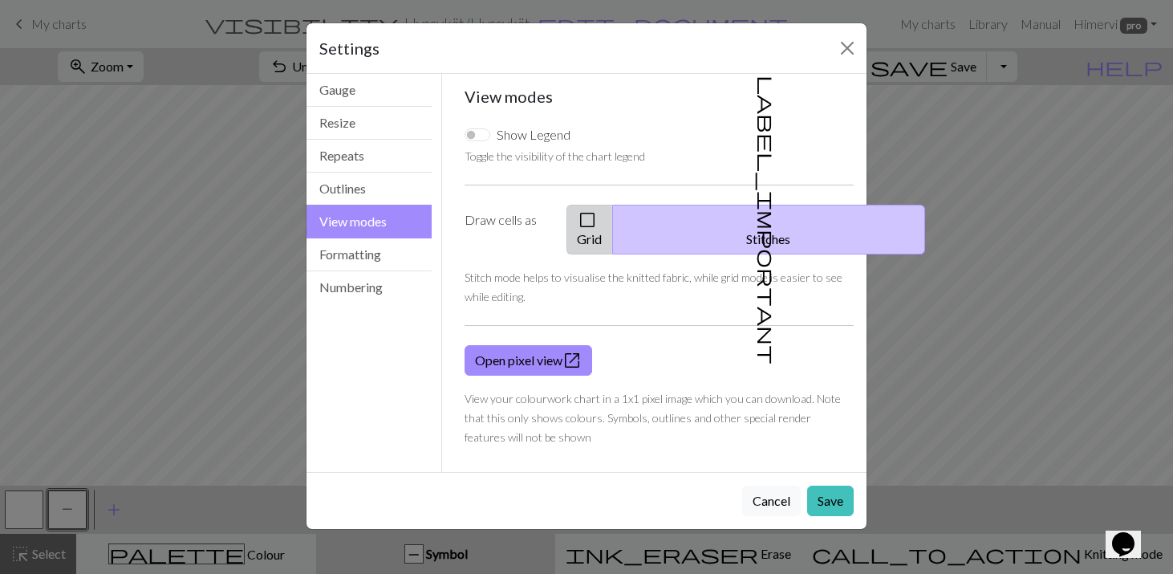
click at [597, 217] on span "check_box_outline_blank" at bounding box center [587, 220] width 19 height 22
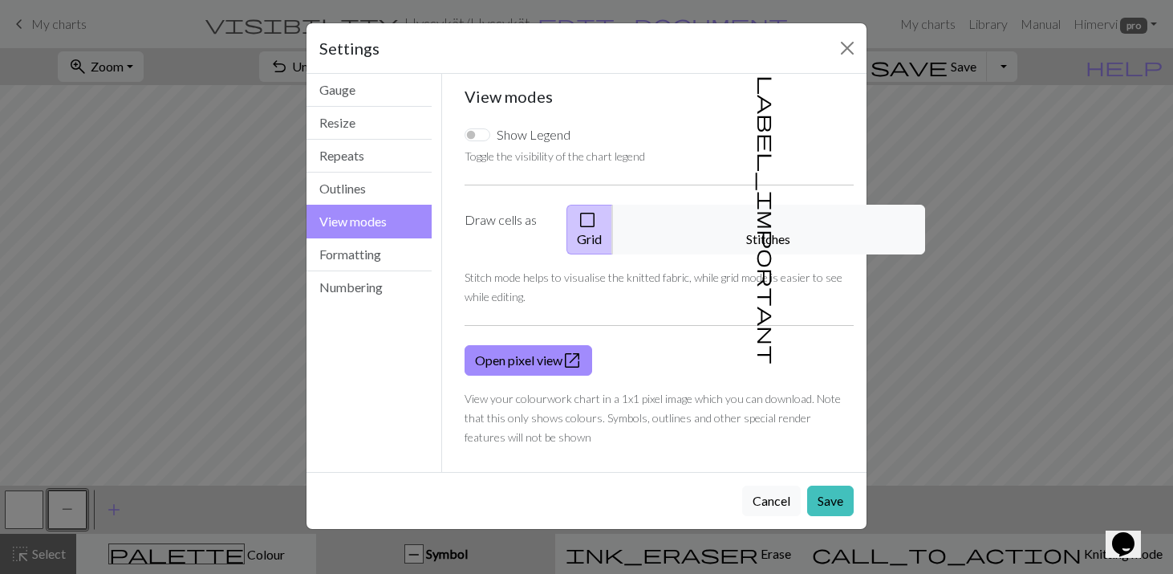
click at [597, 222] on span "check_box_outline_blank" at bounding box center [587, 220] width 19 height 22
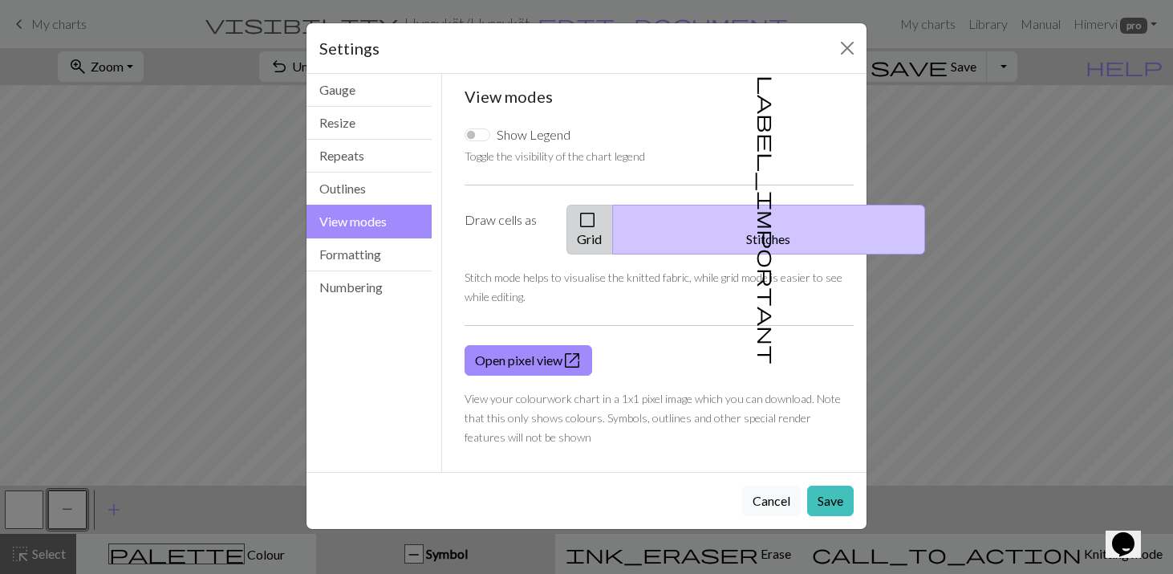
click at [613, 223] on button "check_box_outline_blank Grid" at bounding box center [589, 230] width 47 height 50
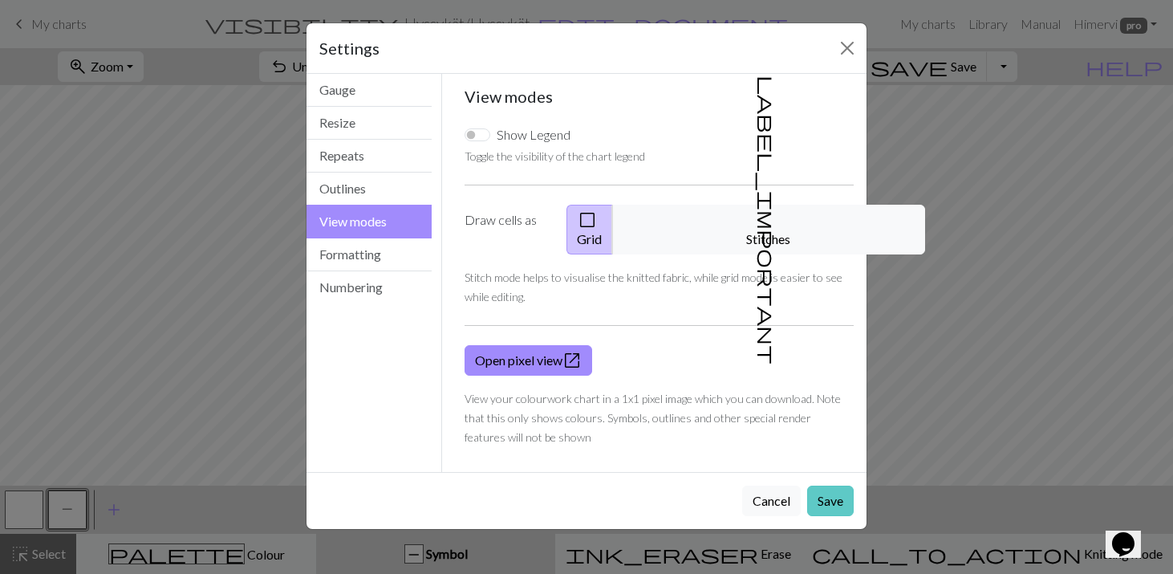
click at [840, 485] on button "Save" at bounding box center [830, 500] width 47 height 30
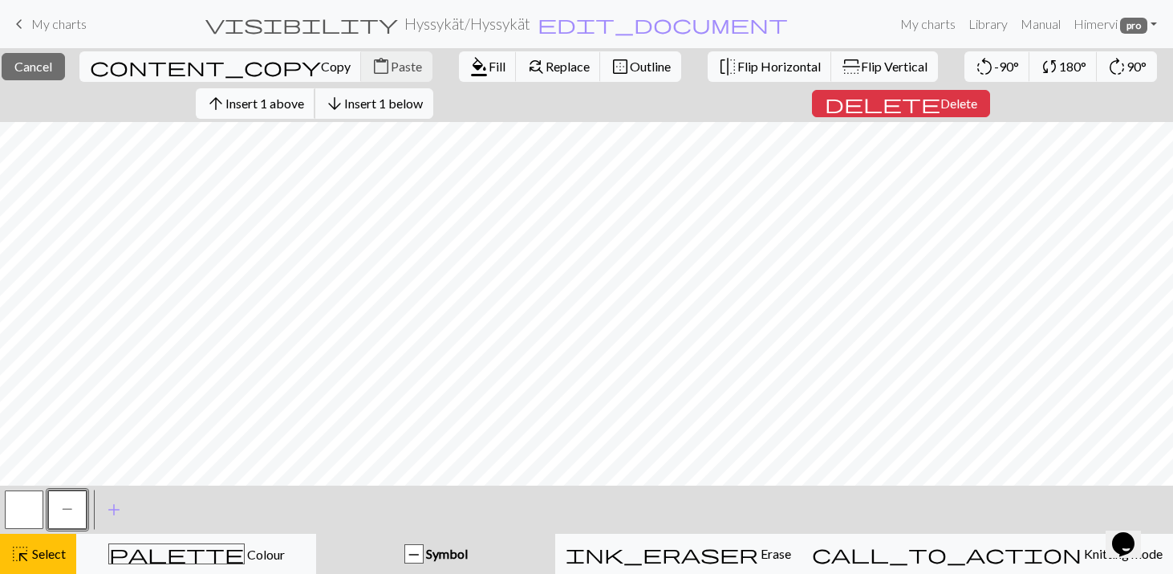
click at [284, 102] on span "Insert 1 above" at bounding box center [264, 102] width 79 height 15
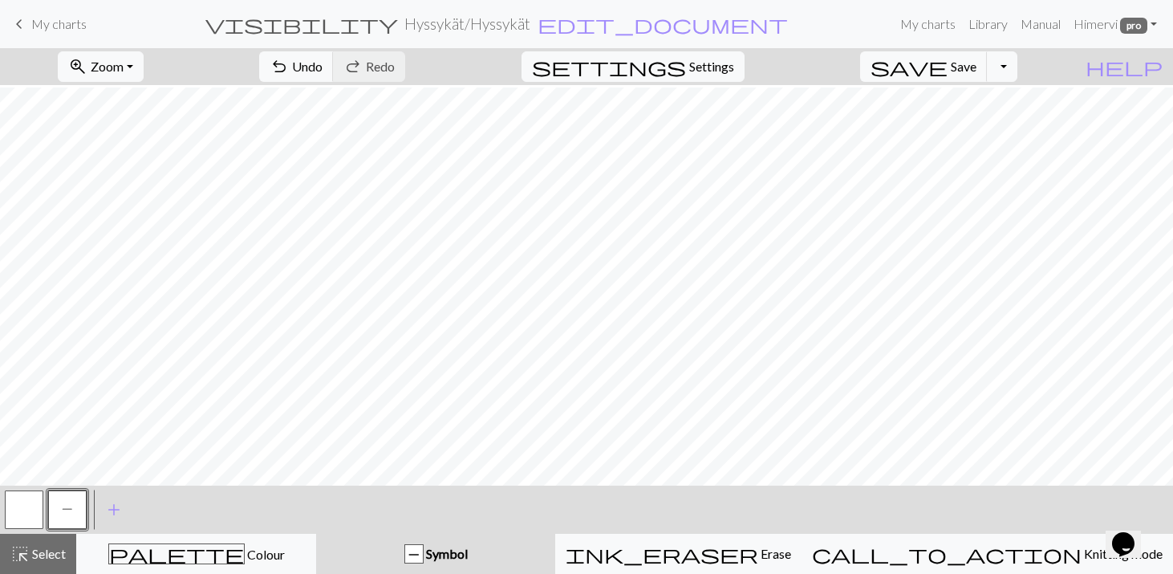
scroll to position [57, 0]
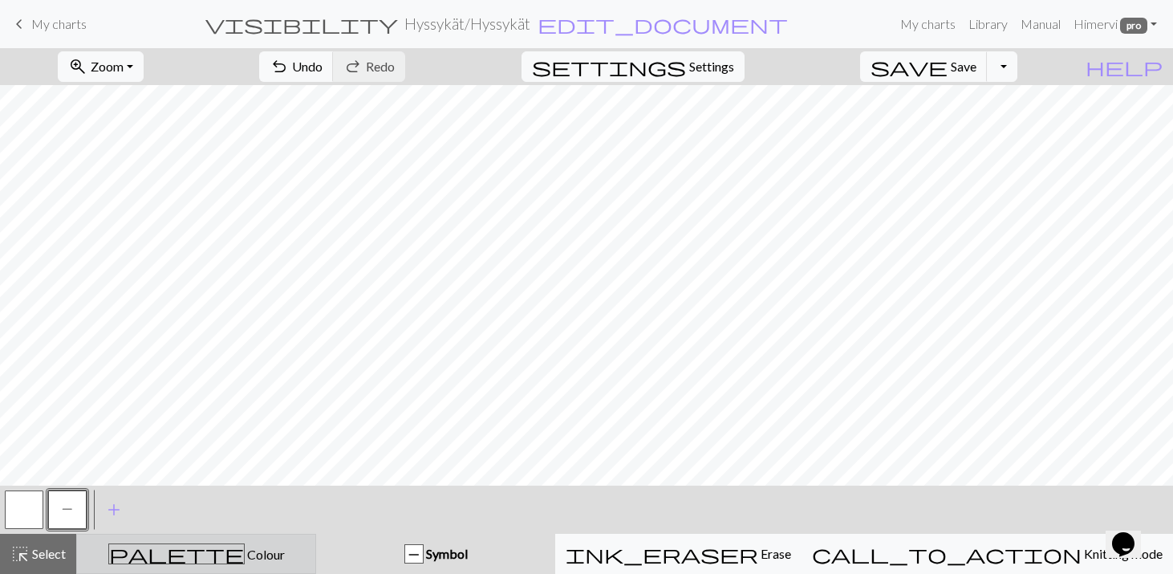
click at [245, 558] on span "Colour" at bounding box center [265, 553] width 40 height 15
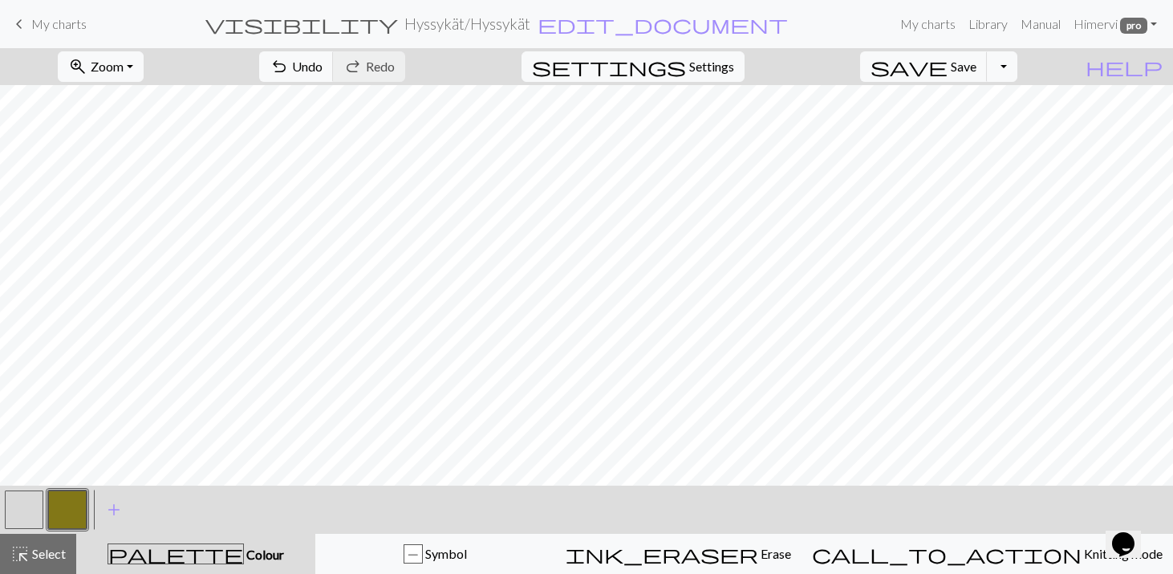
click at [63, 503] on button "button" at bounding box center [67, 509] width 39 height 39
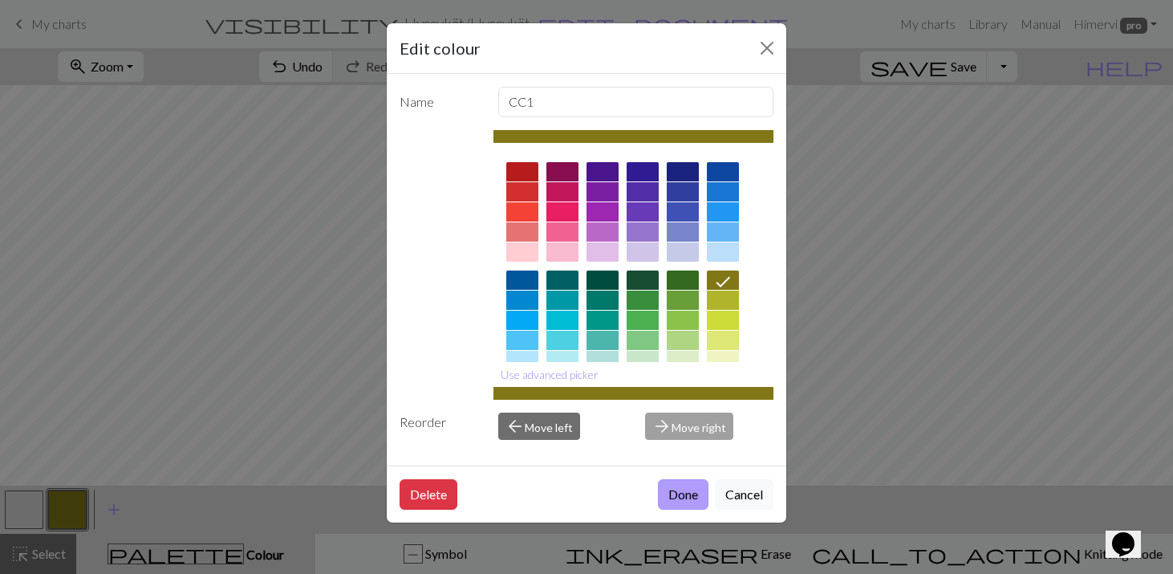
click at [666, 485] on button "Done" at bounding box center [683, 494] width 51 height 30
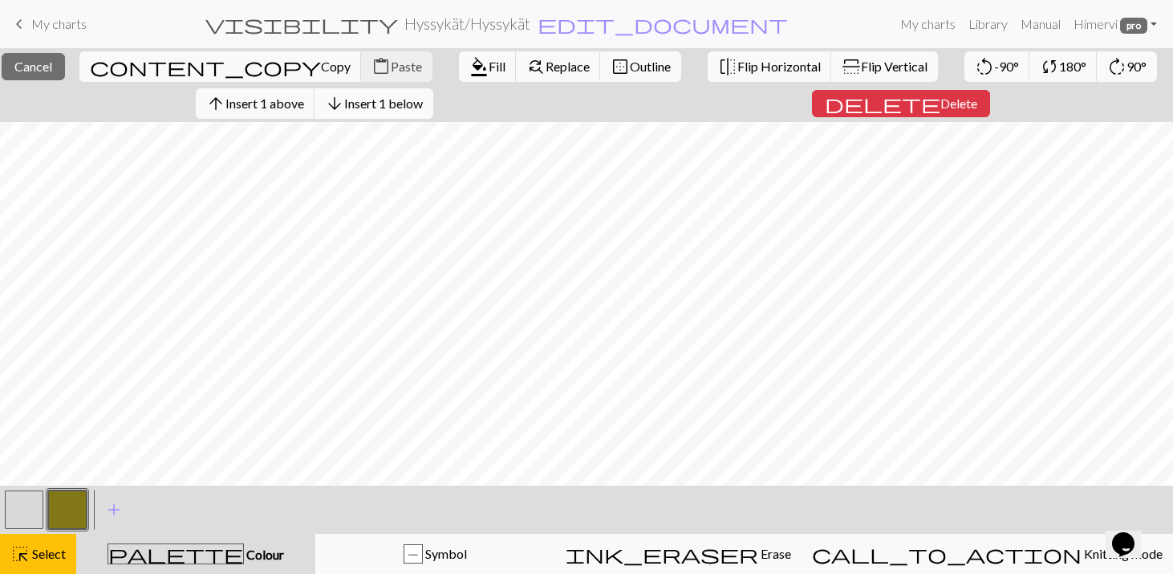
click at [412, 107] on span "Insert 1 below" at bounding box center [383, 102] width 79 height 15
click at [404, 105] on span "Insert 1 below" at bounding box center [383, 102] width 79 height 15
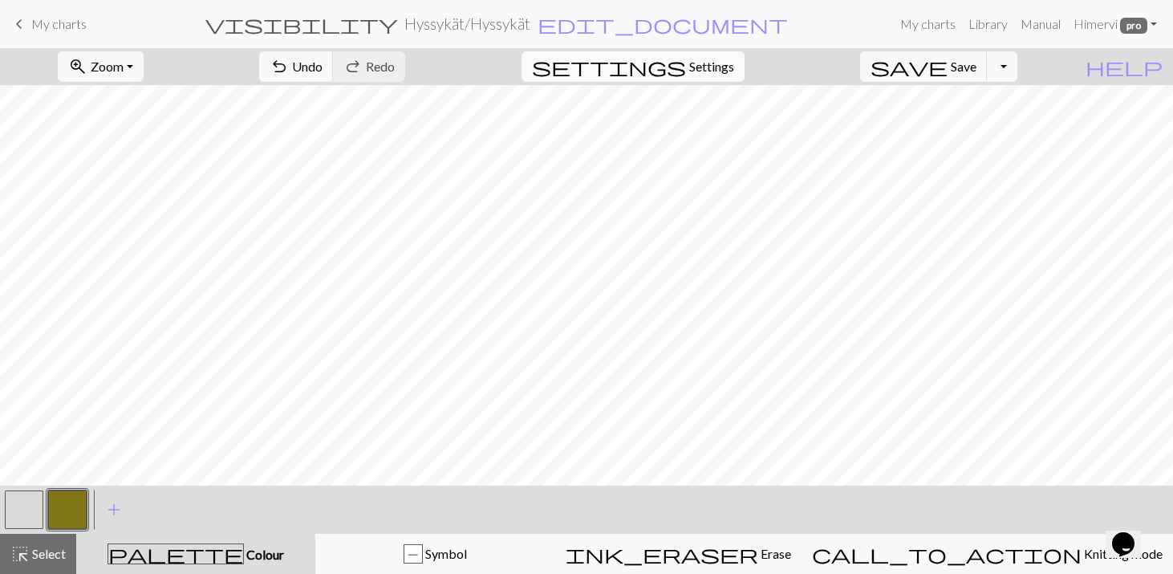
click at [721, 64] on span "Settings" at bounding box center [711, 66] width 45 height 19
select select "aran"
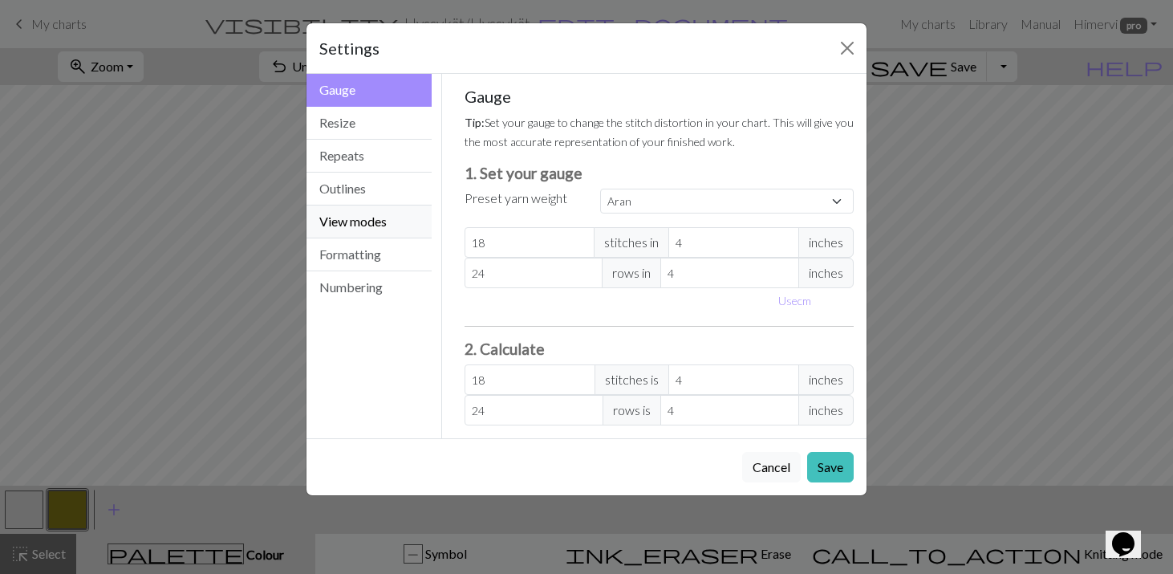
click at [354, 219] on button "View modes" at bounding box center [368, 221] width 125 height 33
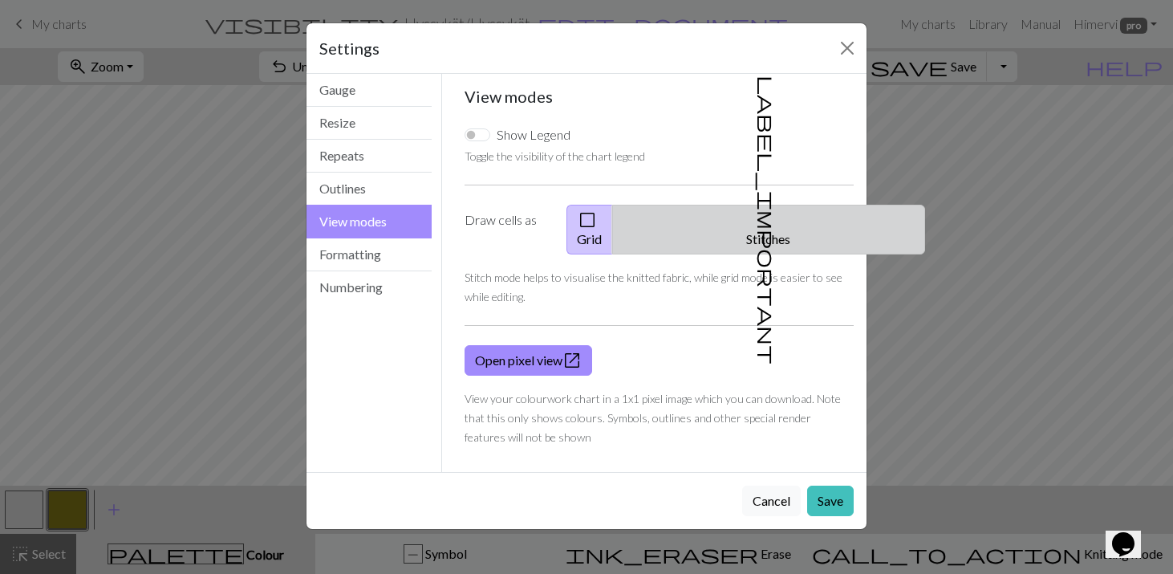
click at [779, 210] on button "label_important Stitches" at bounding box center [768, 230] width 313 height 50
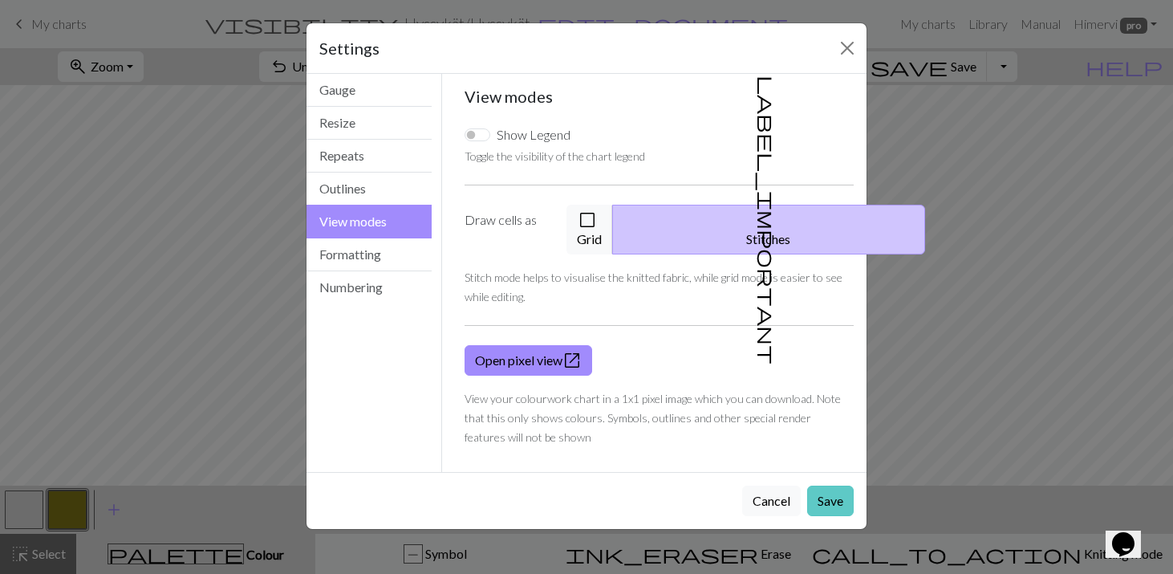
click at [829, 485] on button "Save" at bounding box center [830, 500] width 47 height 30
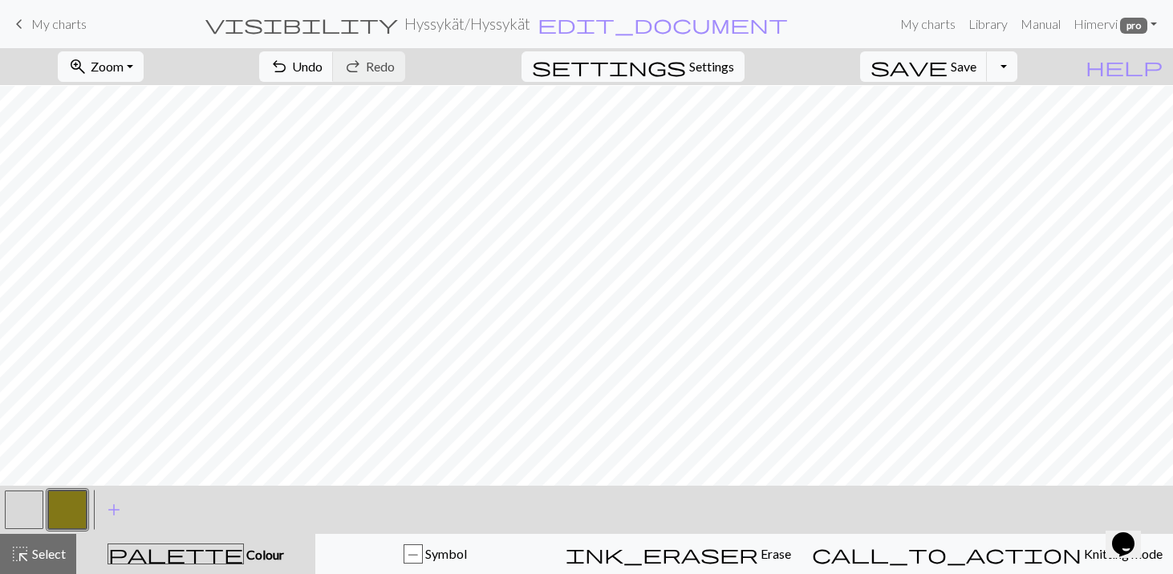
scroll to position [51, 0]
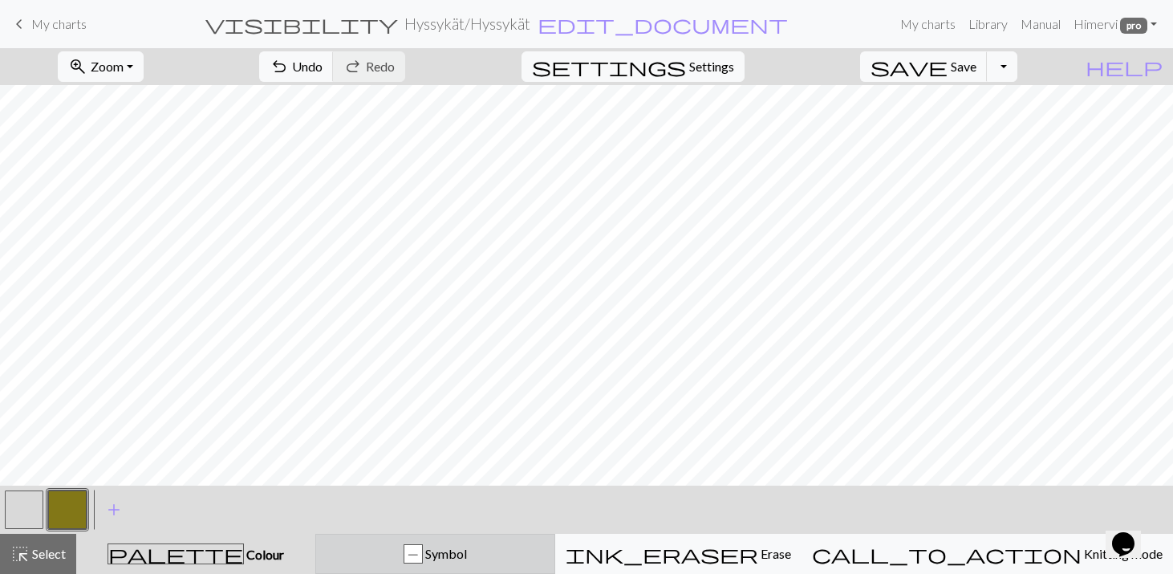
click at [467, 555] on span "Symbol" at bounding box center [445, 553] width 44 height 15
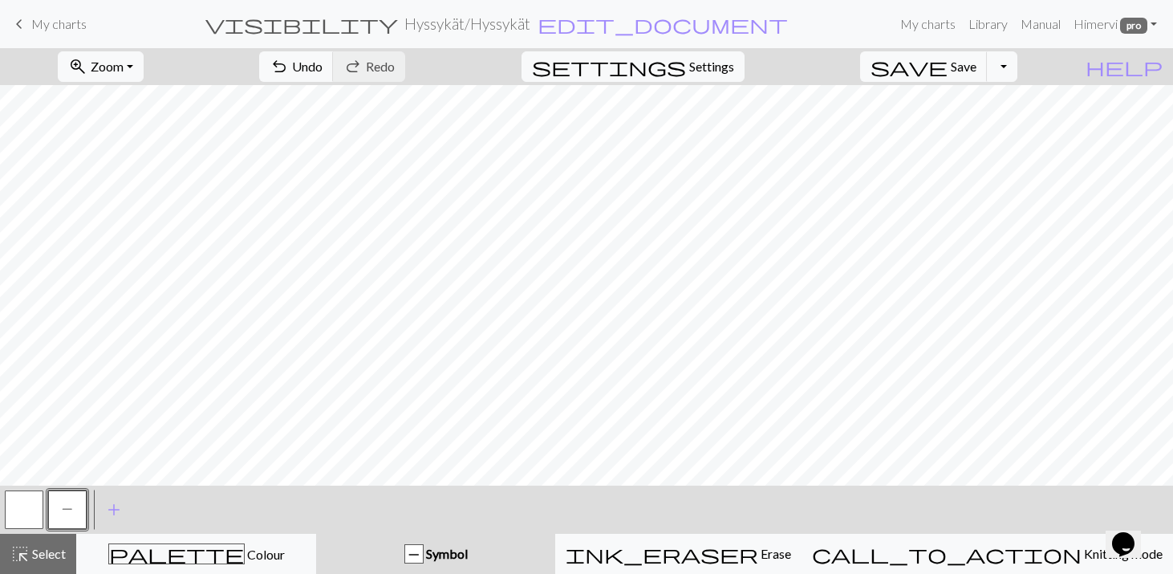
click at [25, 513] on button "button" at bounding box center [24, 509] width 39 height 39
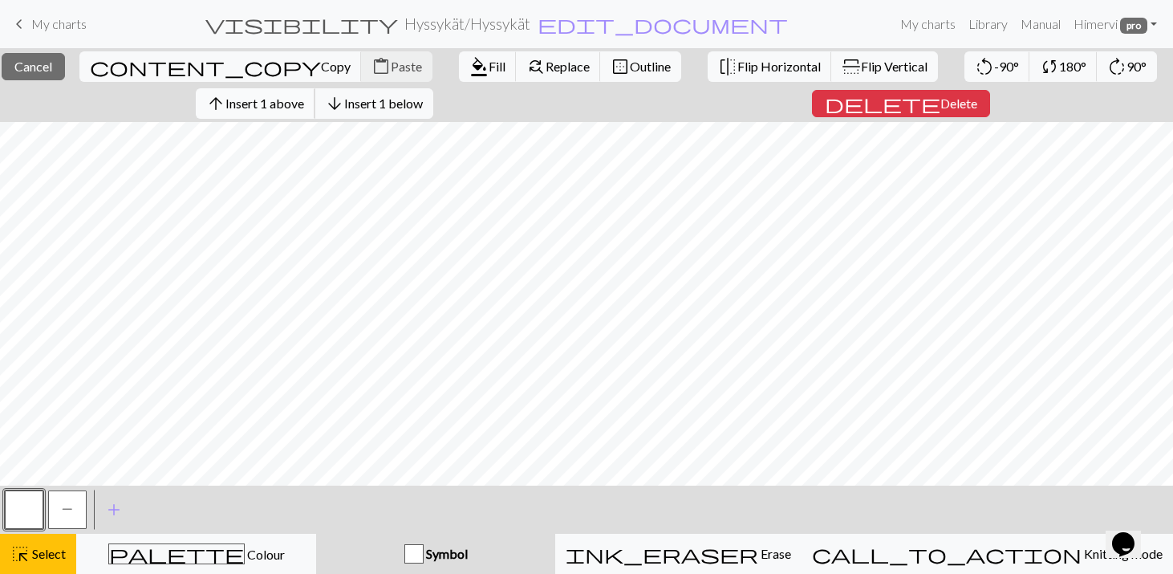
click at [296, 104] on span "Insert 1 above" at bounding box center [264, 102] width 79 height 15
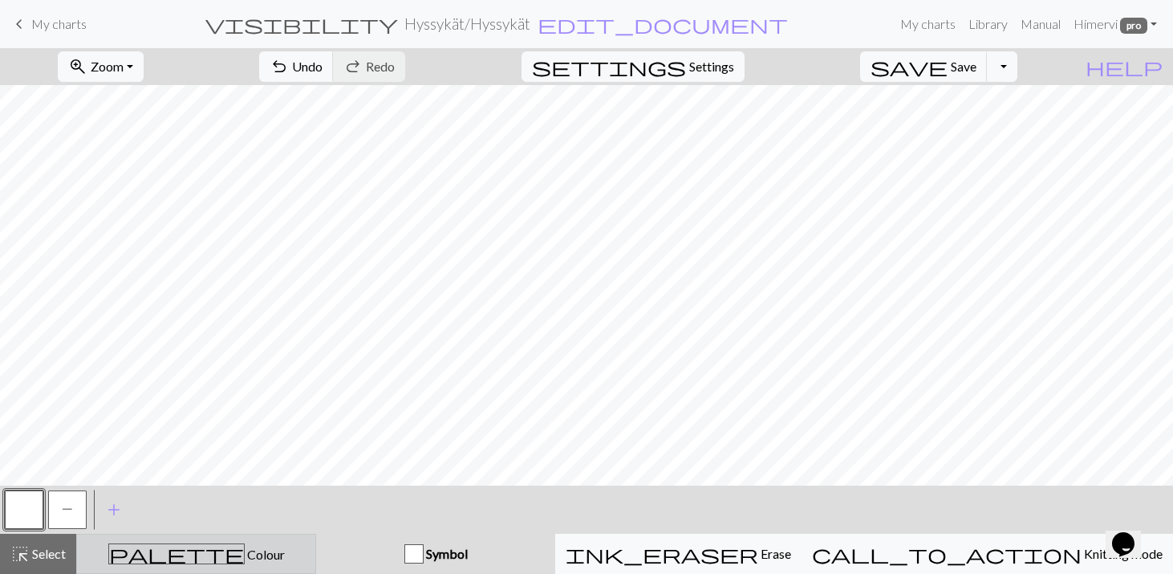
click at [245, 551] on span "Colour" at bounding box center [265, 553] width 40 height 15
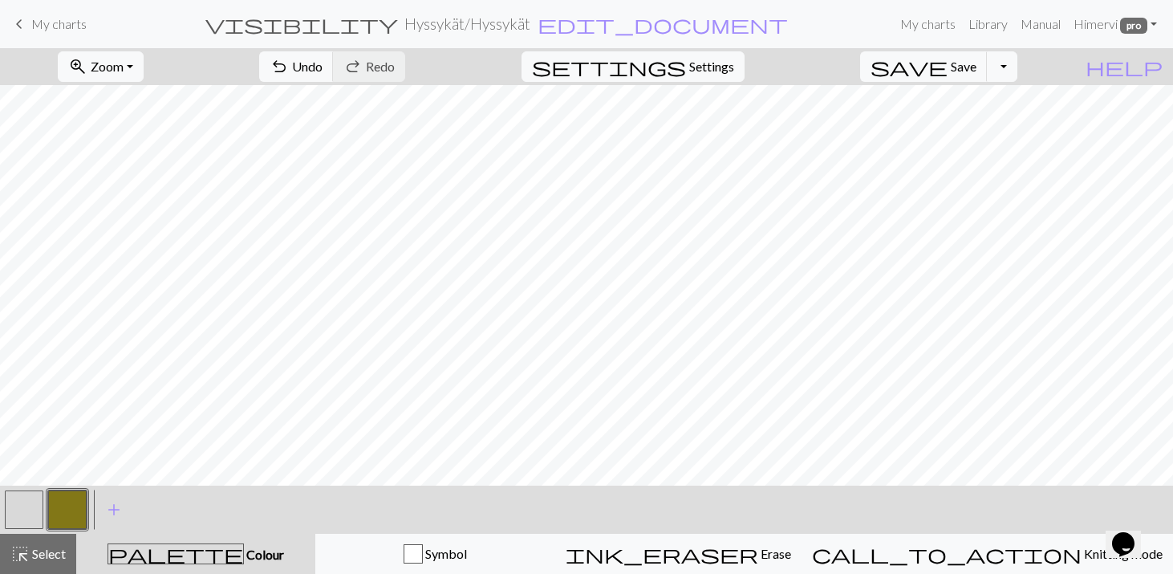
click at [67, 492] on button "button" at bounding box center [67, 509] width 39 height 39
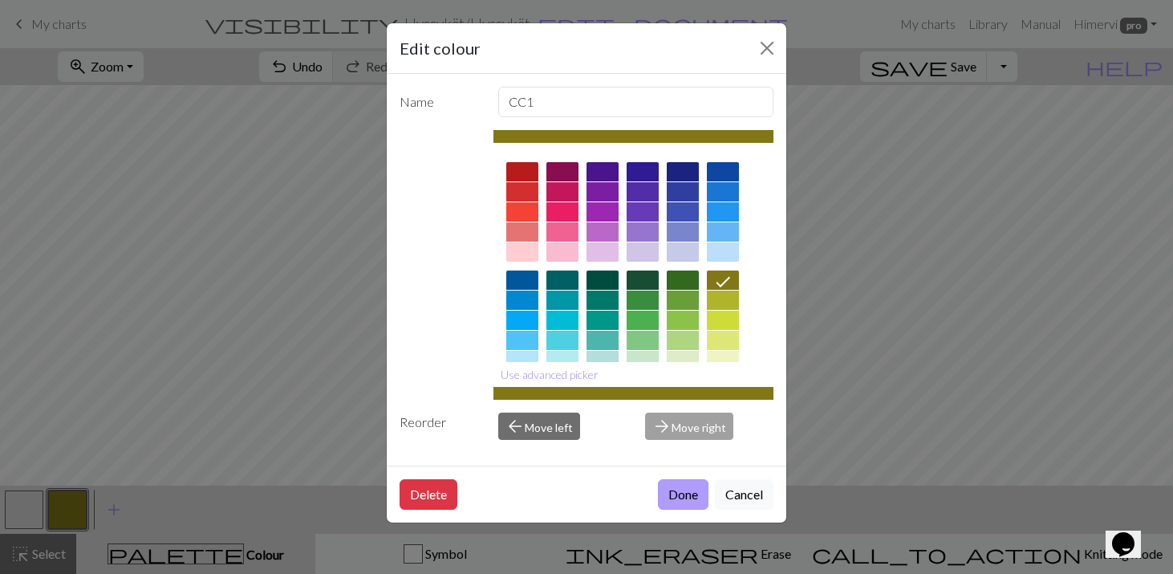
click at [687, 488] on button "Done" at bounding box center [683, 494] width 51 height 30
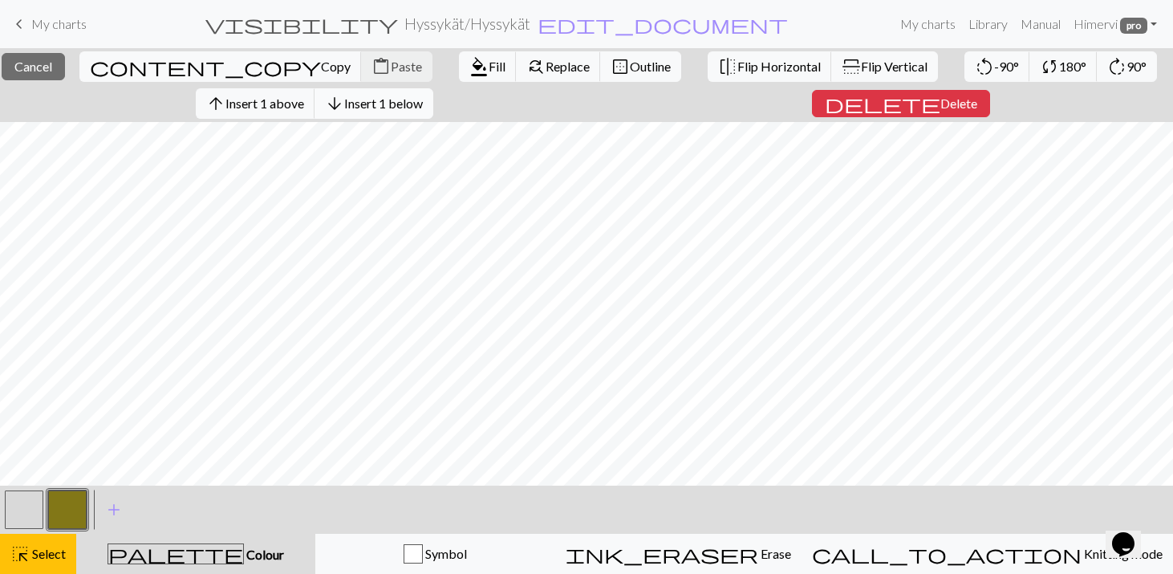
click at [395, 107] on span "Insert 1 below" at bounding box center [383, 102] width 79 height 15
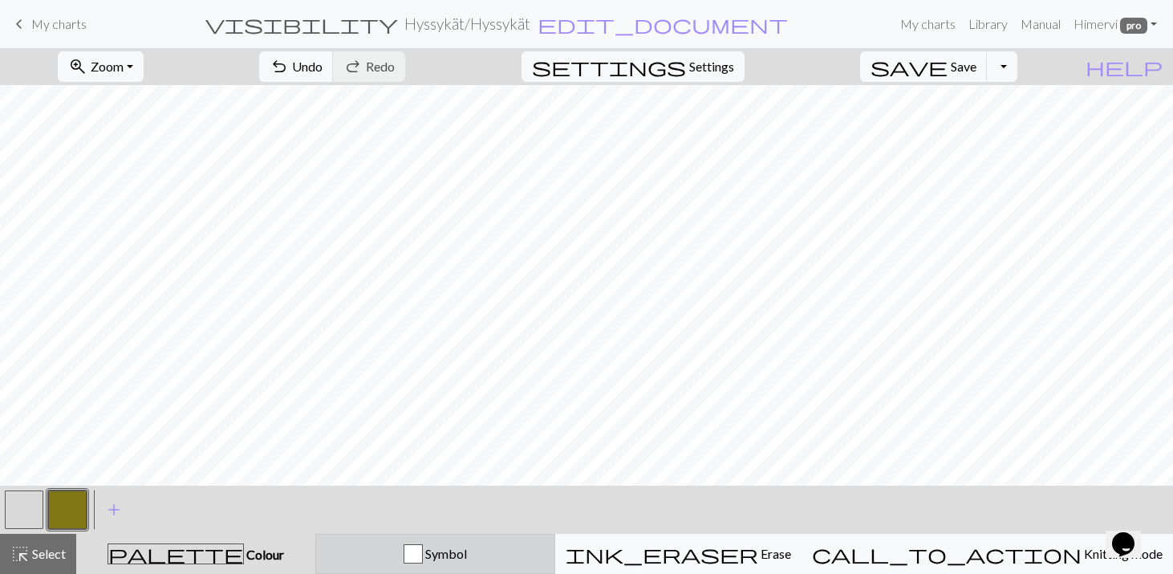
click at [402, 555] on div "Symbol" at bounding box center [435, 553] width 219 height 19
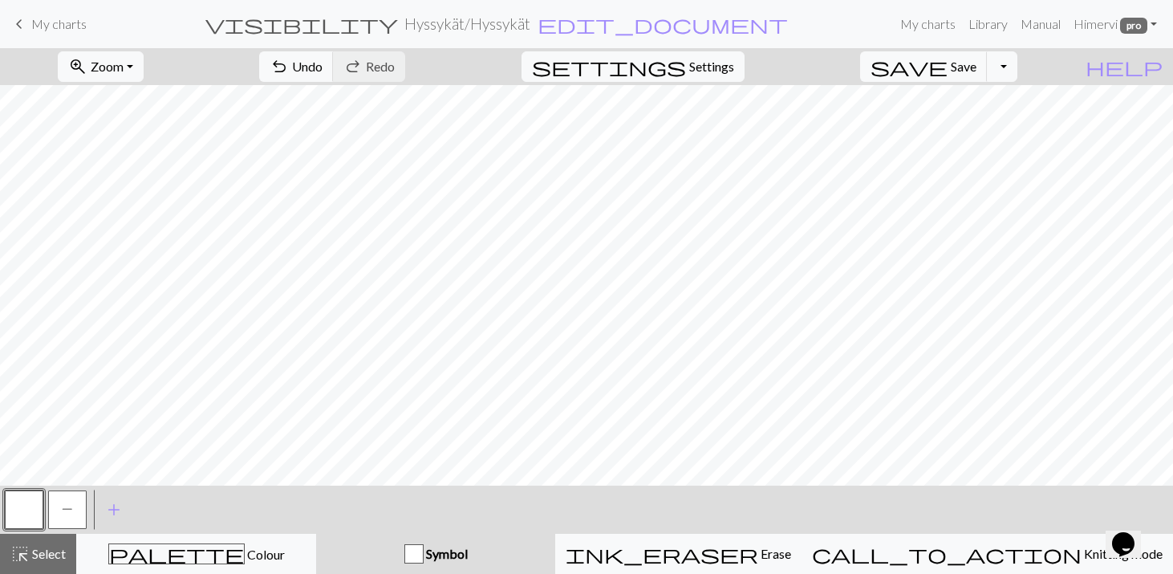
click at [22, 501] on button "button" at bounding box center [24, 509] width 39 height 39
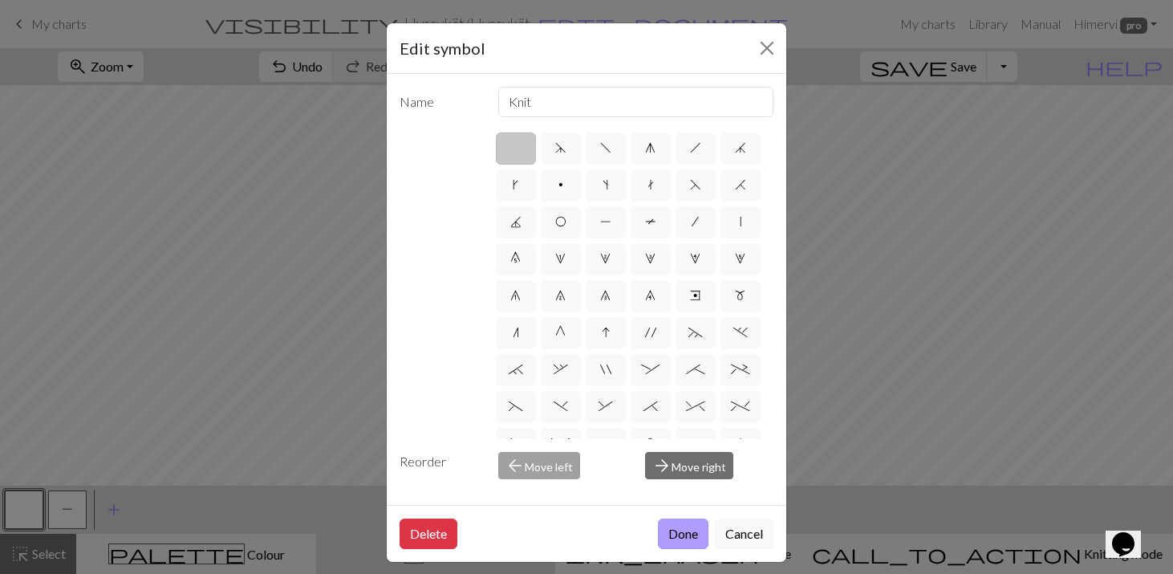
click at [669, 538] on button "Done" at bounding box center [683, 533] width 51 height 30
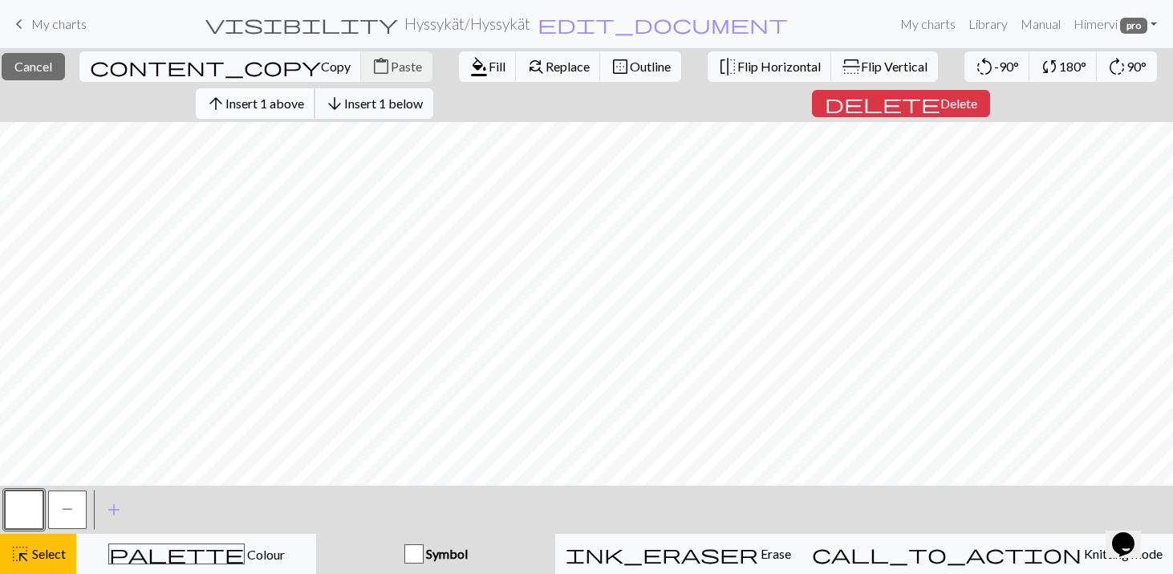
click at [303, 95] on button "arrow_upward Insert 1 above" at bounding box center [256, 103] width 120 height 30
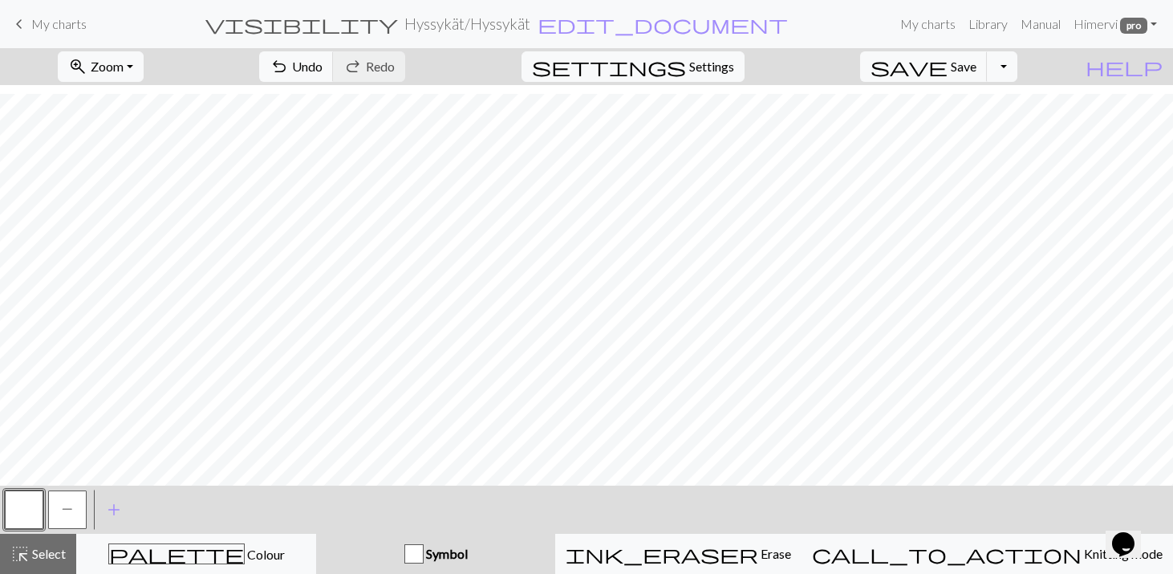
scroll to position [88, 0]
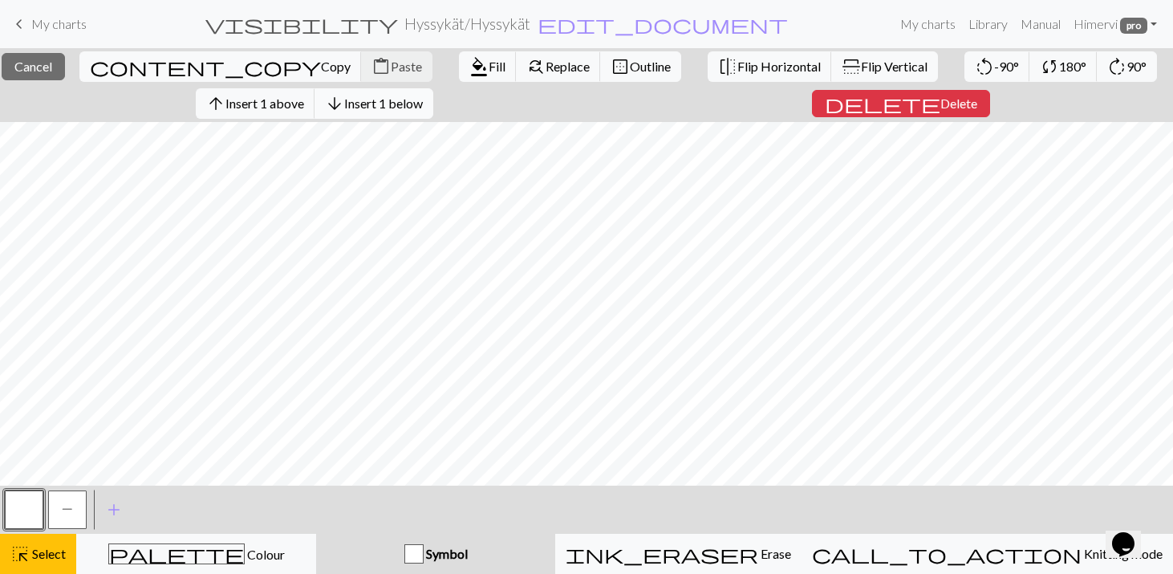
click at [395, 97] on span "Insert 1 below" at bounding box center [383, 102] width 79 height 15
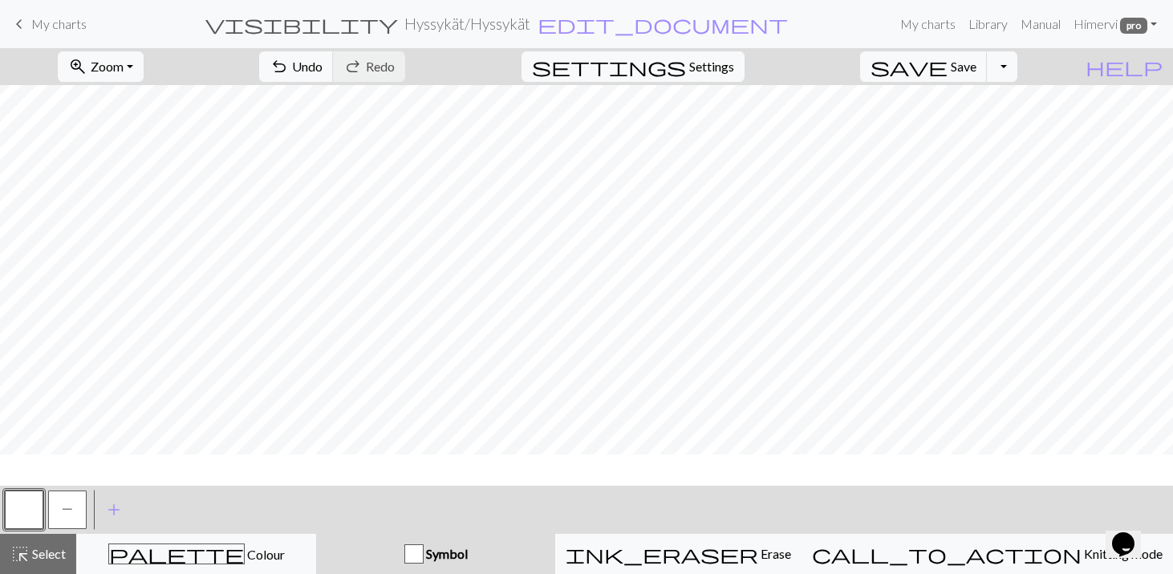
scroll to position [153, 0]
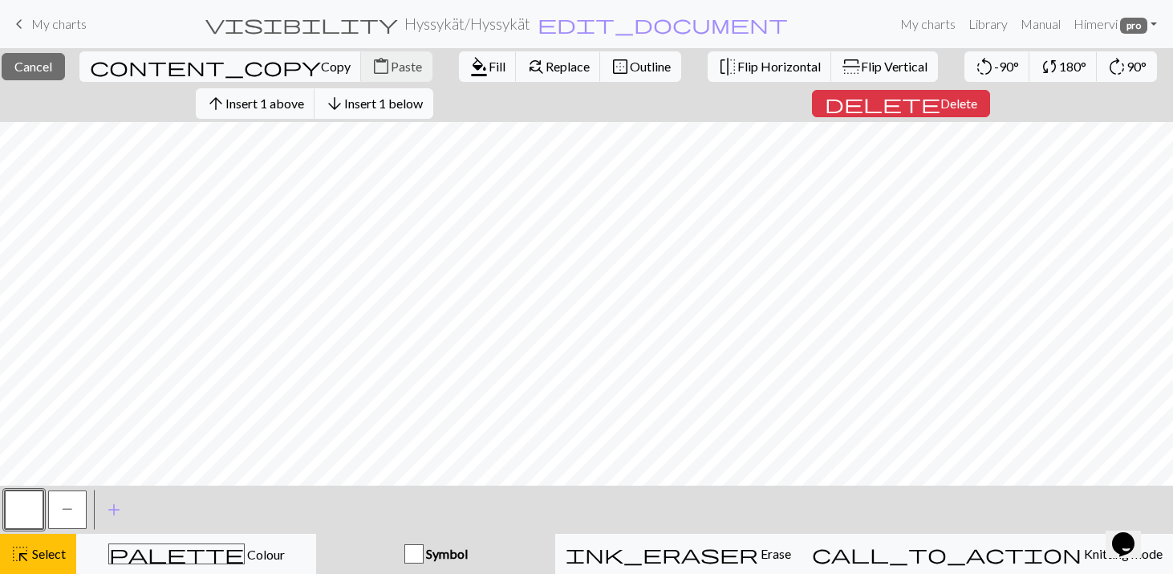
click at [397, 99] on span "Insert 1 below" at bounding box center [383, 102] width 79 height 15
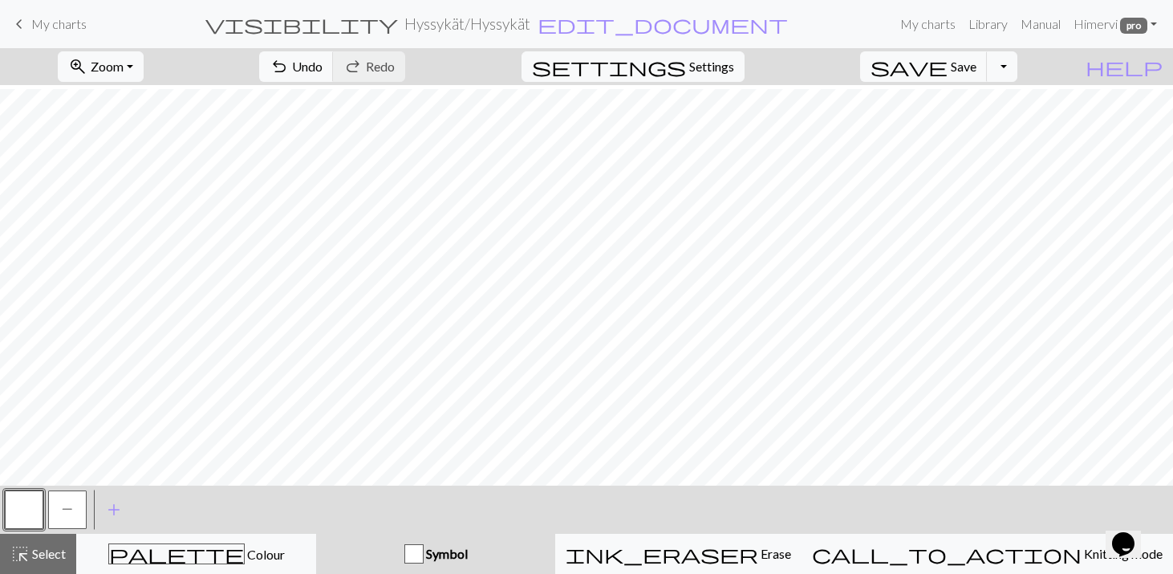
scroll to position [0, 0]
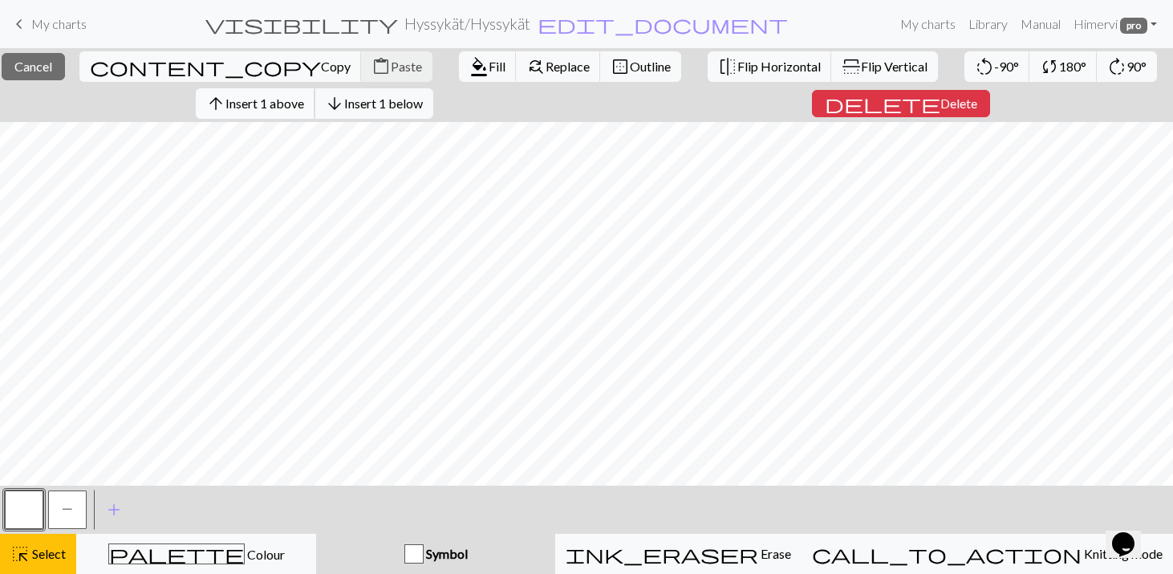
click at [296, 99] on span "Insert 1 above" at bounding box center [264, 102] width 79 height 15
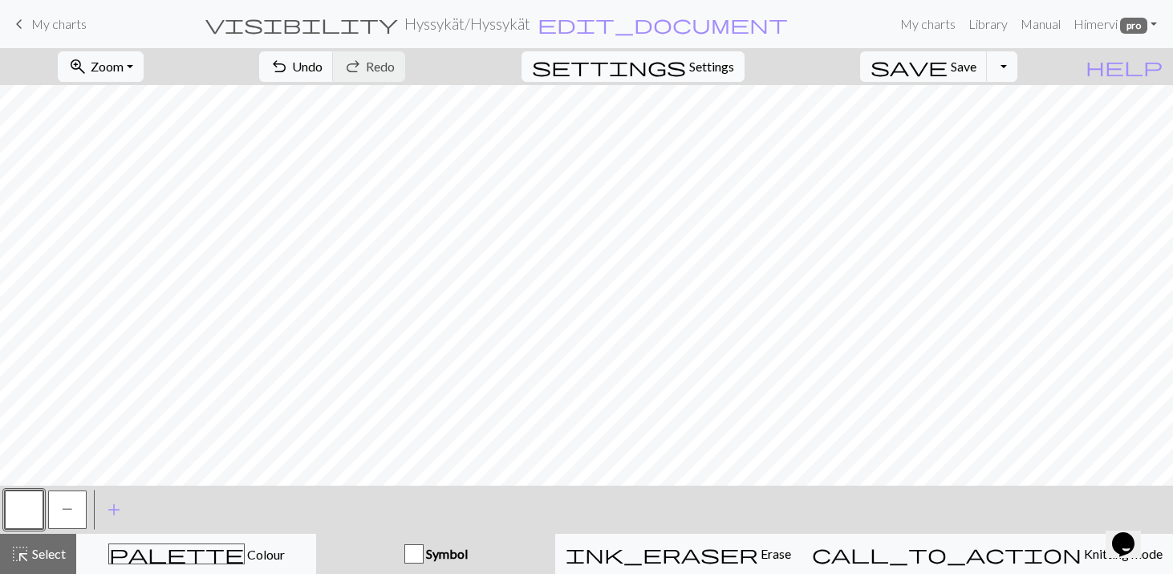
click at [734, 69] on span "Settings" at bounding box center [711, 66] width 45 height 19
select select "aran"
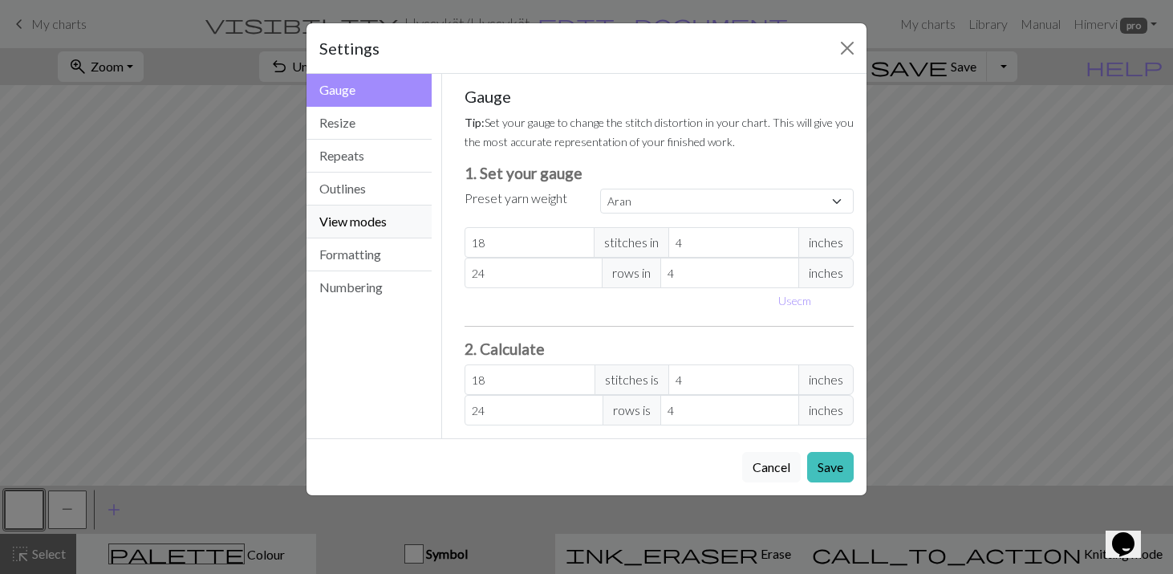
click at [348, 221] on button "View modes" at bounding box center [368, 221] width 125 height 33
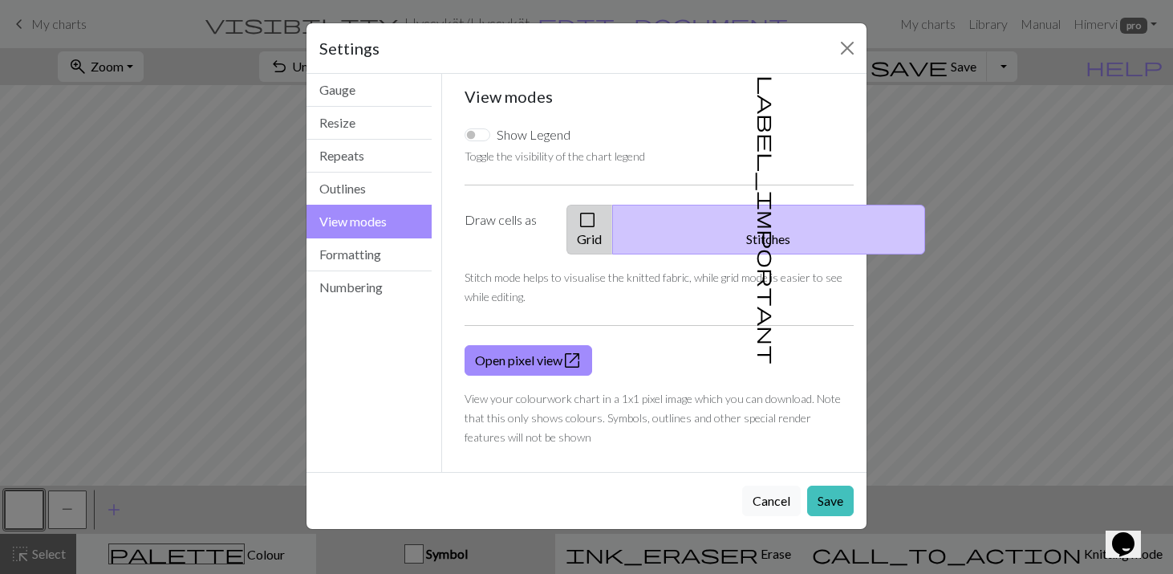
click at [597, 221] on span "check_box_outline_blank" at bounding box center [587, 220] width 19 height 22
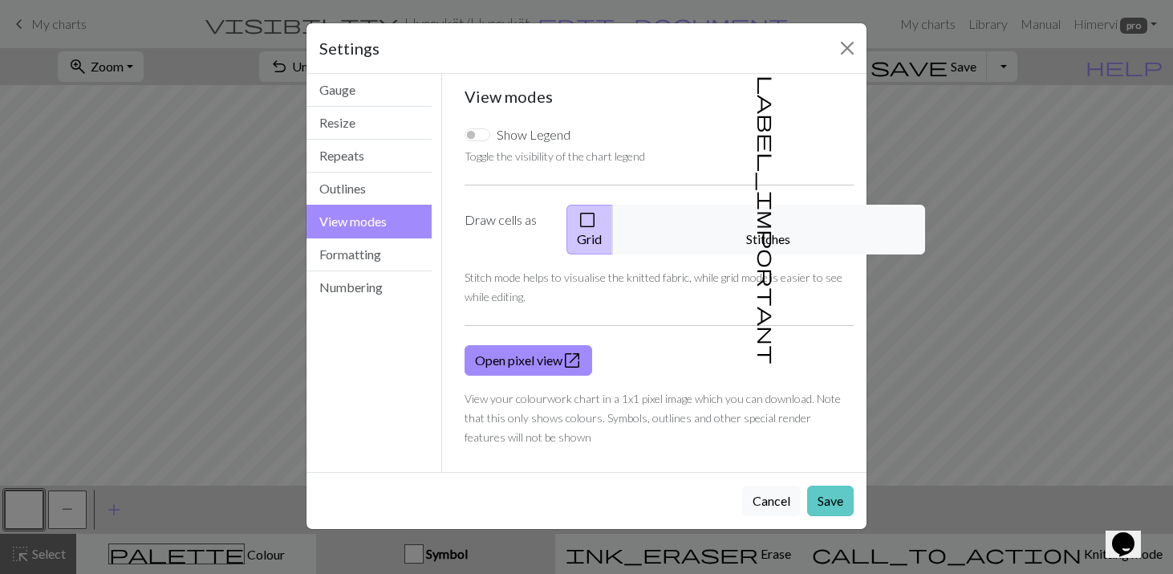
click at [828, 485] on button "Save" at bounding box center [830, 500] width 47 height 30
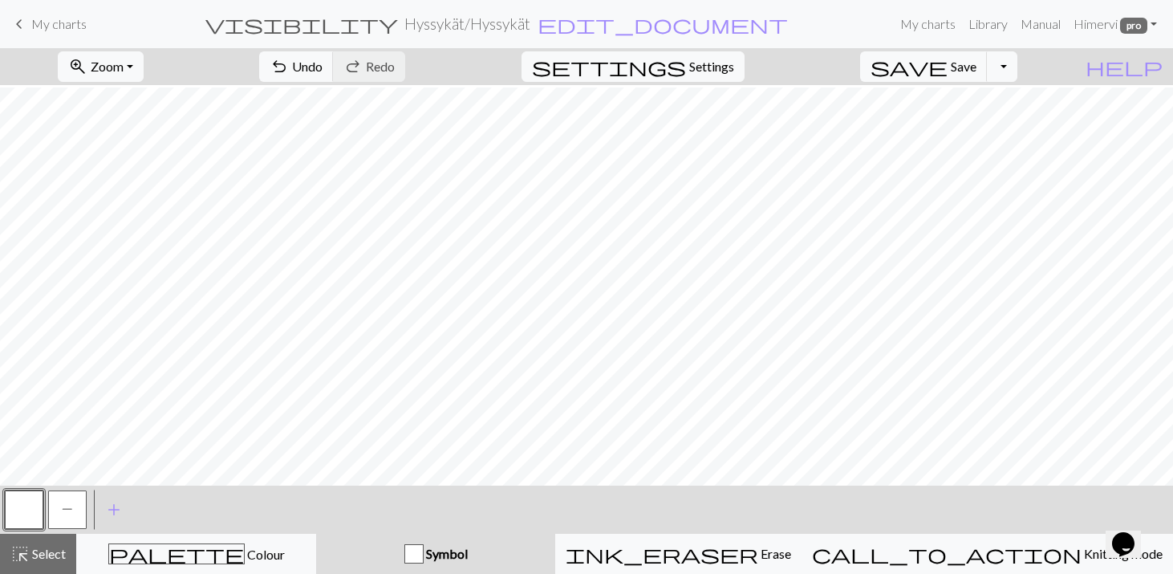
scroll to position [185, 0]
click at [73, 511] on button "P" at bounding box center [67, 509] width 39 height 39
click at [976, 60] on span "Save" at bounding box center [964, 66] width 26 height 15
click at [1017, 65] on button "Toggle Dropdown" at bounding box center [1002, 66] width 30 height 30
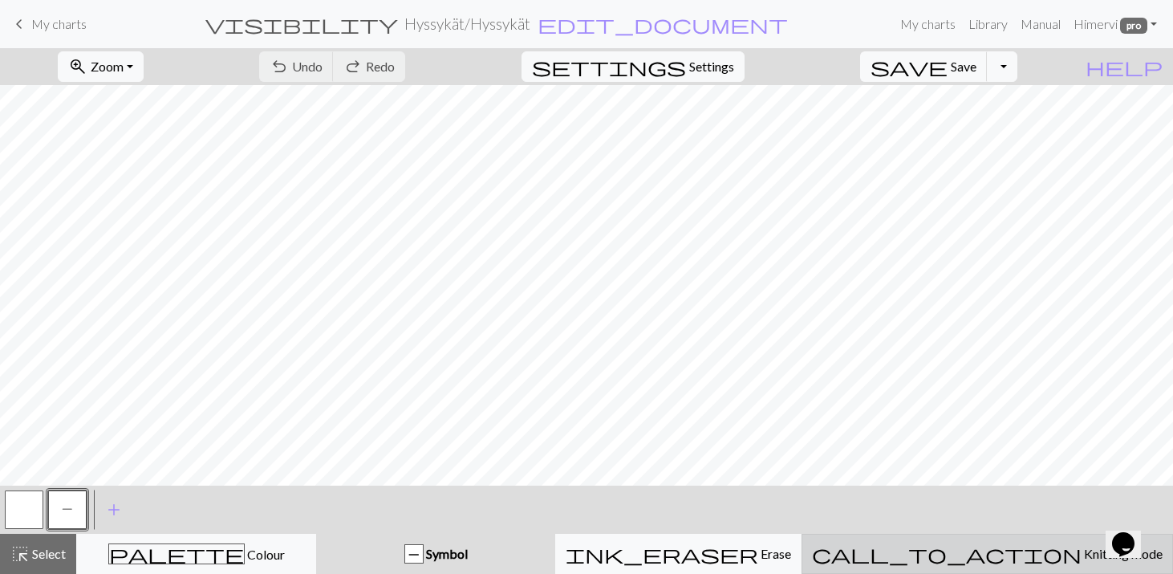
click at [1082, 553] on span "Knitting mode" at bounding box center [1122, 553] width 81 height 15
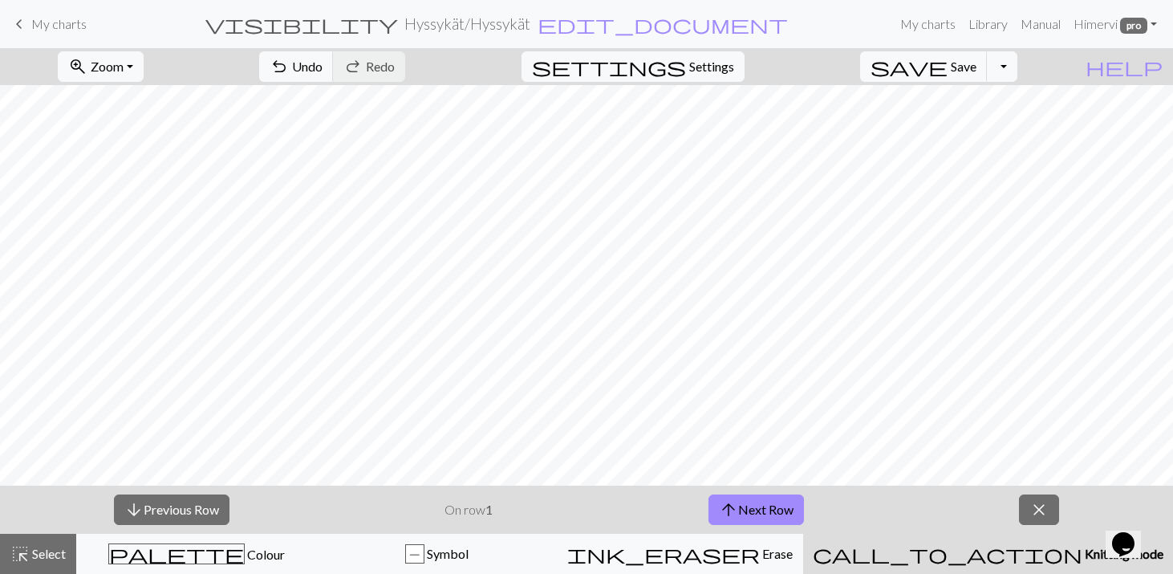
click at [1082, 553] on span "Knitting mode" at bounding box center [1122, 553] width 81 height 15
click at [1037, 504] on span "close" at bounding box center [1038, 509] width 19 height 22
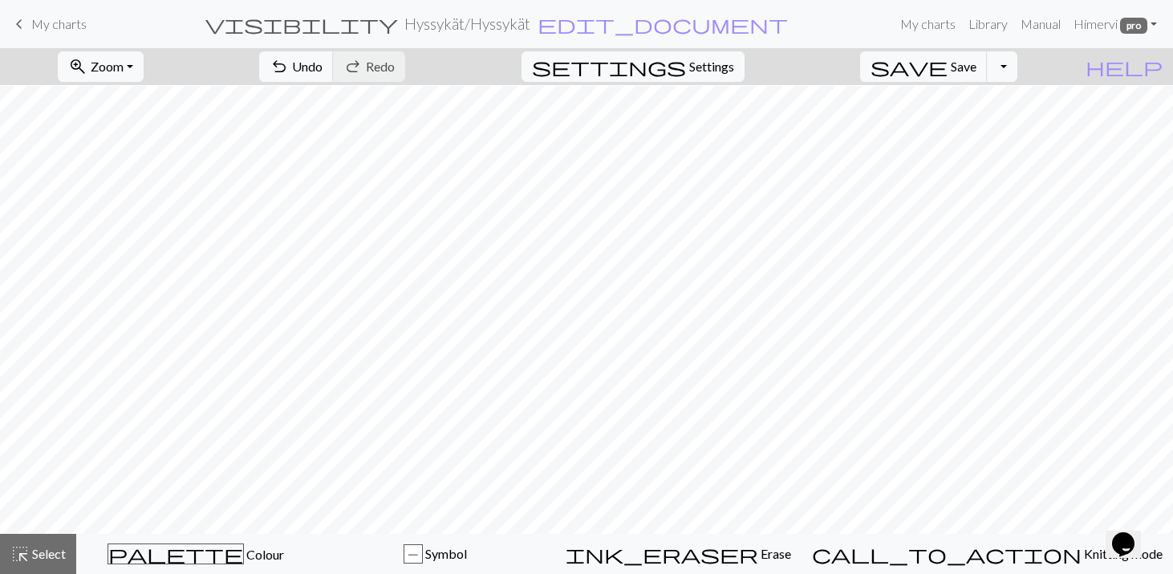
scroll to position [131, 0]
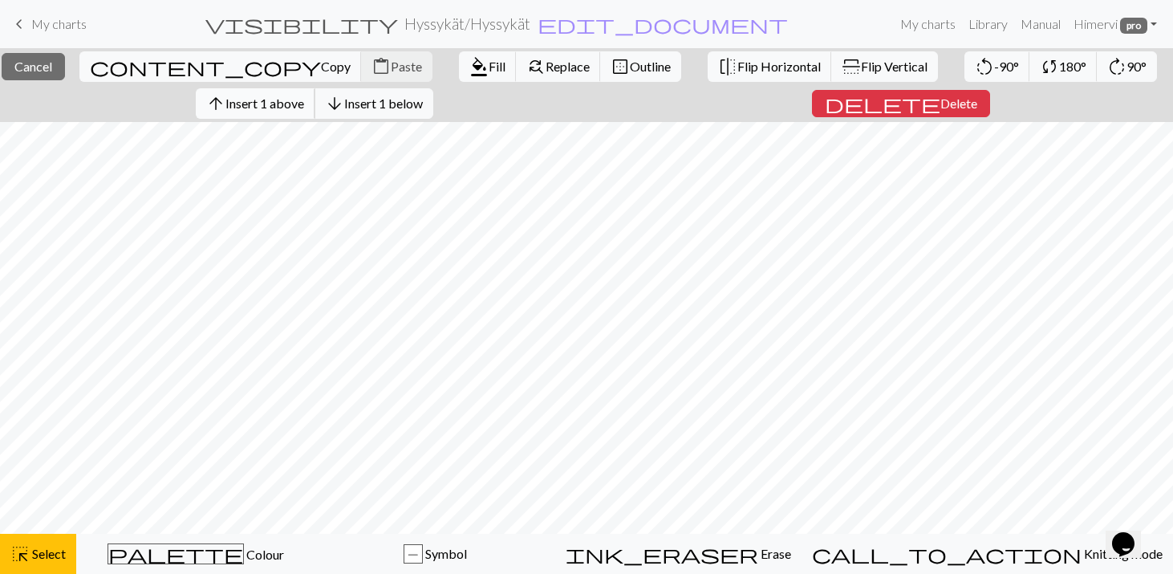
click at [274, 102] on span "Insert 1 above" at bounding box center [264, 102] width 79 height 15
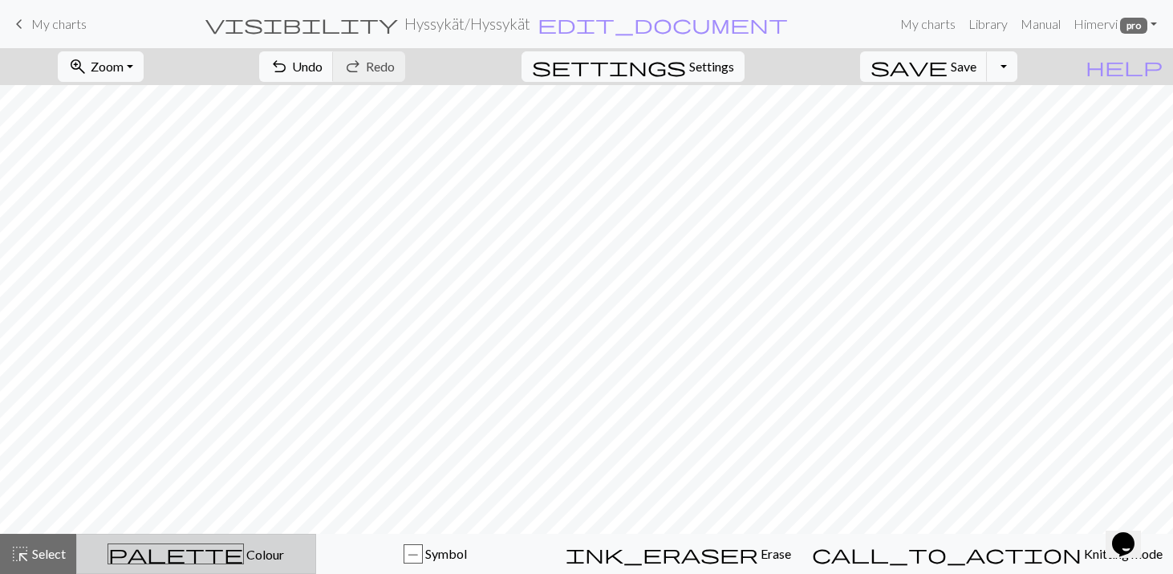
click at [244, 557] on span "Colour" at bounding box center [264, 553] width 40 height 15
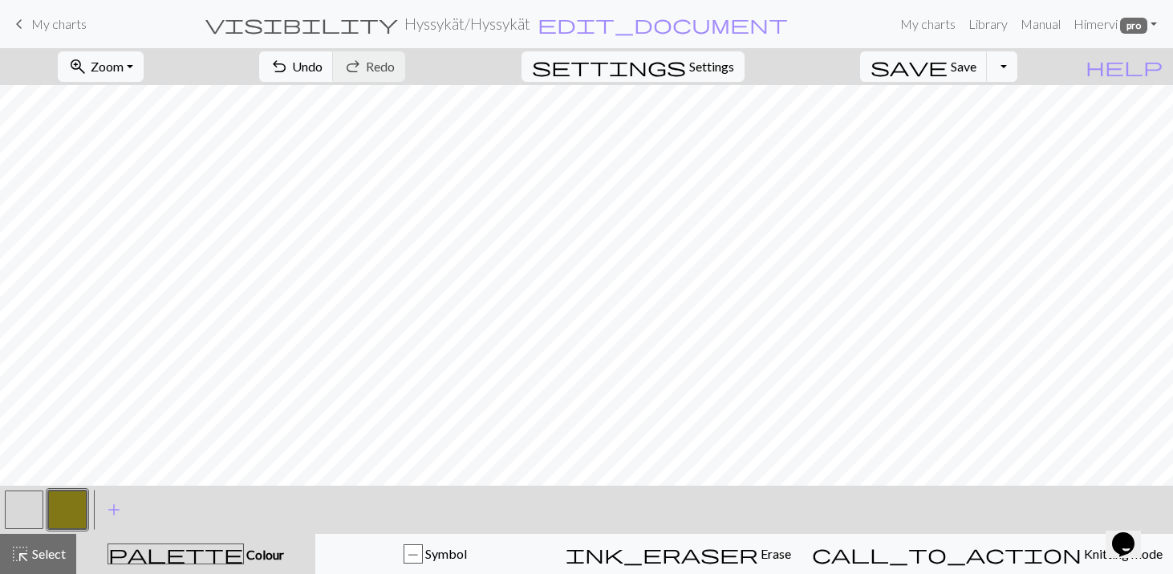
click at [70, 497] on button "button" at bounding box center [67, 509] width 39 height 39
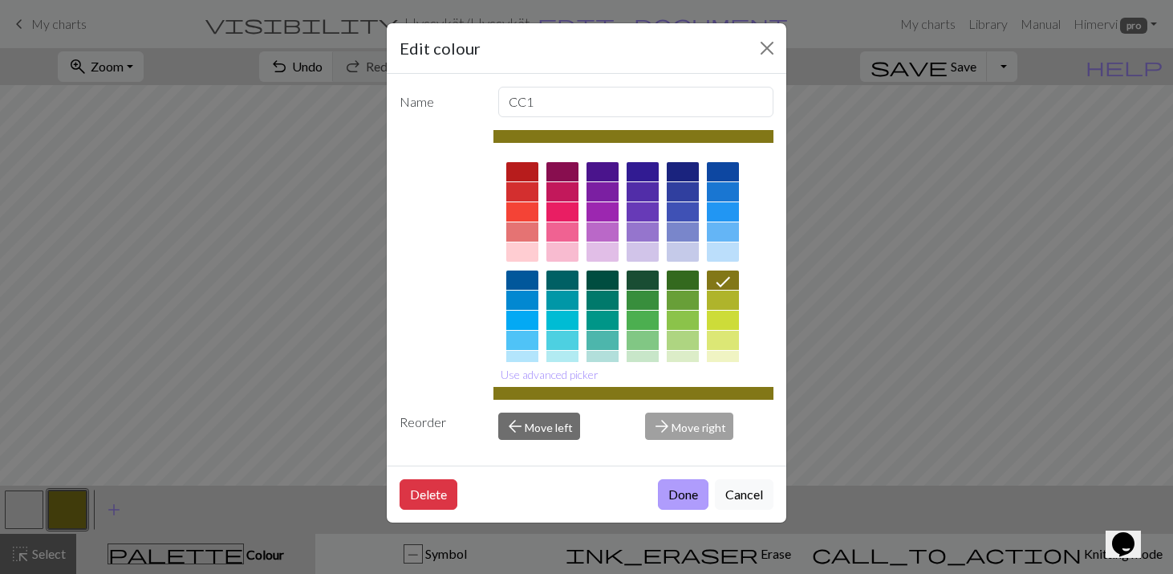
click at [676, 492] on button "Done" at bounding box center [683, 494] width 51 height 30
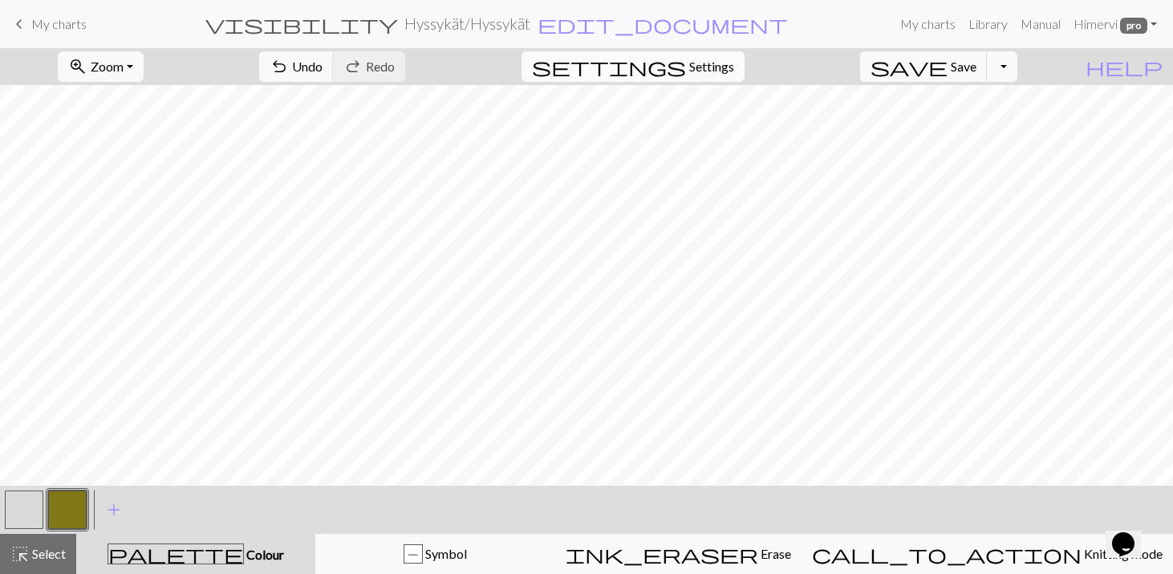
click at [727, 68] on span "Settings" at bounding box center [711, 66] width 45 height 19
select select "aran"
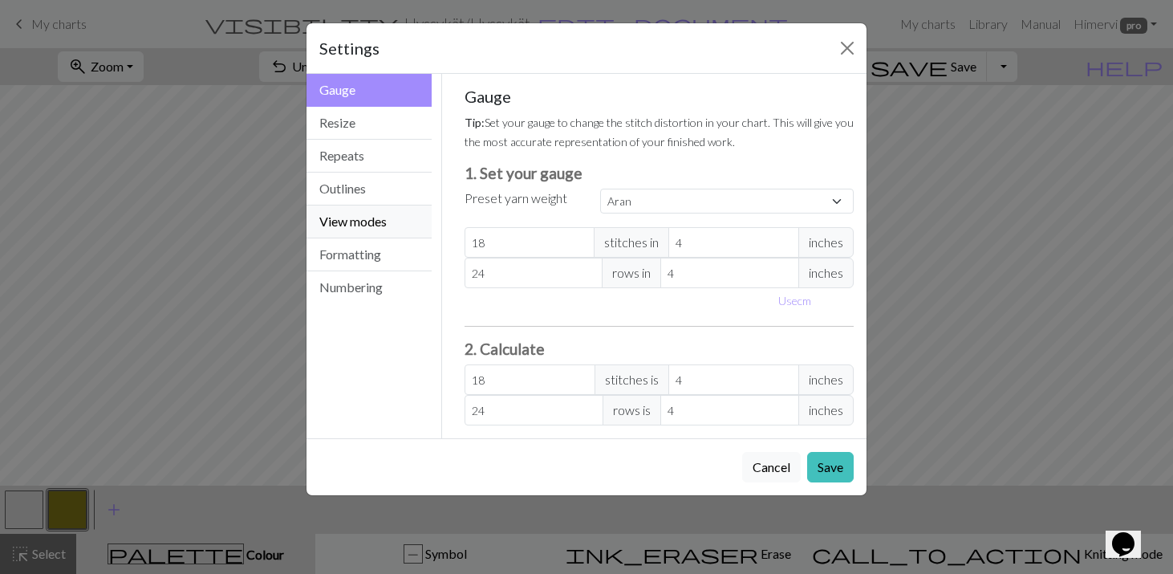
click at [351, 213] on button "View modes" at bounding box center [368, 221] width 125 height 33
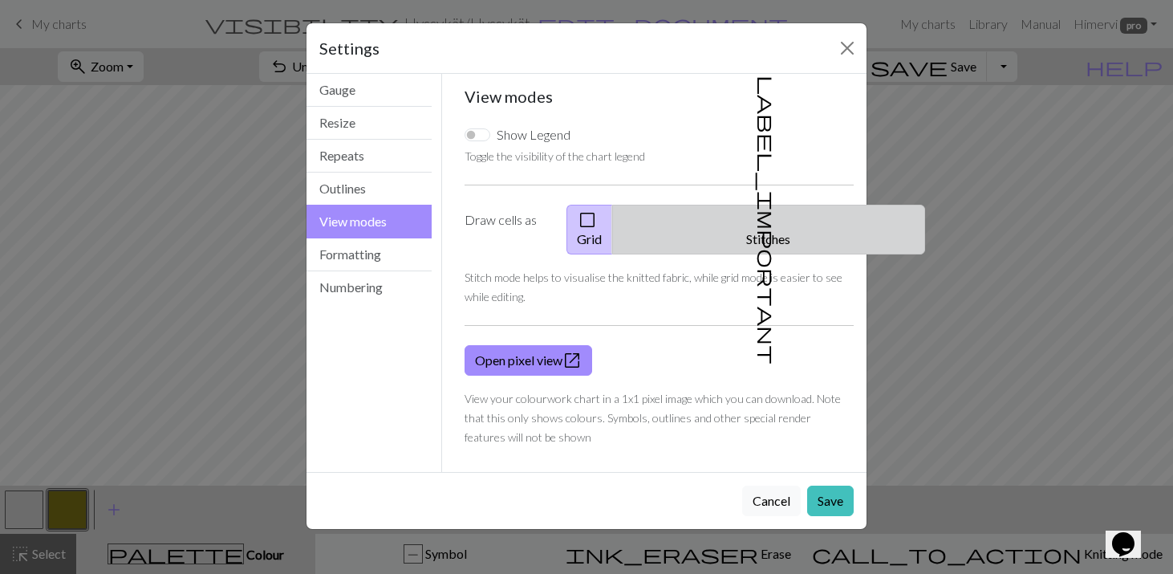
click at [772, 217] on button "label_important Stitches" at bounding box center [768, 230] width 313 height 50
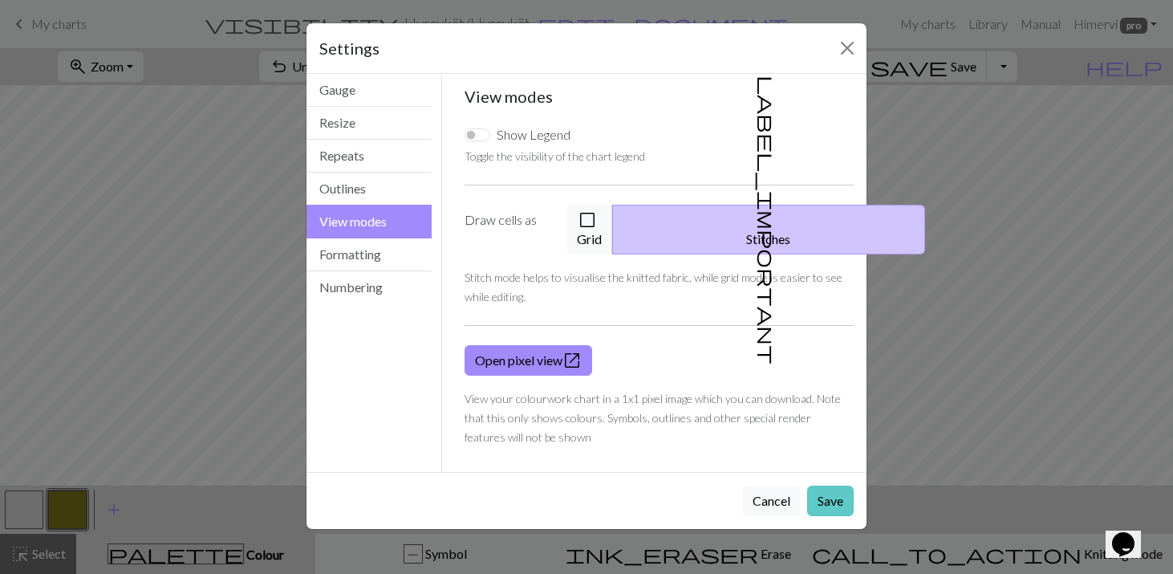
click at [828, 485] on button "Save" at bounding box center [830, 500] width 47 height 30
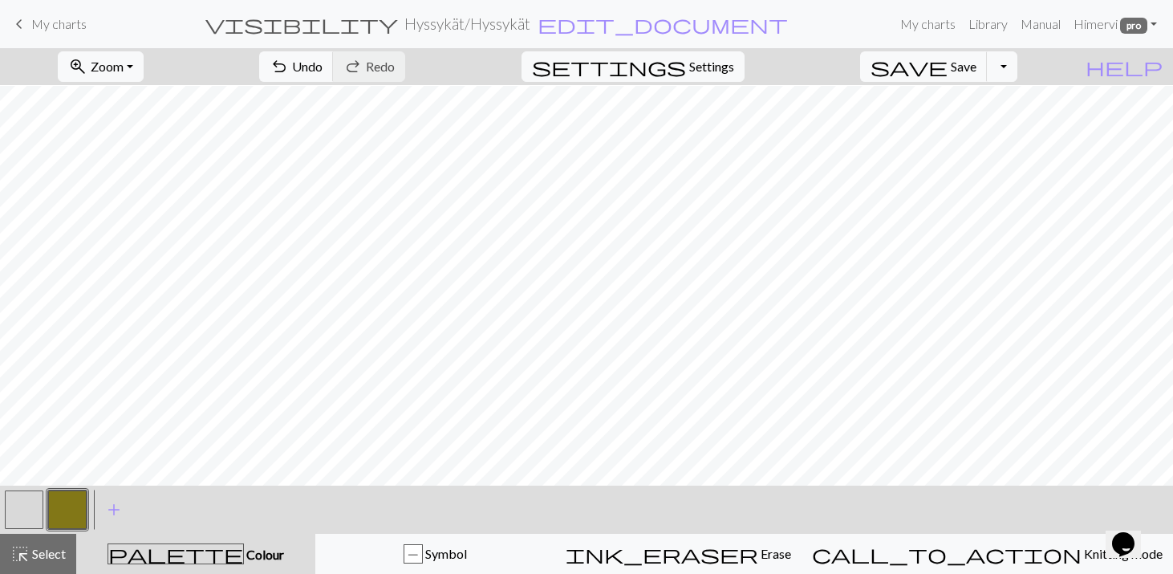
scroll to position [79, 0]
click at [323, 60] on span "Undo" at bounding box center [307, 66] width 30 height 15
click at [976, 68] on span "Save" at bounding box center [964, 66] width 26 height 15
click at [725, 67] on span "Settings" at bounding box center [711, 66] width 45 height 19
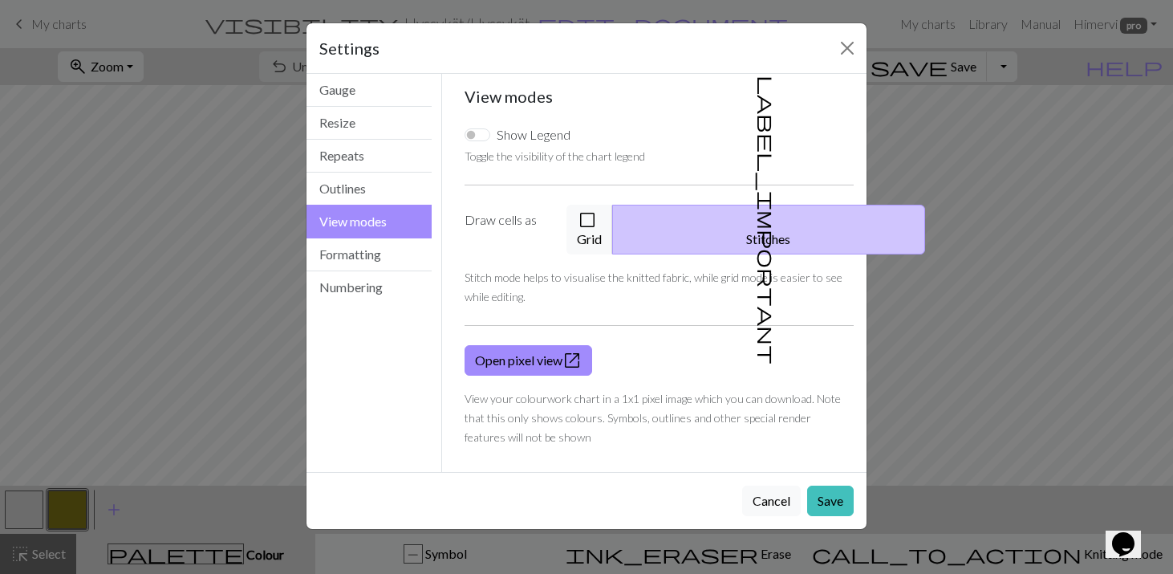
click at [1011, 185] on div "Settings View modes Gauge Resize Repeats Outlines View modes Formatting Numberi…" at bounding box center [586, 287] width 1173 height 574
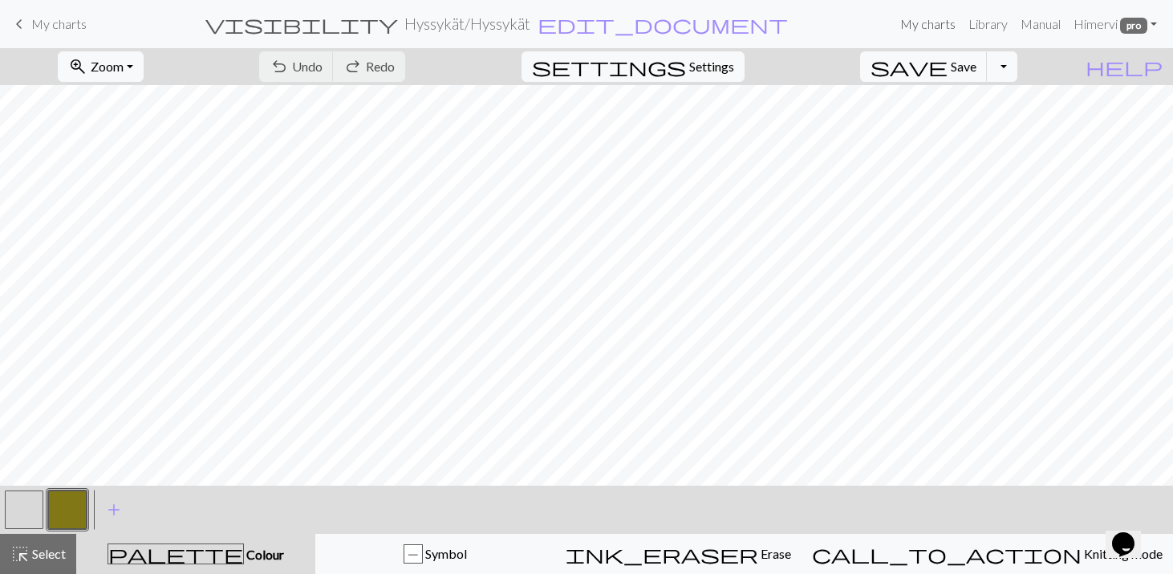
click at [923, 22] on link "My charts" at bounding box center [928, 24] width 68 height 32
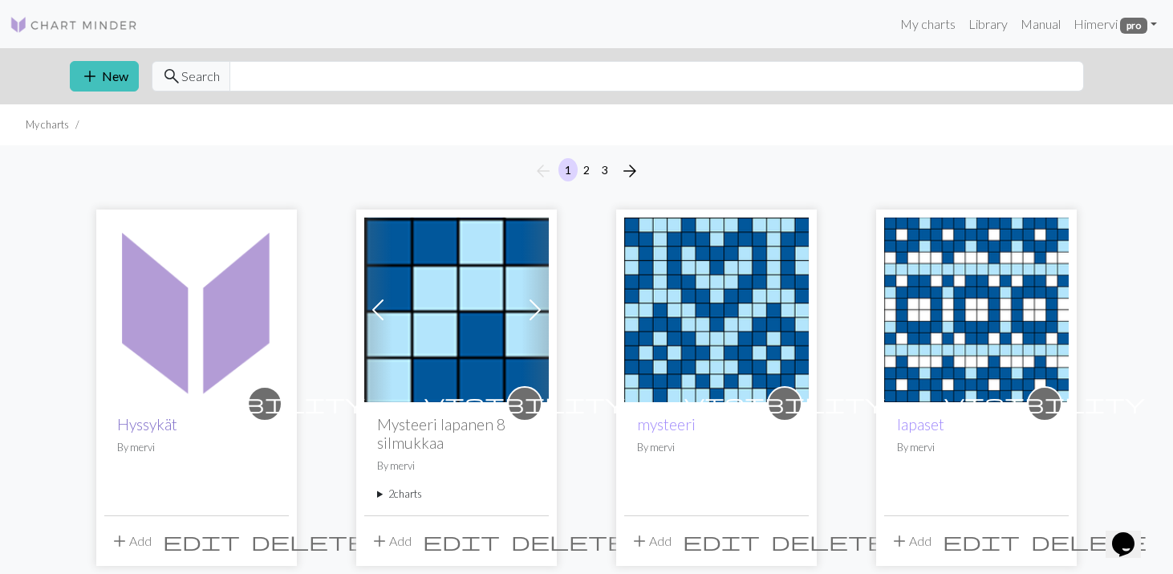
click at [156, 427] on link "Hyssykät" at bounding box center [147, 424] width 60 height 18
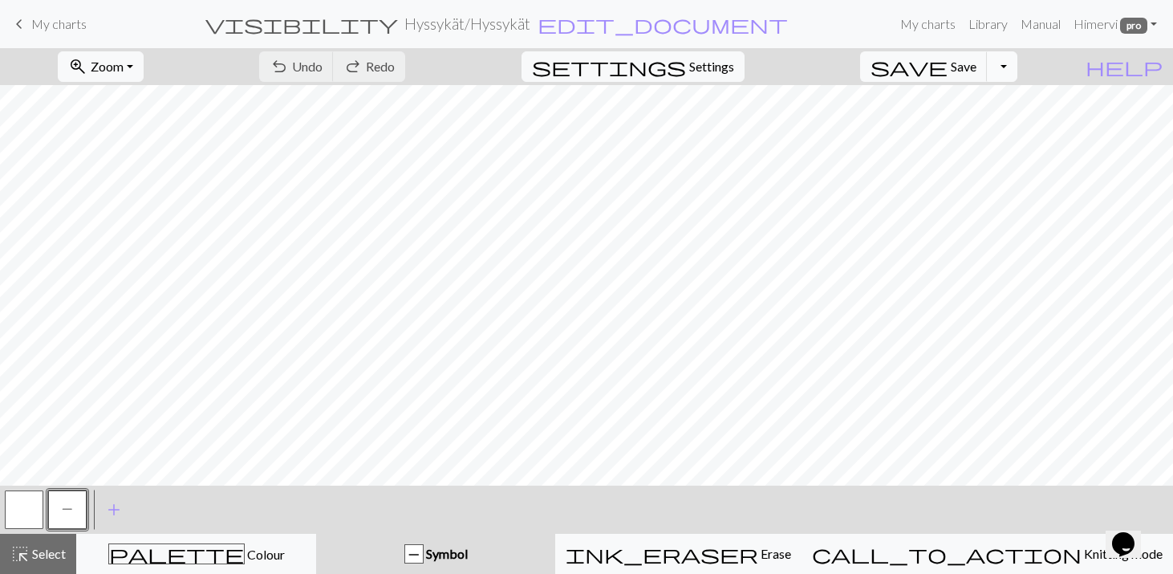
click at [1017, 67] on button "Toggle Dropdown" at bounding box center [1002, 66] width 30 height 30
click at [987, 128] on button "save_alt Download" at bounding box center [884, 128] width 265 height 26
click at [577, 25] on span "edit_document" at bounding box center [663, 24] width 250 height 22
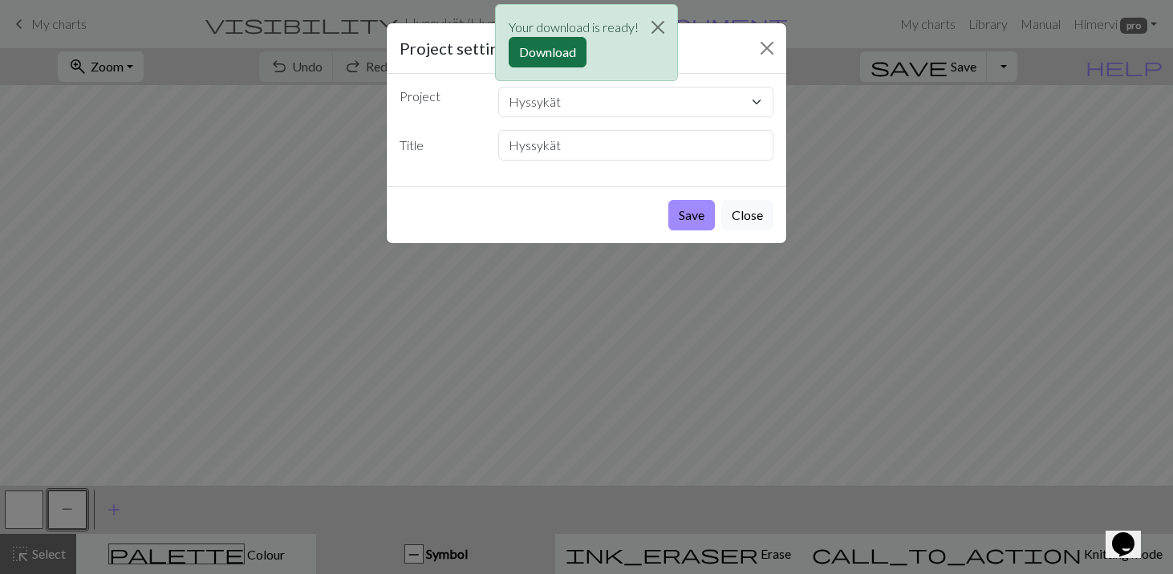
click at [555, 47] on button "Download" at bounding box center [548, 52] width 78 height 30
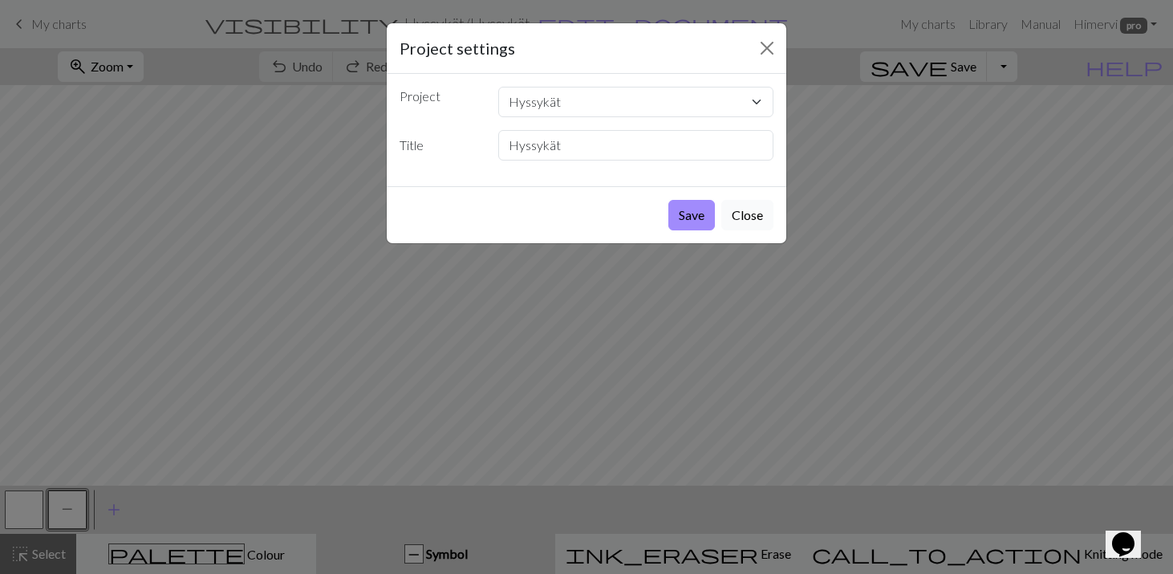
click at [752, 211] on button "Close" at bounding box center [747, 215] width 52 height 30
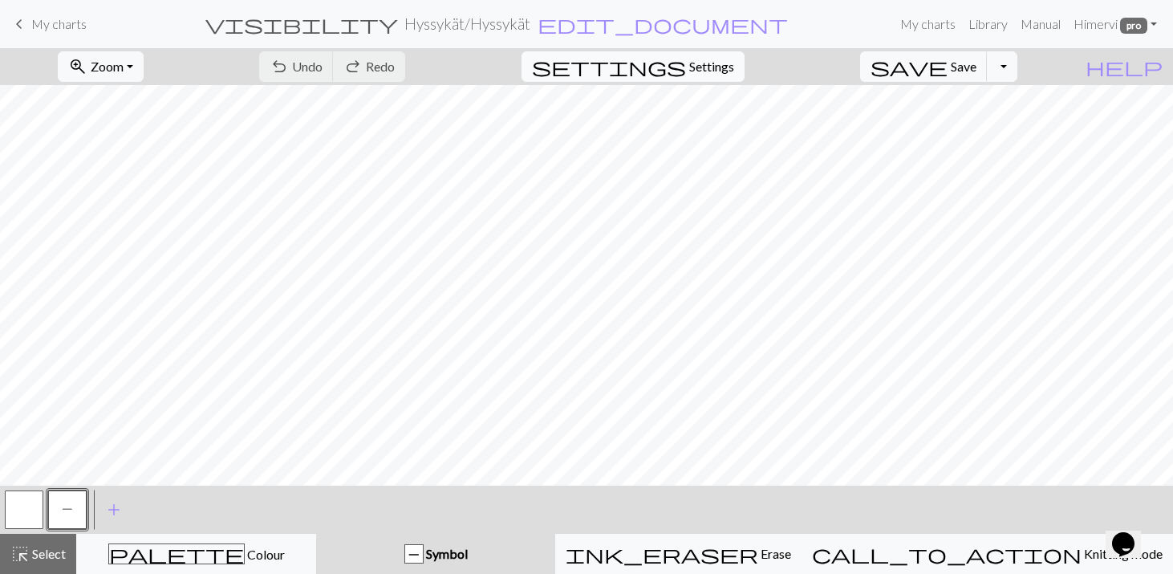
click at [734, 63] on span "Settings" at bounding box center [711, 66] width 45 height 19
select select "aran"
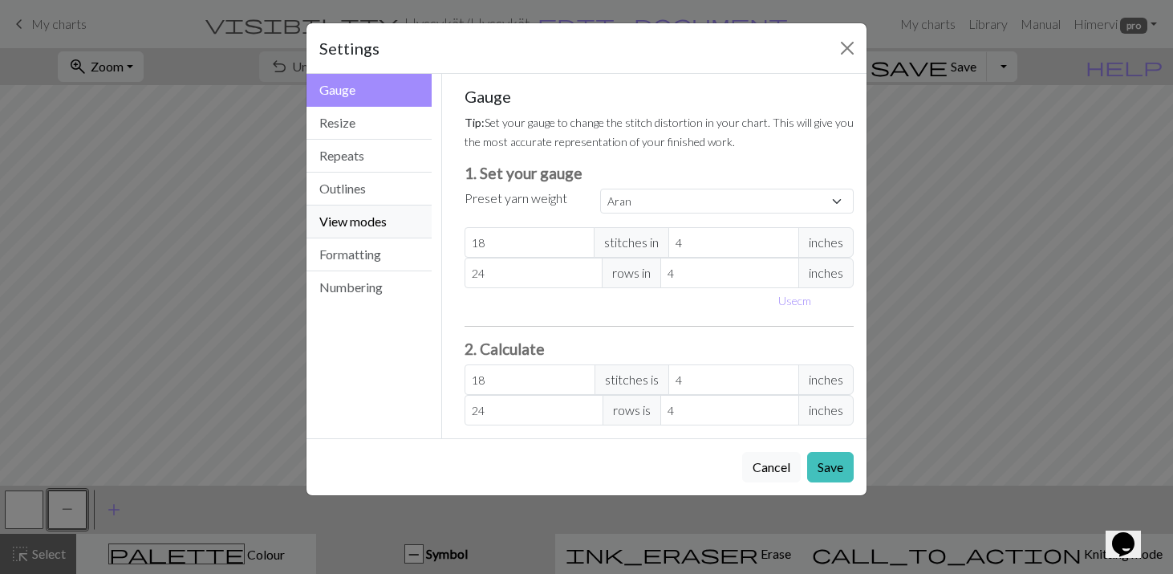
click at [414, 222] on button "View modes" at bounding box center [368, 221] width 125 height 33
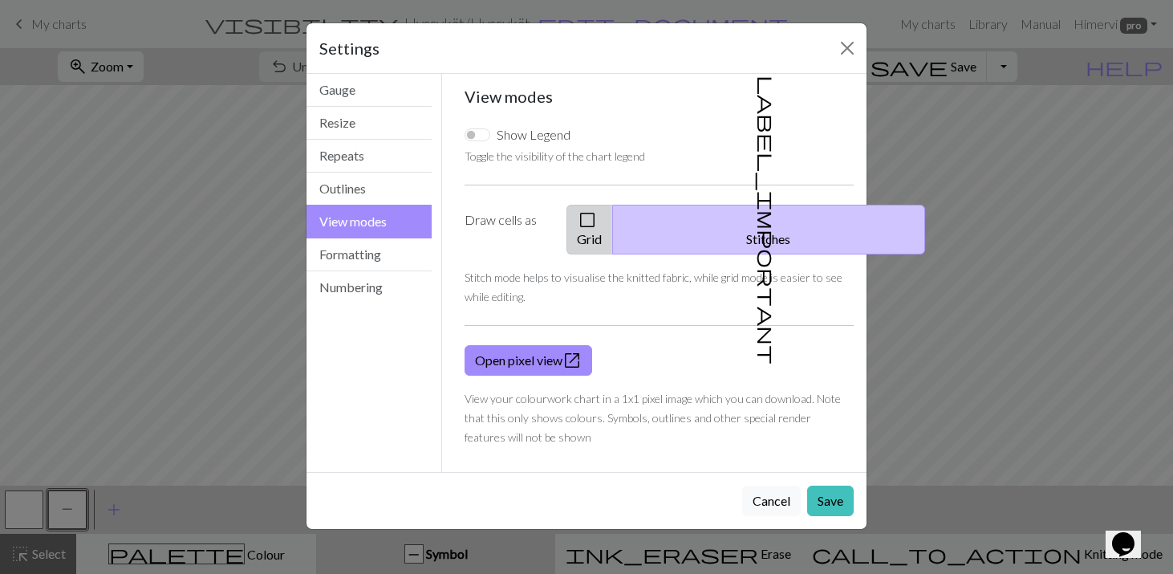
click at [597, 213] on span "check_box_outline_blank" at bounding box center [587, 220] width 19 height 22
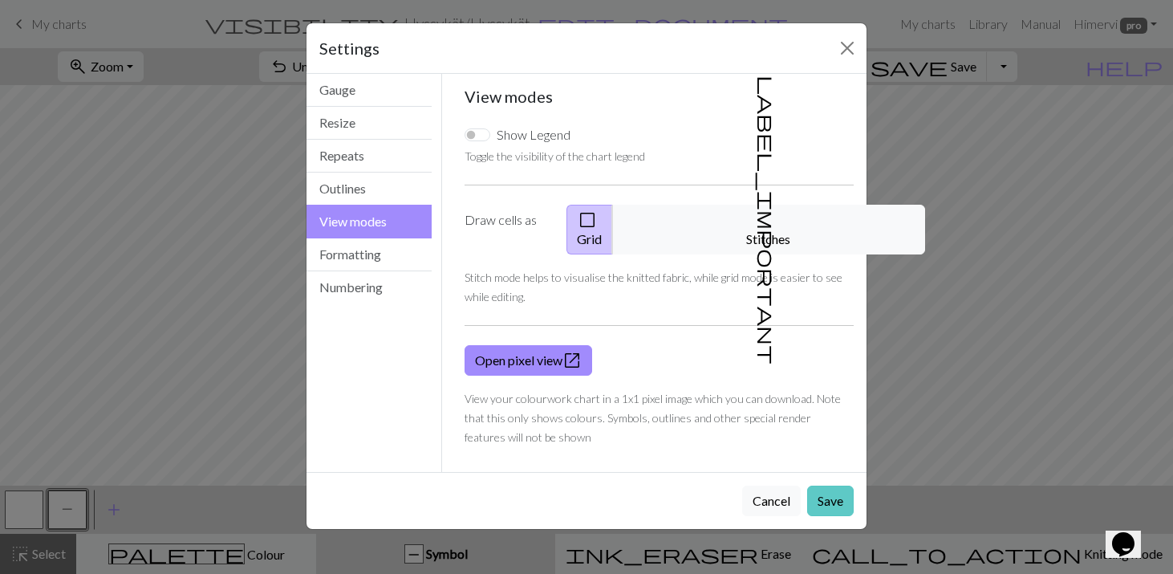
click at [830, 485] on button "Save" at bounding box center [830, 500] width 47 height 30
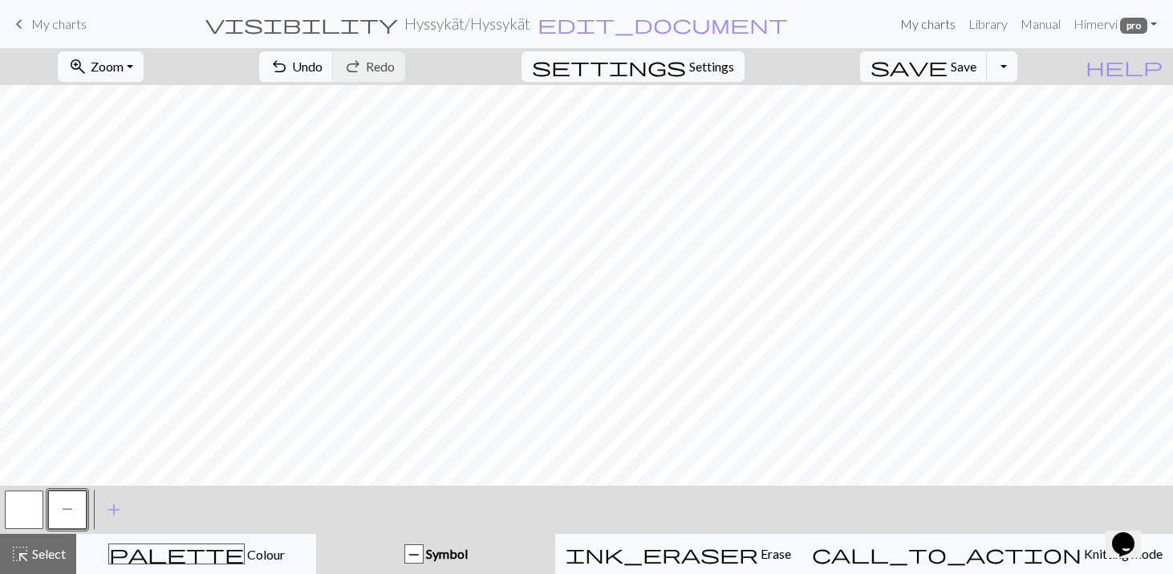
click at [942, 23] on link "My charts" at bounding box center [928, 24] width 68 height 32
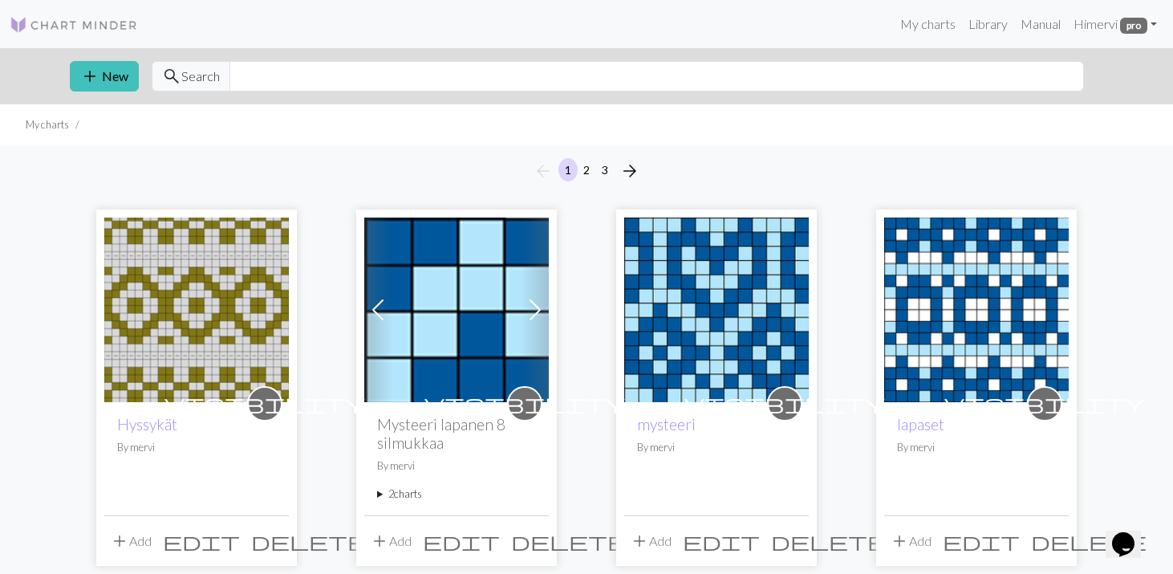
click at [241, 303] on img at bounding box center [196, 309] width 185 height 185
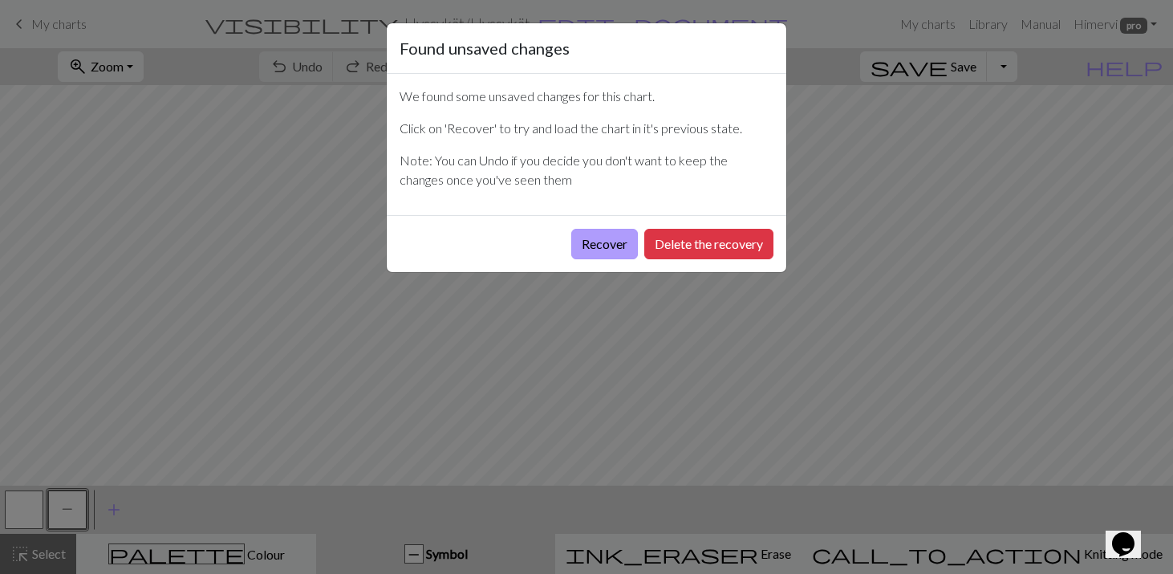
click at [603, 237] on button "Recover" at bounding box center [604, 244] width 67 height 30
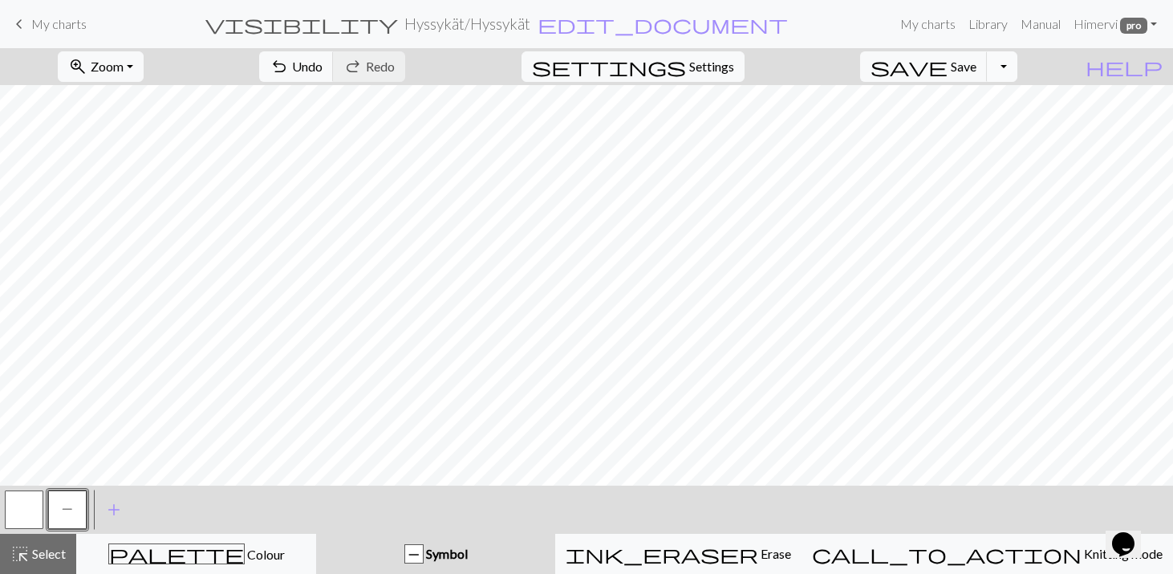
click at [1017, 74] on button "Toggle Dropdown" at bounding box center [1002, 66] width 30 height 30
click at [144, 68] on button "zoom_in Zoom Zoom" at bounding box center [101, 66] width 86 height 30
click at [728, 66] on span "Settings" at bounding box center [711, 66] width 45 height 19
select select "aran"
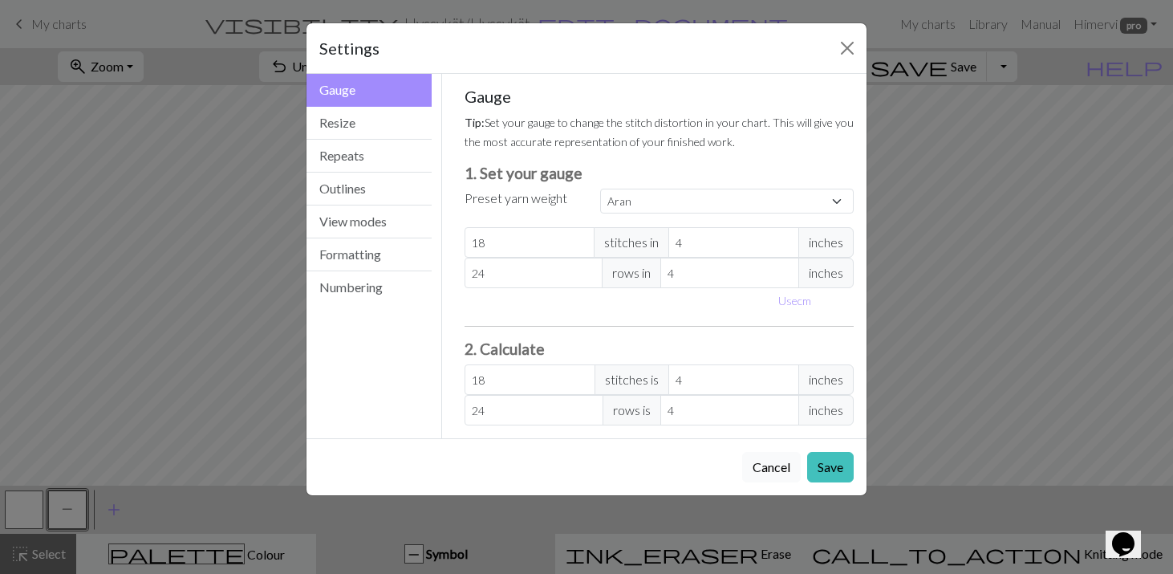
click at [774, 471] on button "Cancel" at bounding box center [771, 467] width 59 height 30
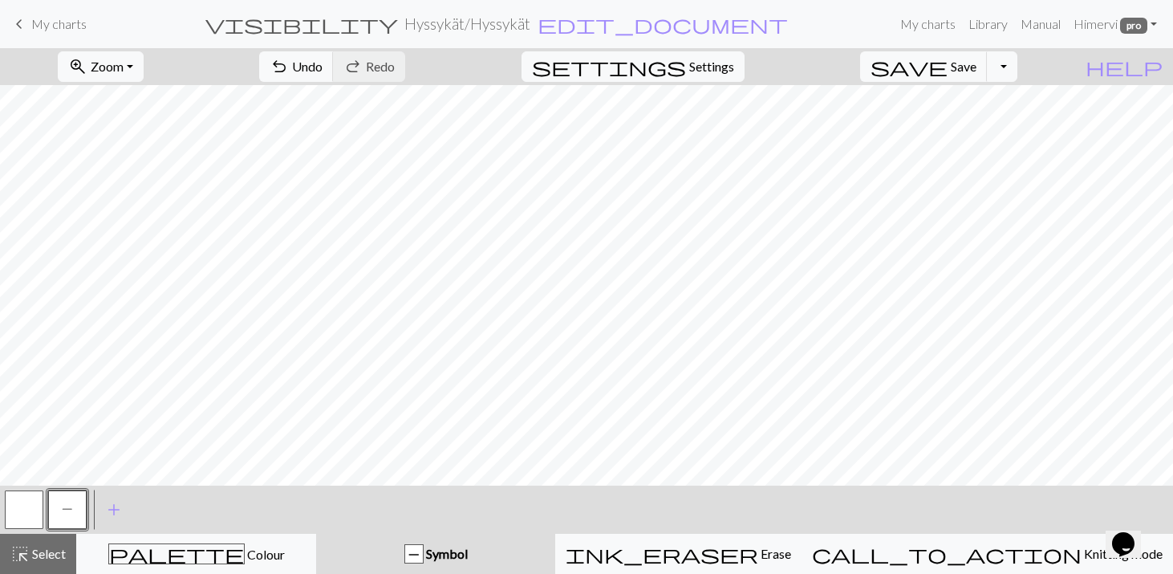
click at [19, 25] on span "keyboard_arrow_left" at bounding box center [19, 24] width 19 height 22
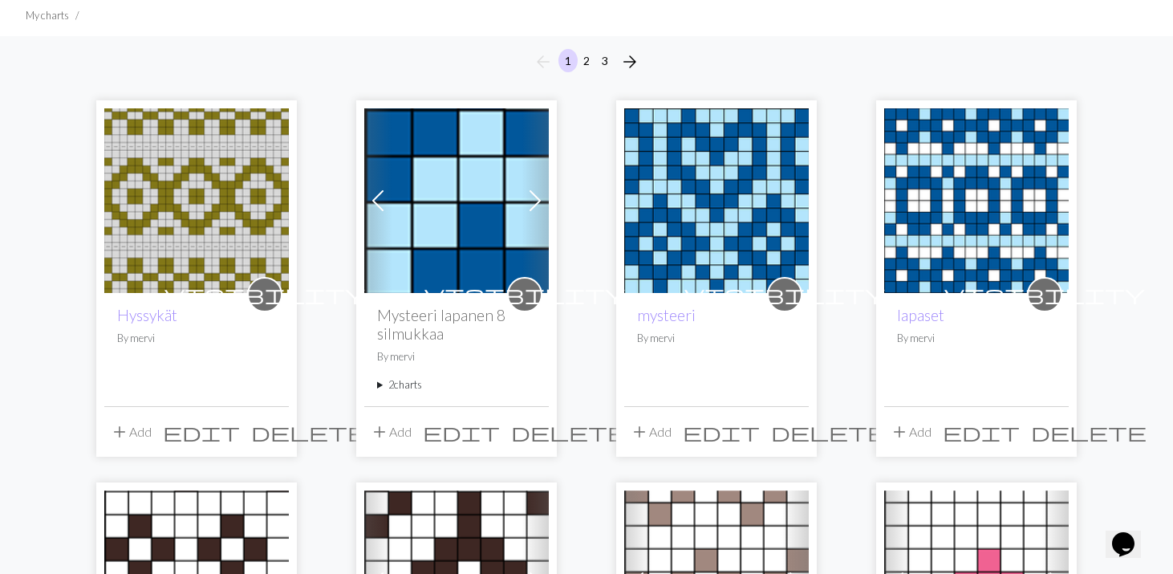
scroll to position [169, 0]
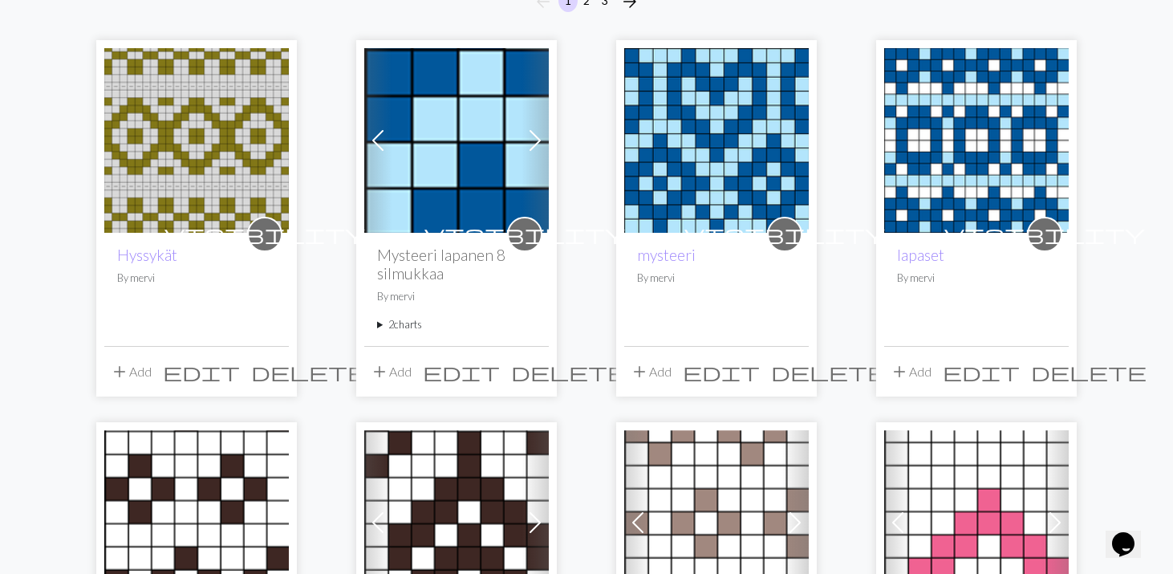
click at [120, 371] on span "add" at bounding box center [119, 371] width 19 height 22
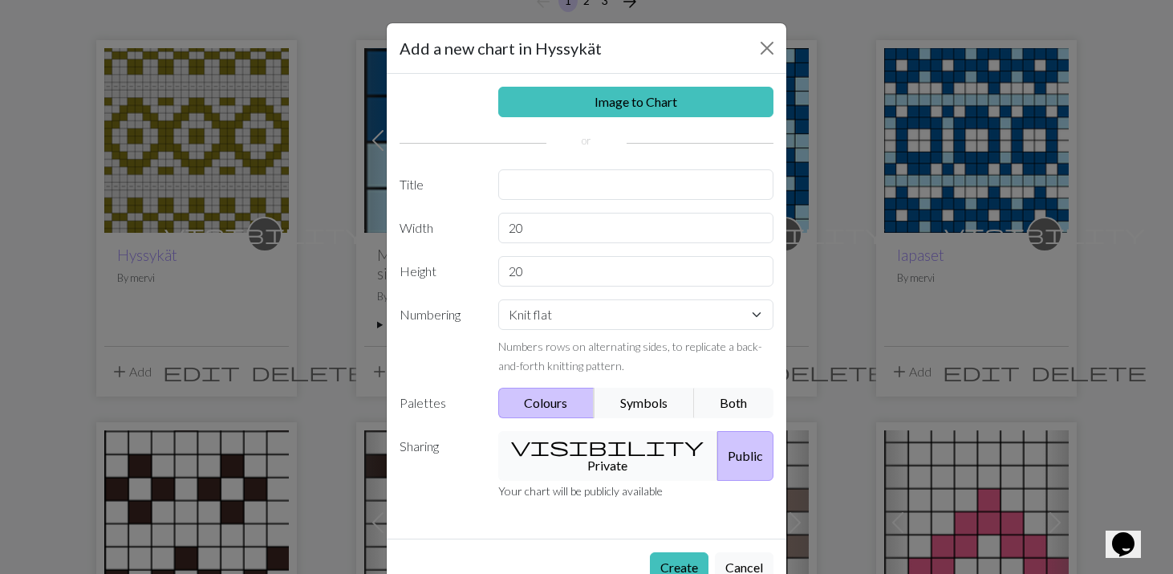
click at [552, 438] on span "visibility" at bounding box center [607, 446] width 193 height 22
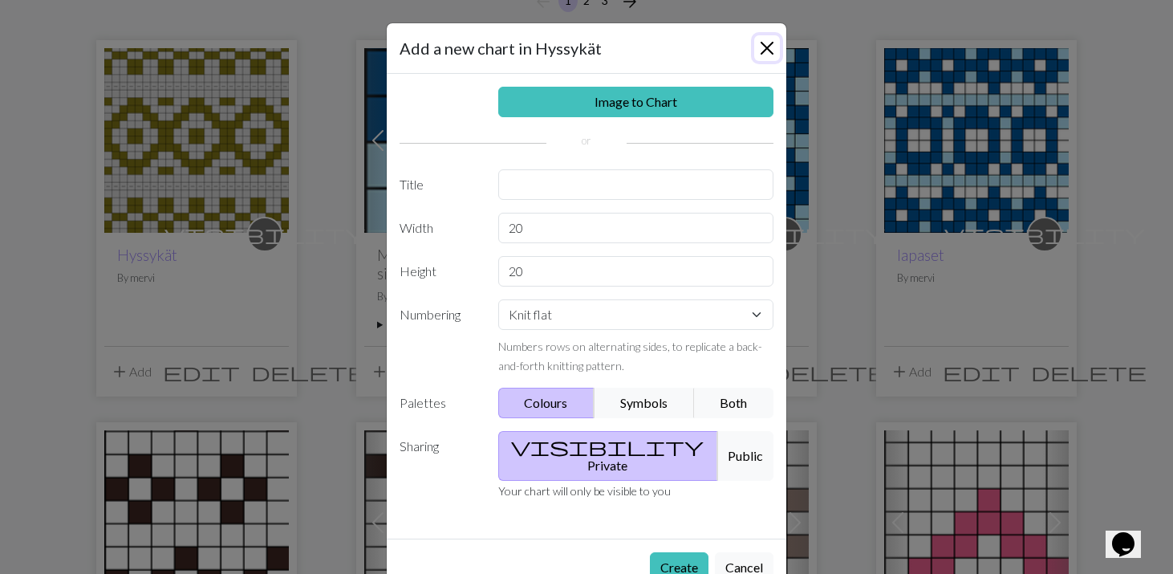
click at [767, 51] on button "Close" at bounding box center [767, 48] width 26 height 26
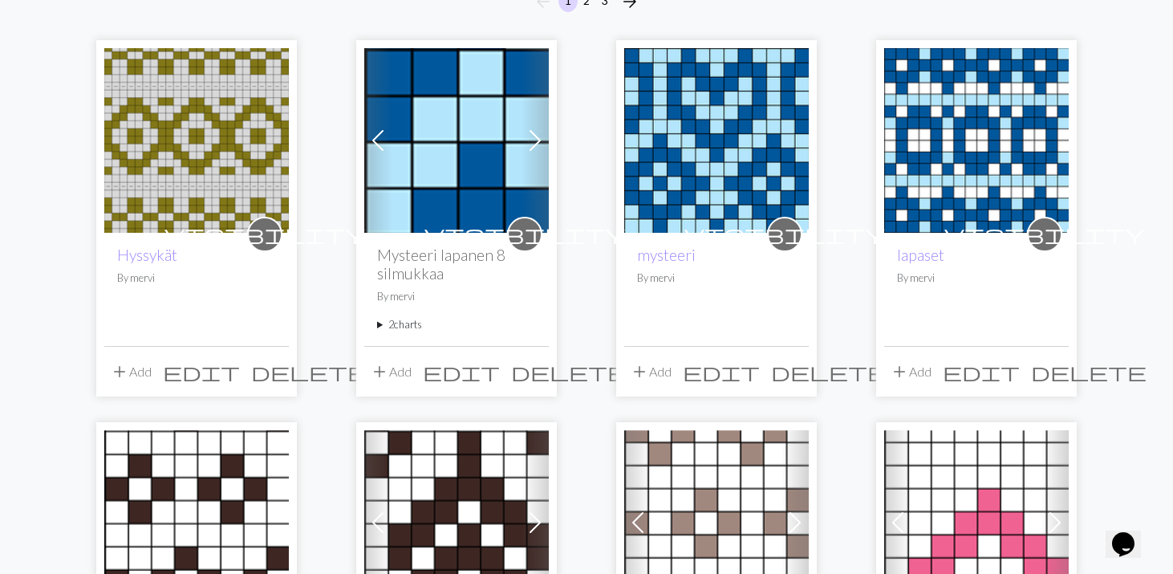
click at [229, 208] on img at bounding box center [196, 140] width 185 height 185
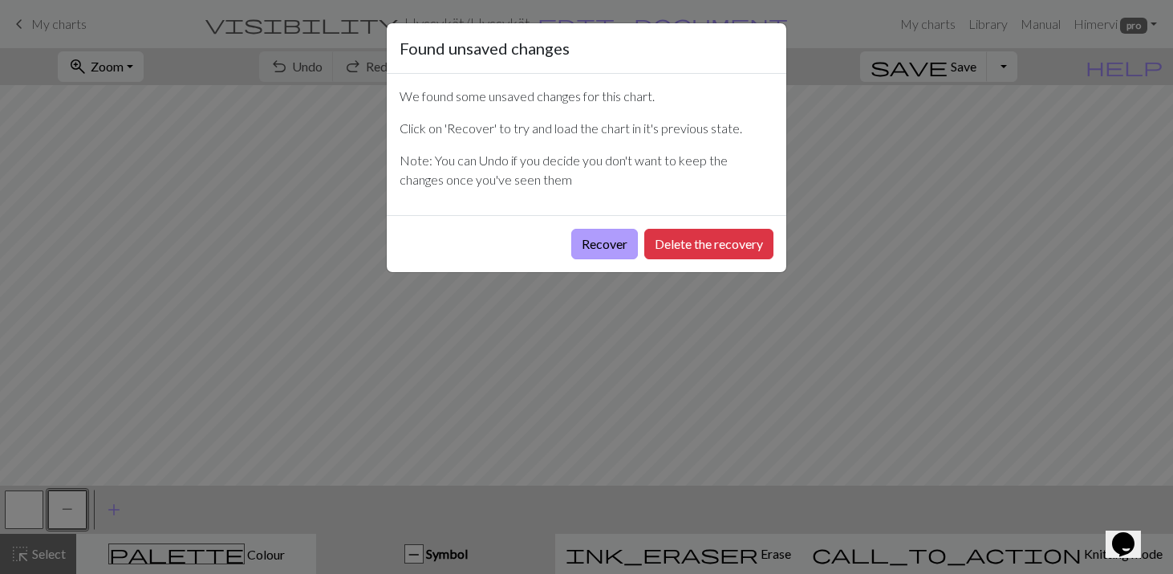
click at [586, 240] on button "Recover" at bounding box center [604, 244] width 67 height 30
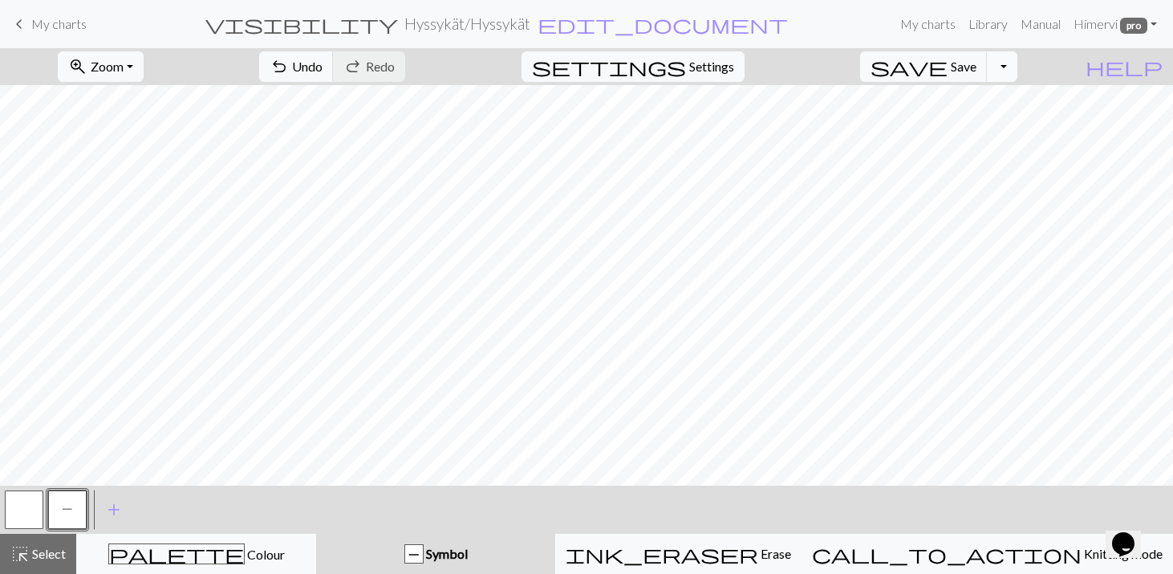
click at [1017, 65] on button "Toggle Dropdown" at bounding box center [1002, 66] width 30 height 30
click at [1033, 28] on link "Manual" at bounding box center [1040, 24] width 53 height 32
click at [1035, 22] on link "Manual" at bounding box center [1040, 24] width 53 height 32
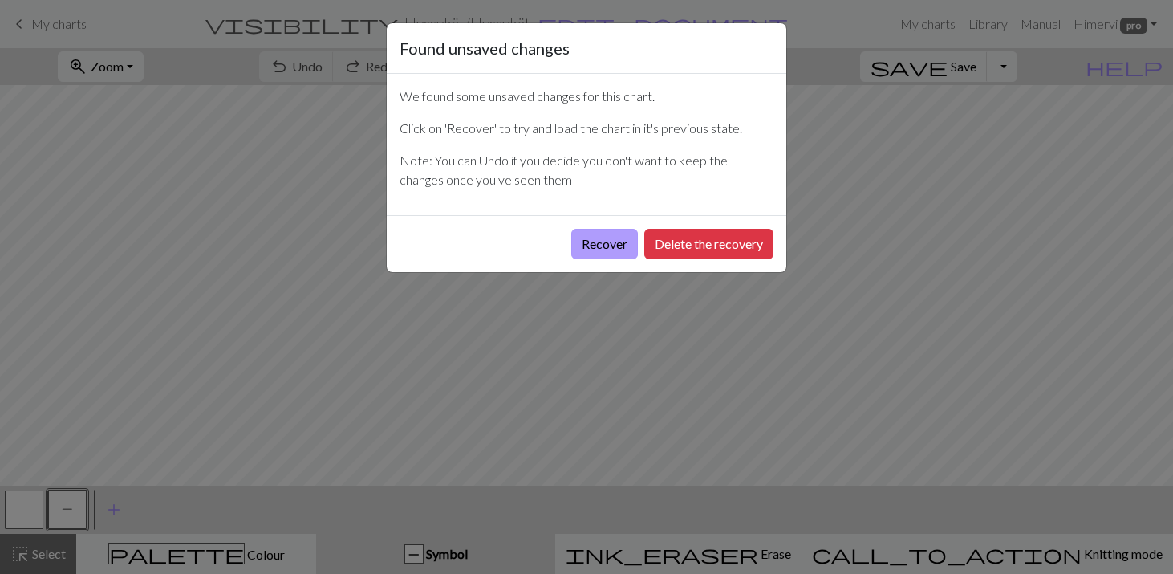
click at [595, 251] on button "Recover" at bounding box center [604, 244] width 67 height 30
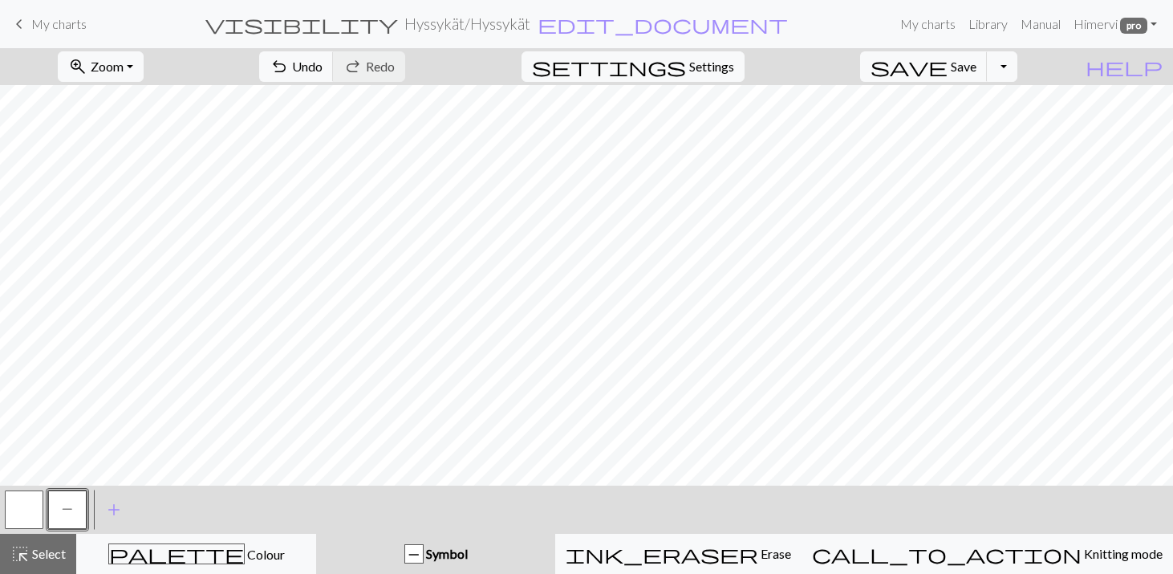
click at [23, 26] on span "keyboard_arrow_left" at bounding box center [19, 24] width 19 height 22
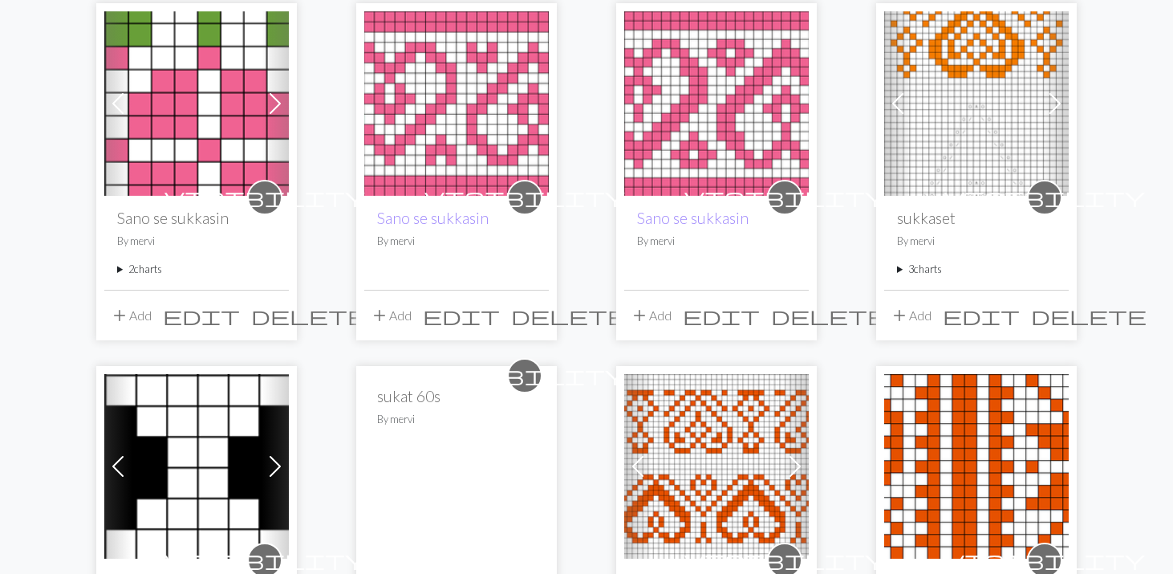
scroll to position [960, 0]
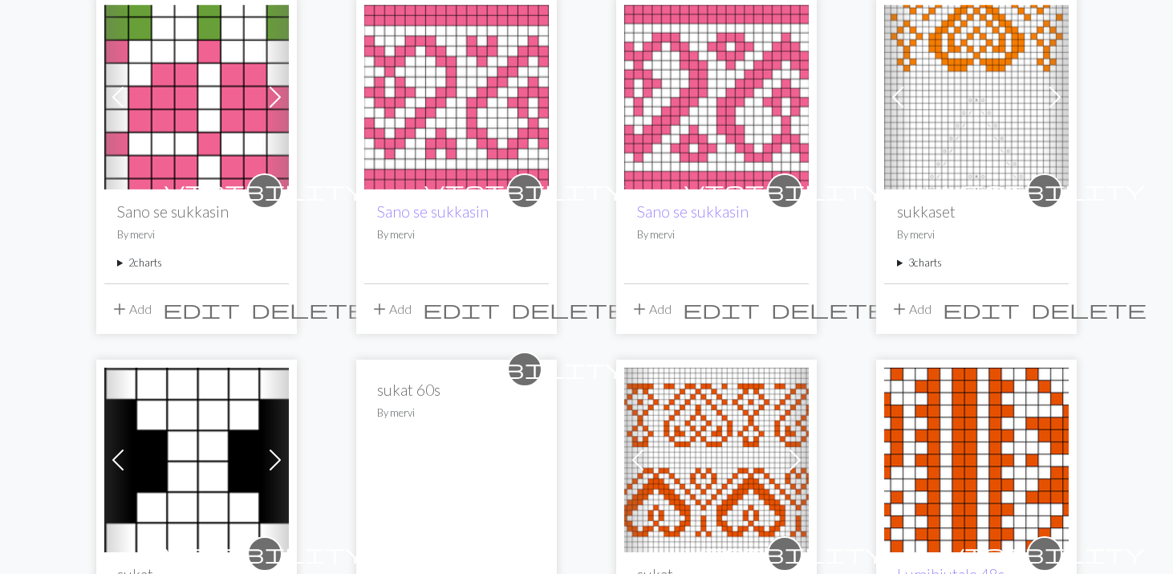
click at [164, 121] on img at bounding box center [196, 97] width 185 height 185
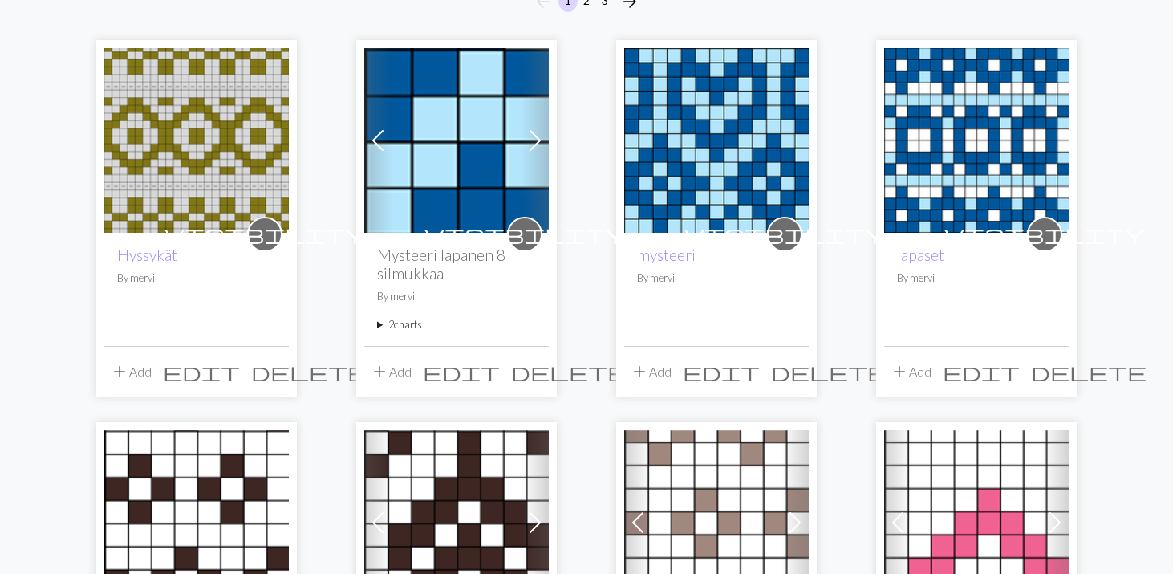
scroll to position [172, 0]
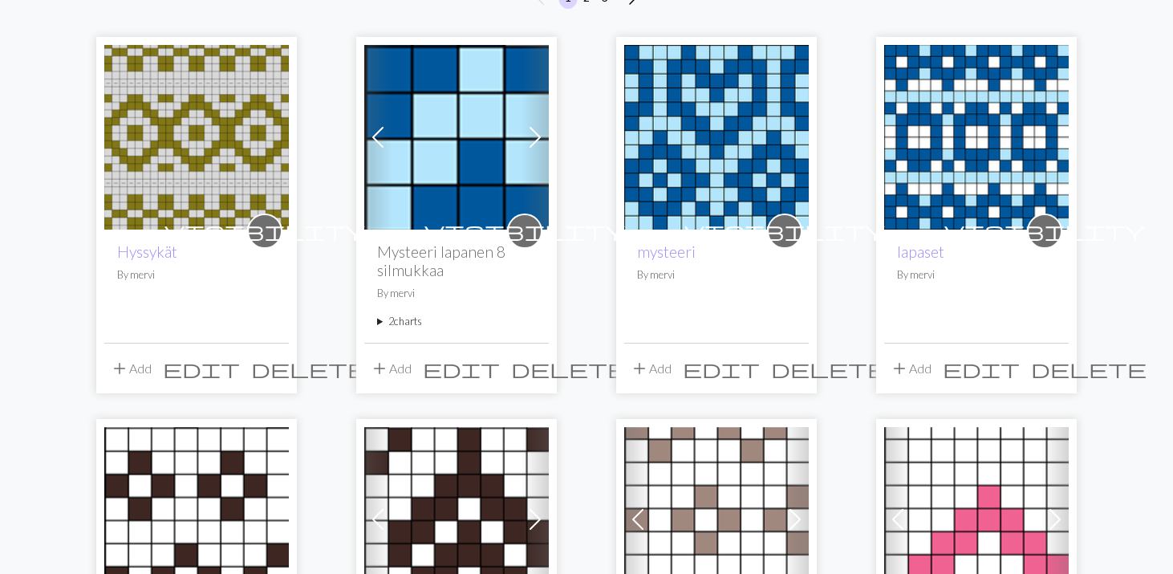
click at [673, 204] on img at bounding box center [716, 137] width 185 height 185
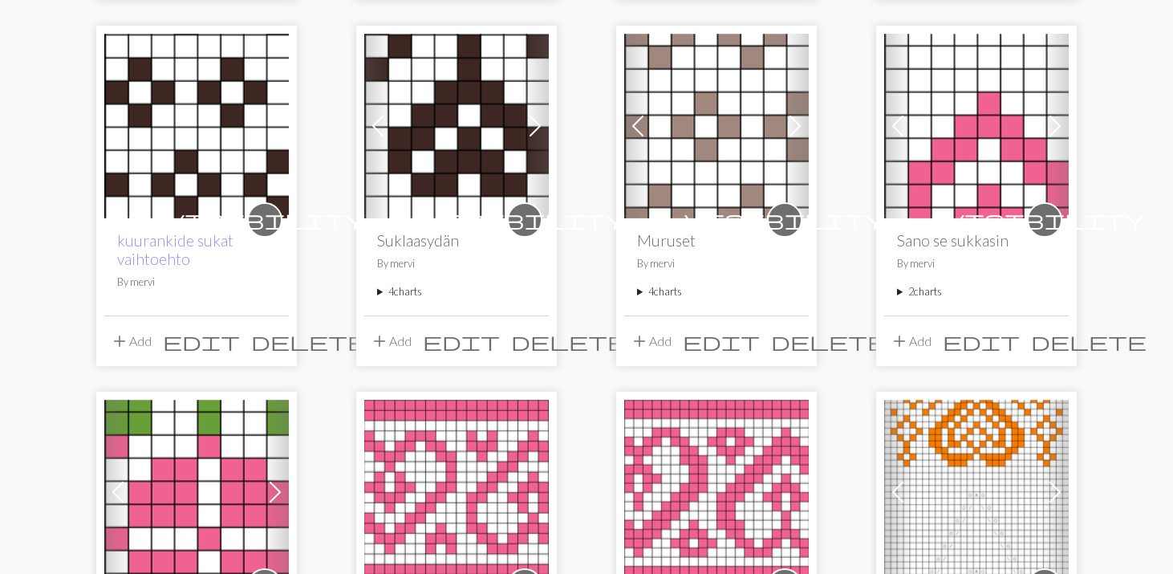
scroll to position [569, 0]
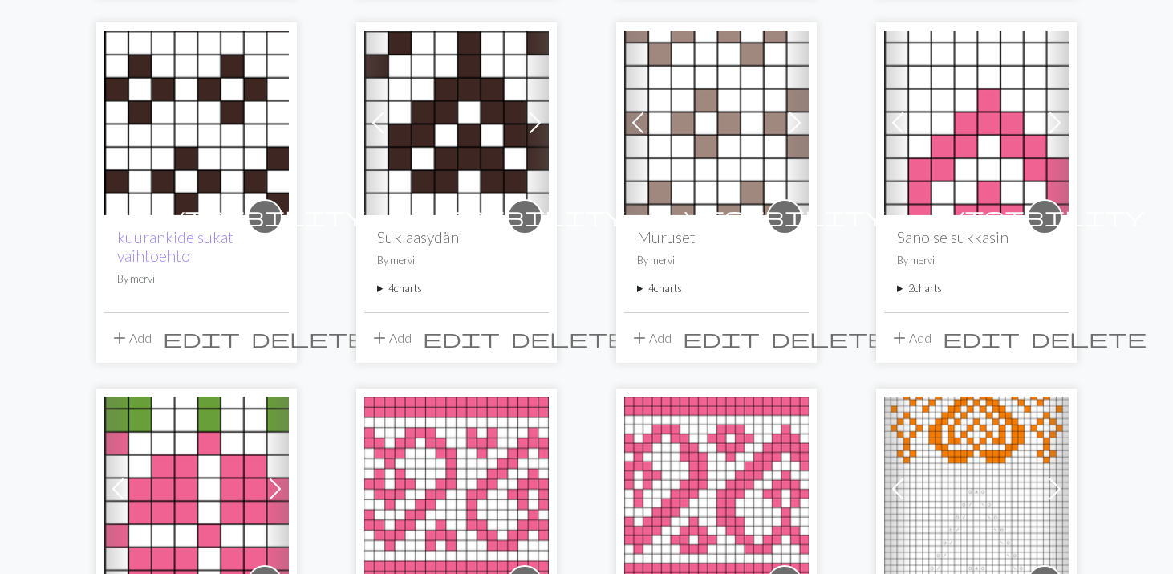
click at [216, 164] on img at bounding box center [196, 122] width 185 height 185
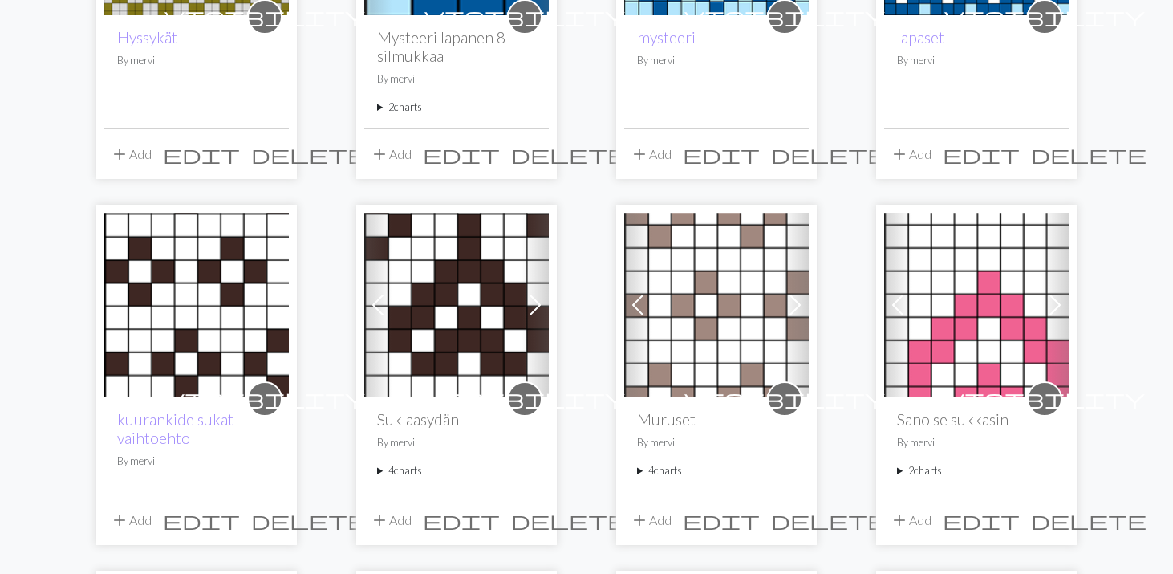
scroll to position [388, 0]
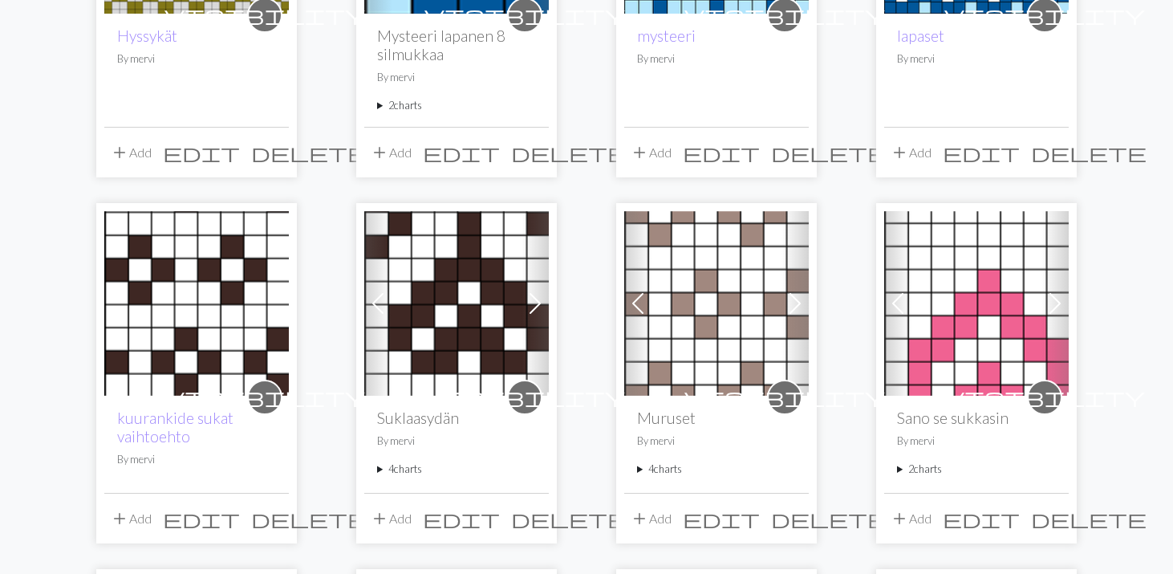
click at [474, 320] on img at bounding box center [456, 303] width 185 height 185
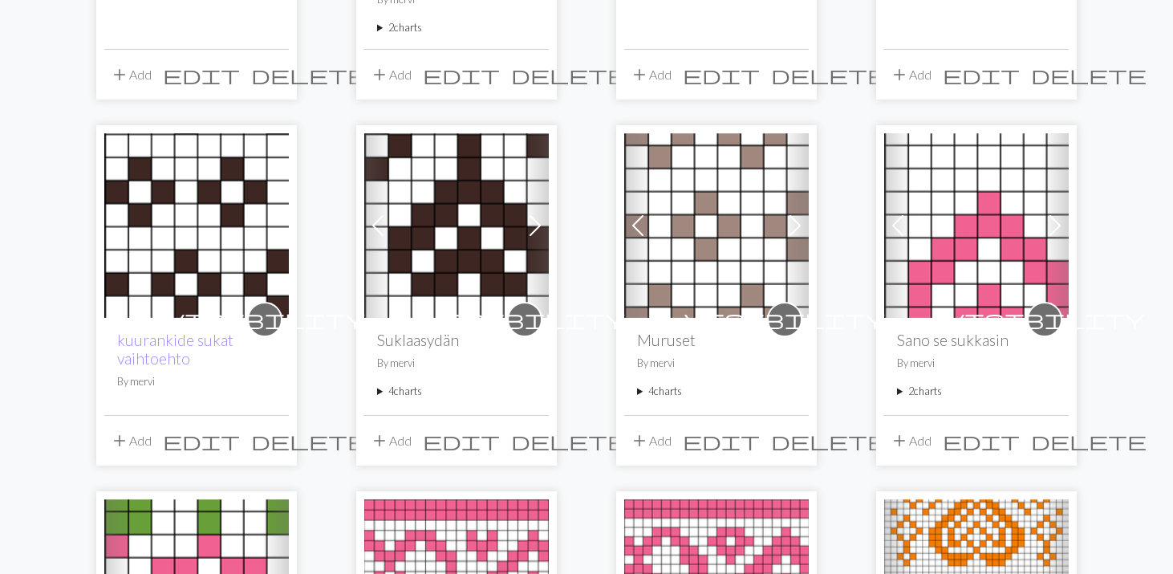
scroll to position [497, 0]
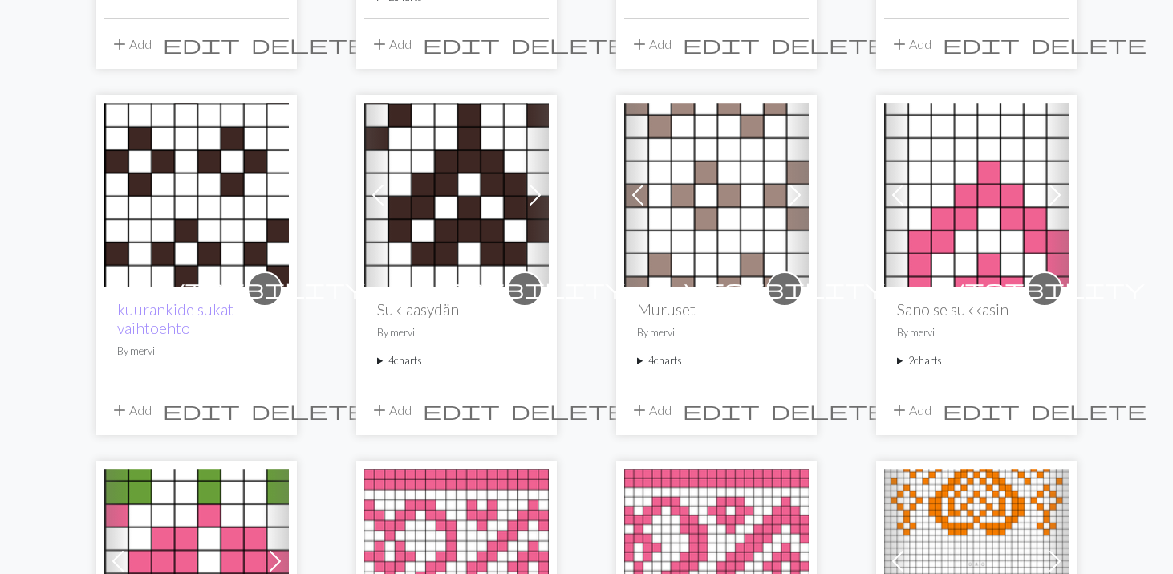
click at [765, 197] on img at bounding box center [716, 195] width 185 height 185
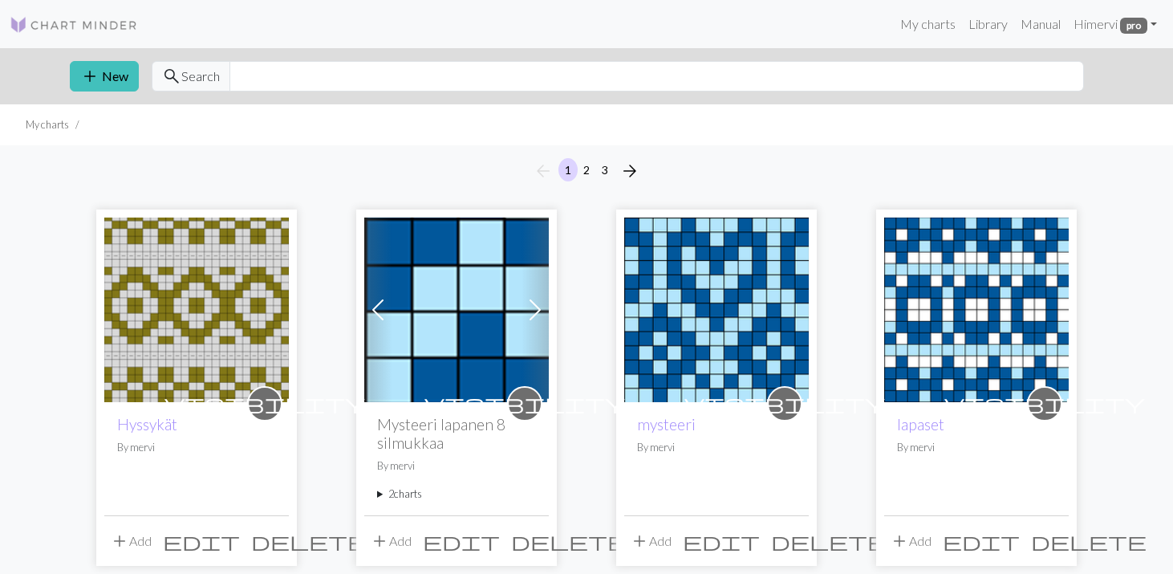
click at [156, 345] on img at bounding box center [196, 309] width 185 height 185
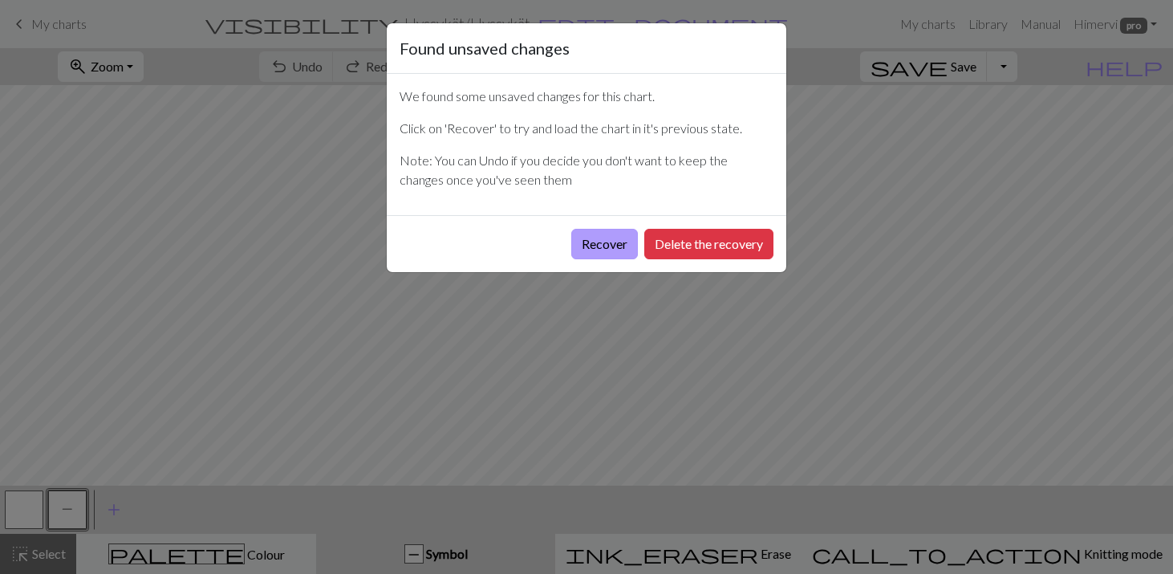
click at [609, 242] on button "Recover" at bounding box center [604, 244] width 67 height 30
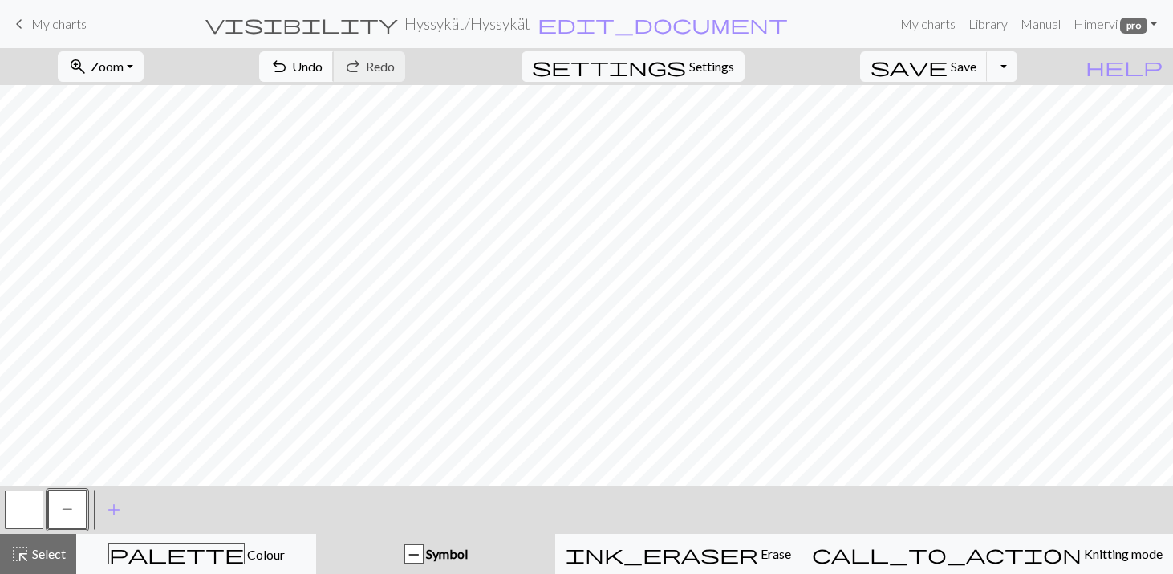
click at [323, 67] on span "Undo" at bounding box center [307, 66] width 30 height 15
click at [323, 64] on span "Undo" at bounding box center [307, 66] width 30 height 15
click at [387, 64] on div "undo Undo Undo redo Redo Redo" at bounding box center [332, 66] width 170 height 37
click at [395, 68] on span "Redo" at bounding box center [380, 66] width 29 height 15
click at [395, 67] on span "Redo" at bounding box center [380, 66] width 29 height 15
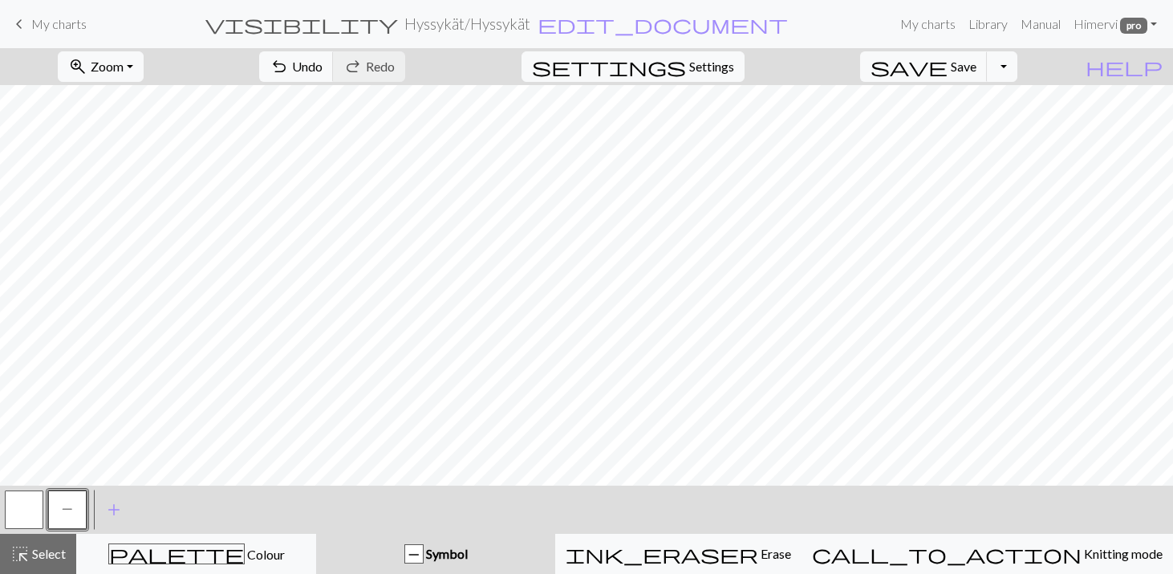
click at [21, 513] on button "button" at bounding box center [24, 509] width 39 height 39
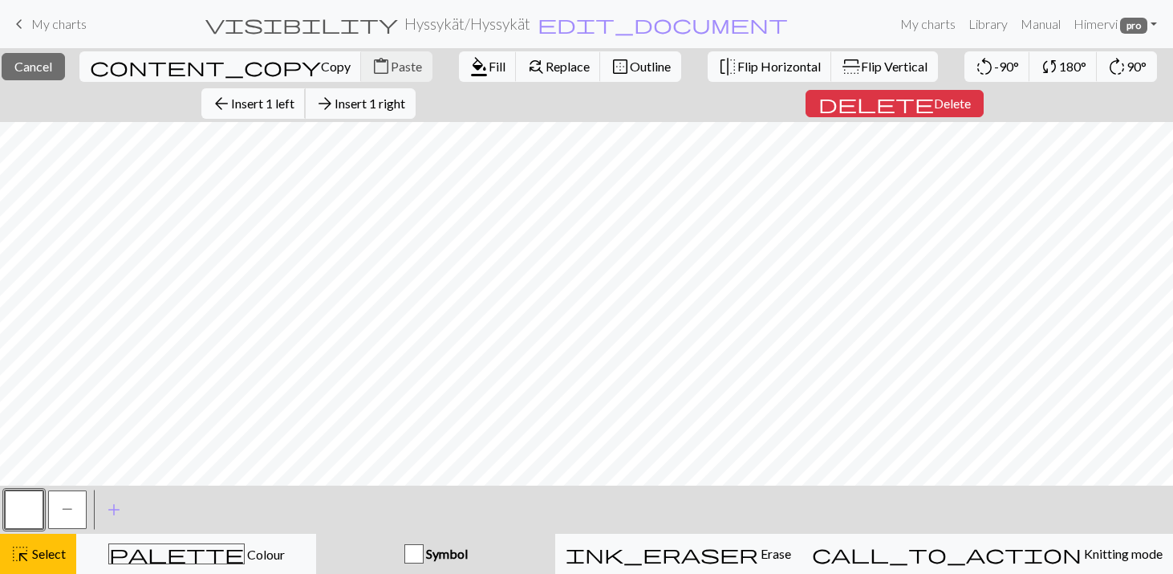
click at [292, 100] on span "Insert 1 left" at bounding box center [262, 102] width 63 height 15
click at [258, 103] on span "Insert 1 left" at bounding box center [262, 102] width 63 height 15
